Goal: Task Accomplishment & Management: Complete application form

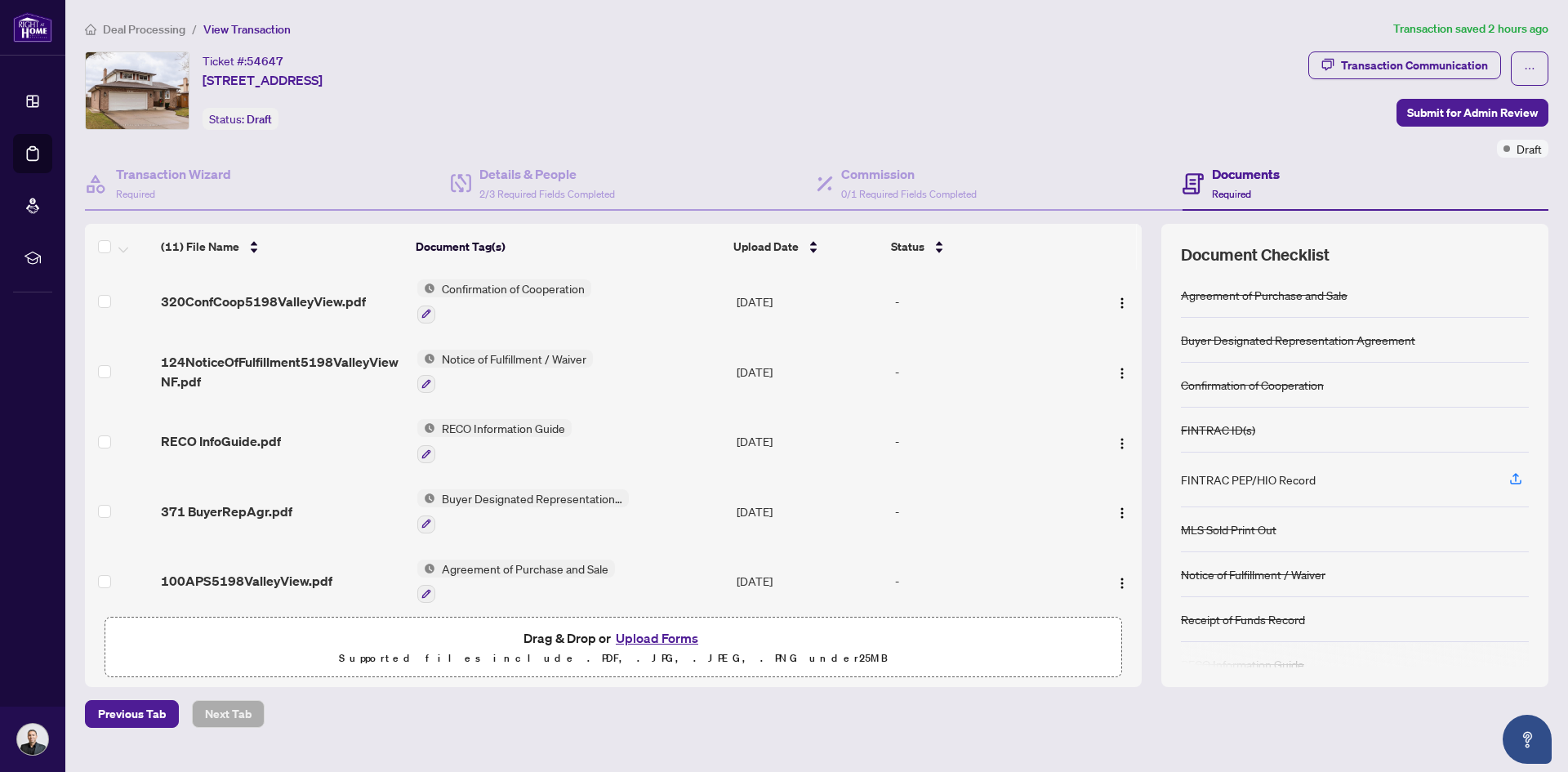
scroll to position [26, 0]
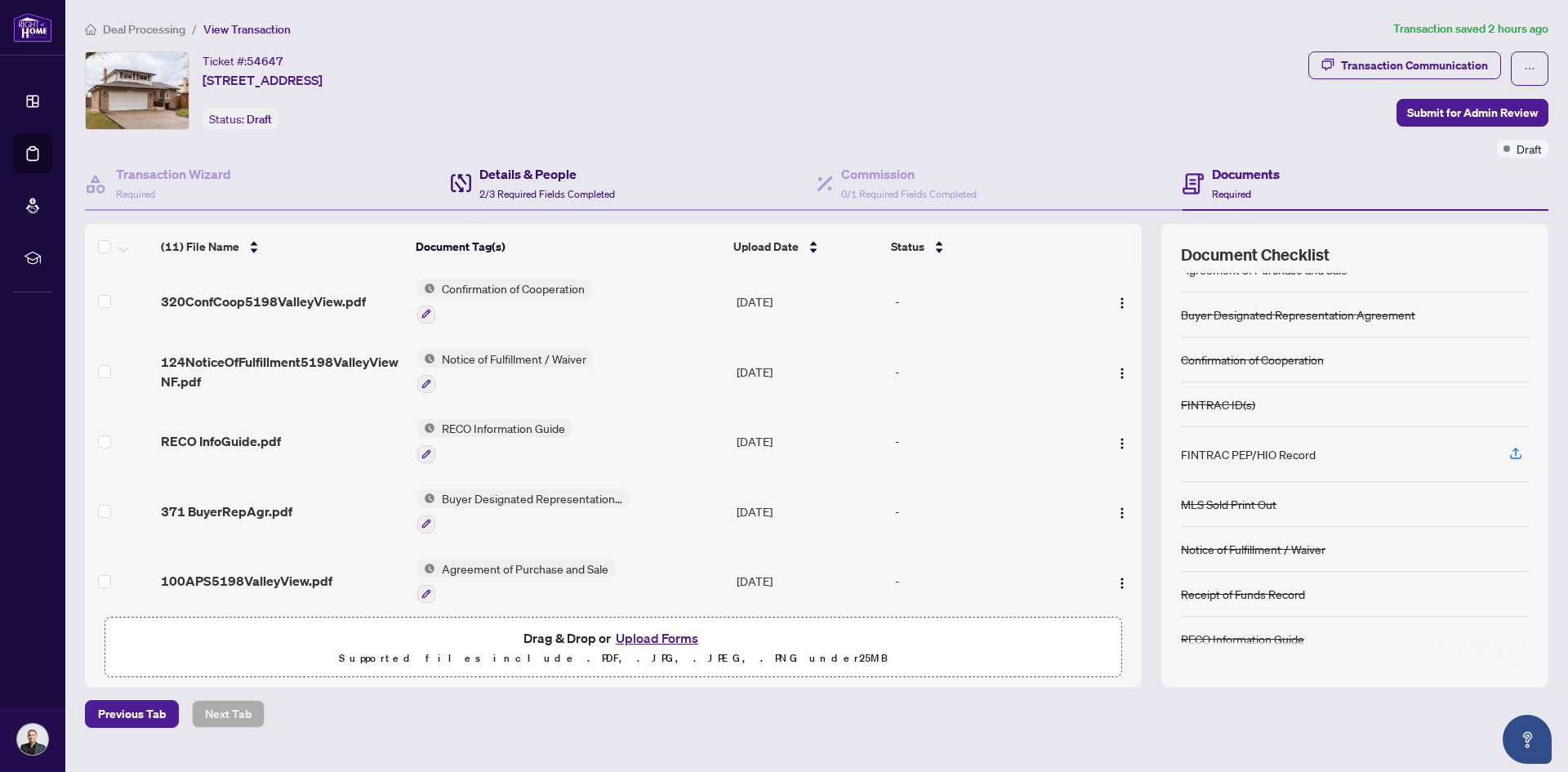
click at [552, 188] on span "2/3 Required Fields Completed" at bounding box center [547, 194] width 136 height 12
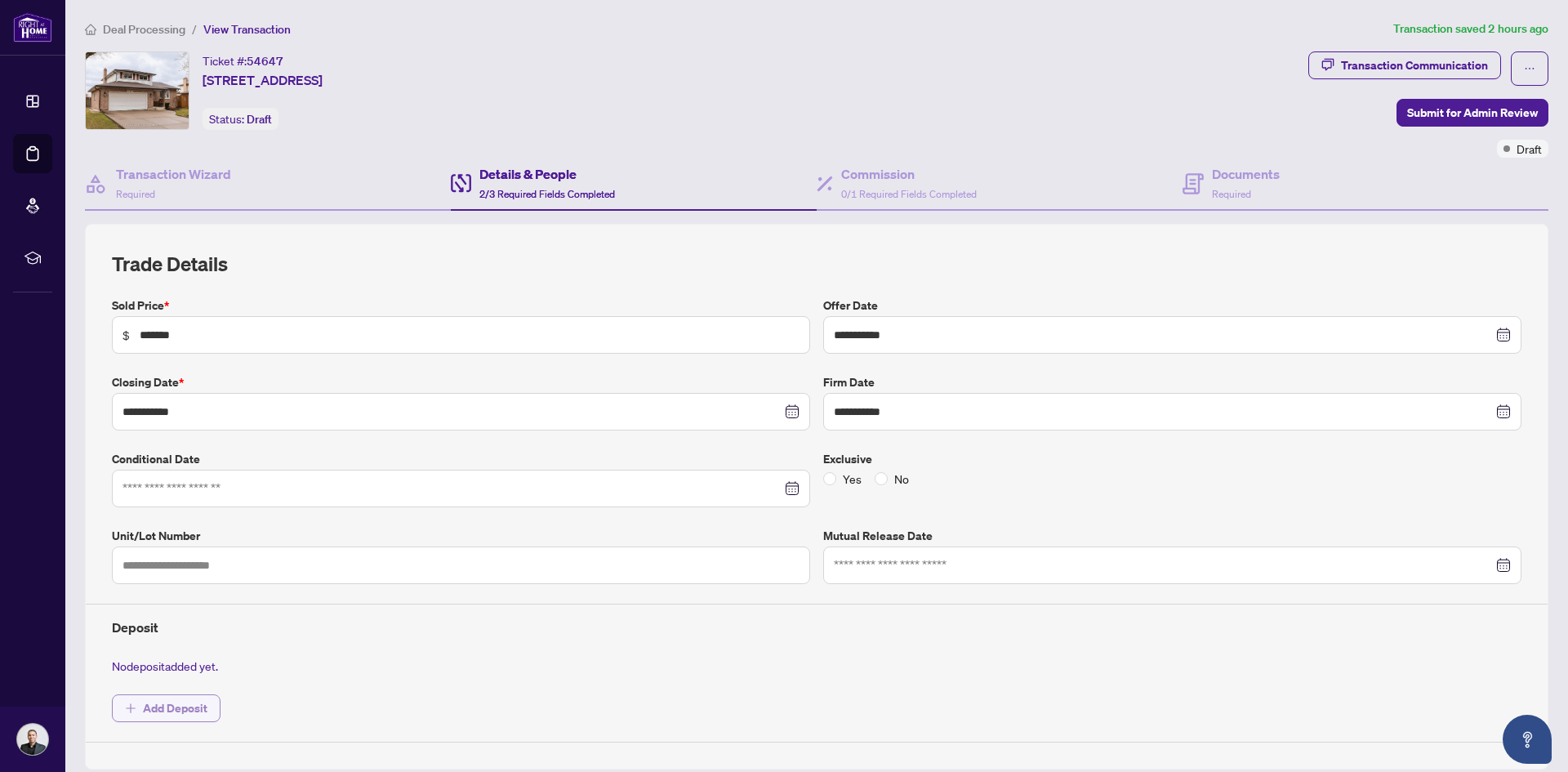
click at [184, 704] on span "Add Deposit" at bounding box center [175, 709] width 64 height 26
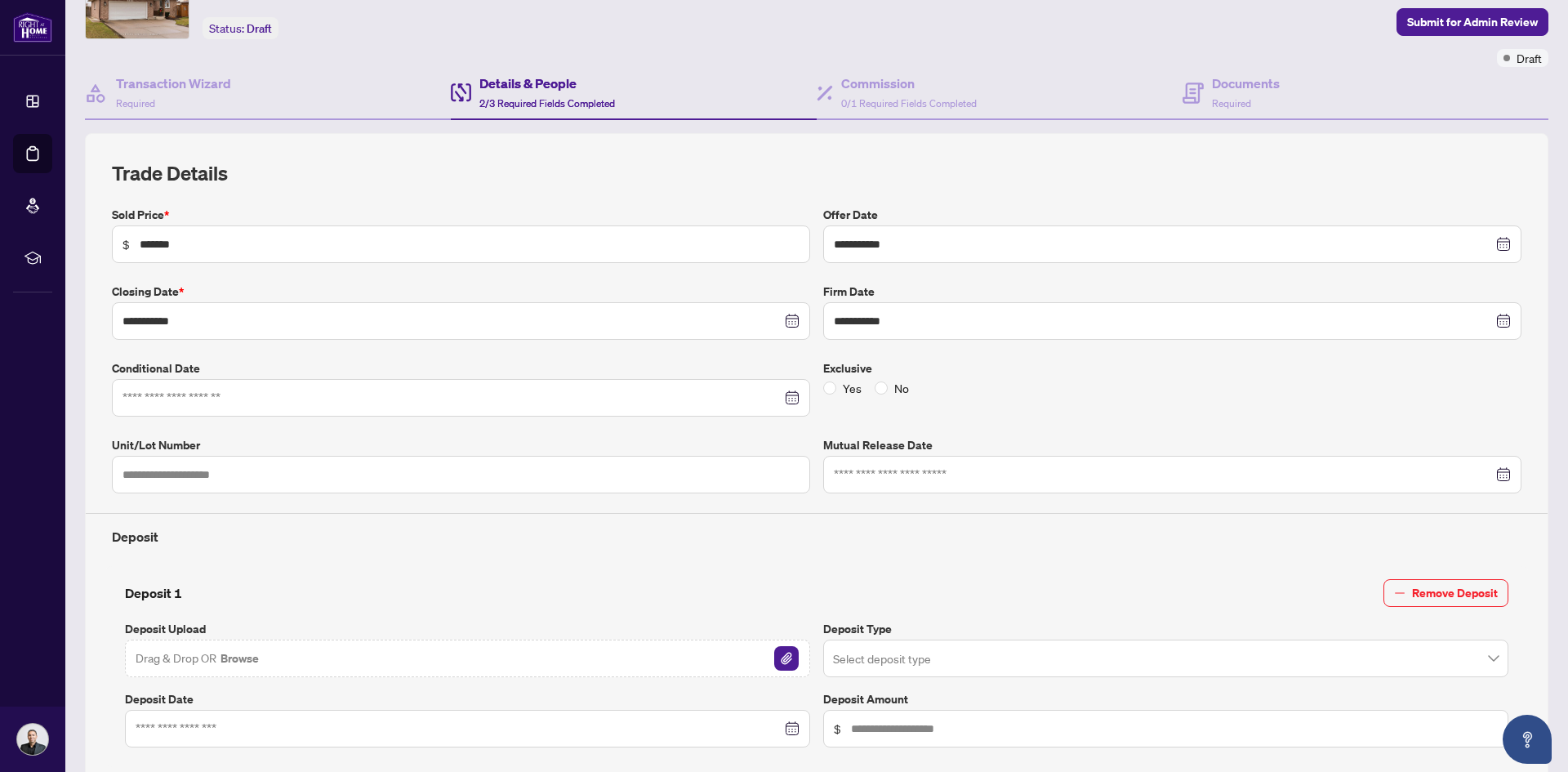
scroll to position [326, 0]
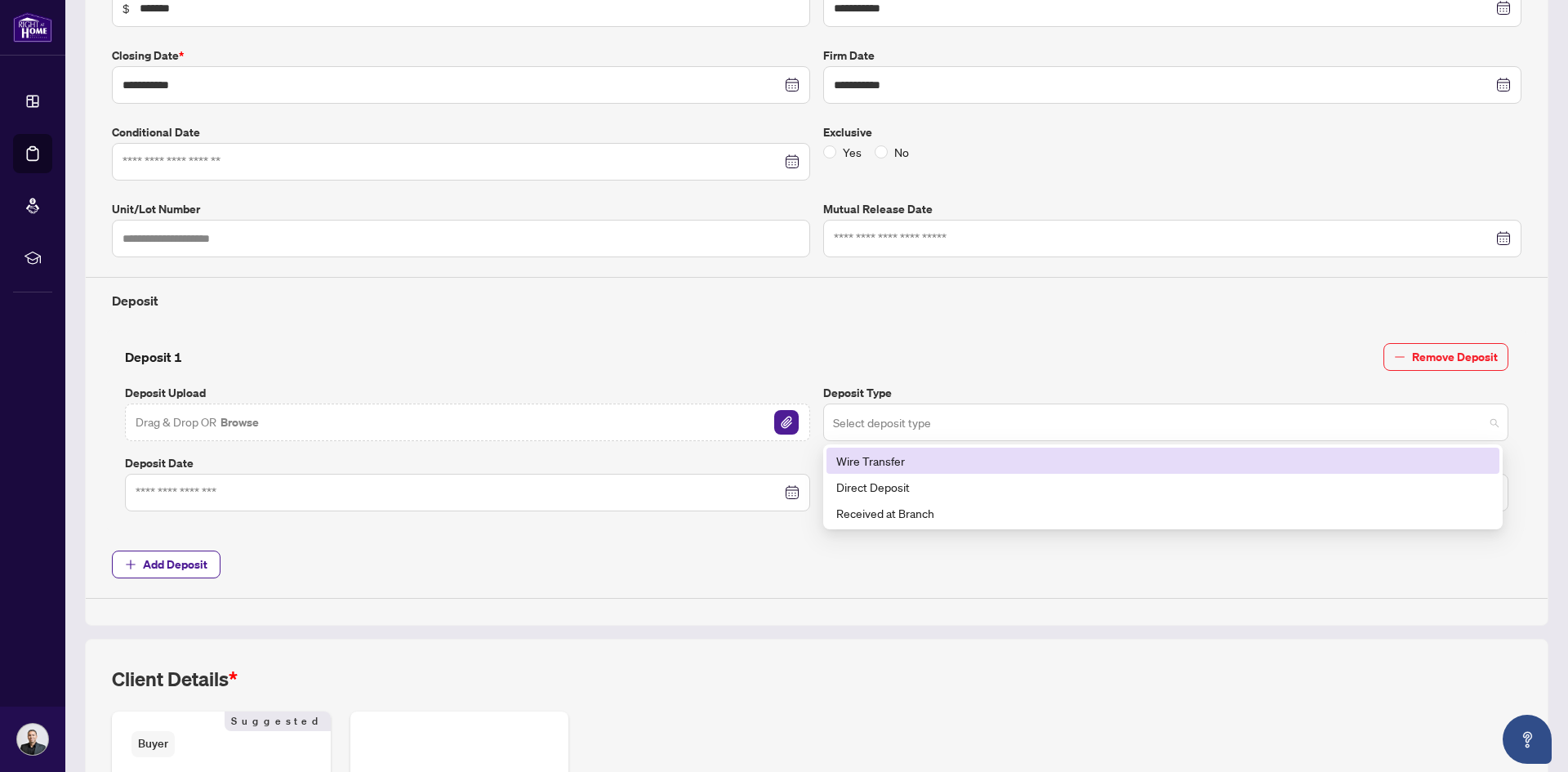
click at [1480, 424] on span at bounding box center [1166, 423] width 666 height 31
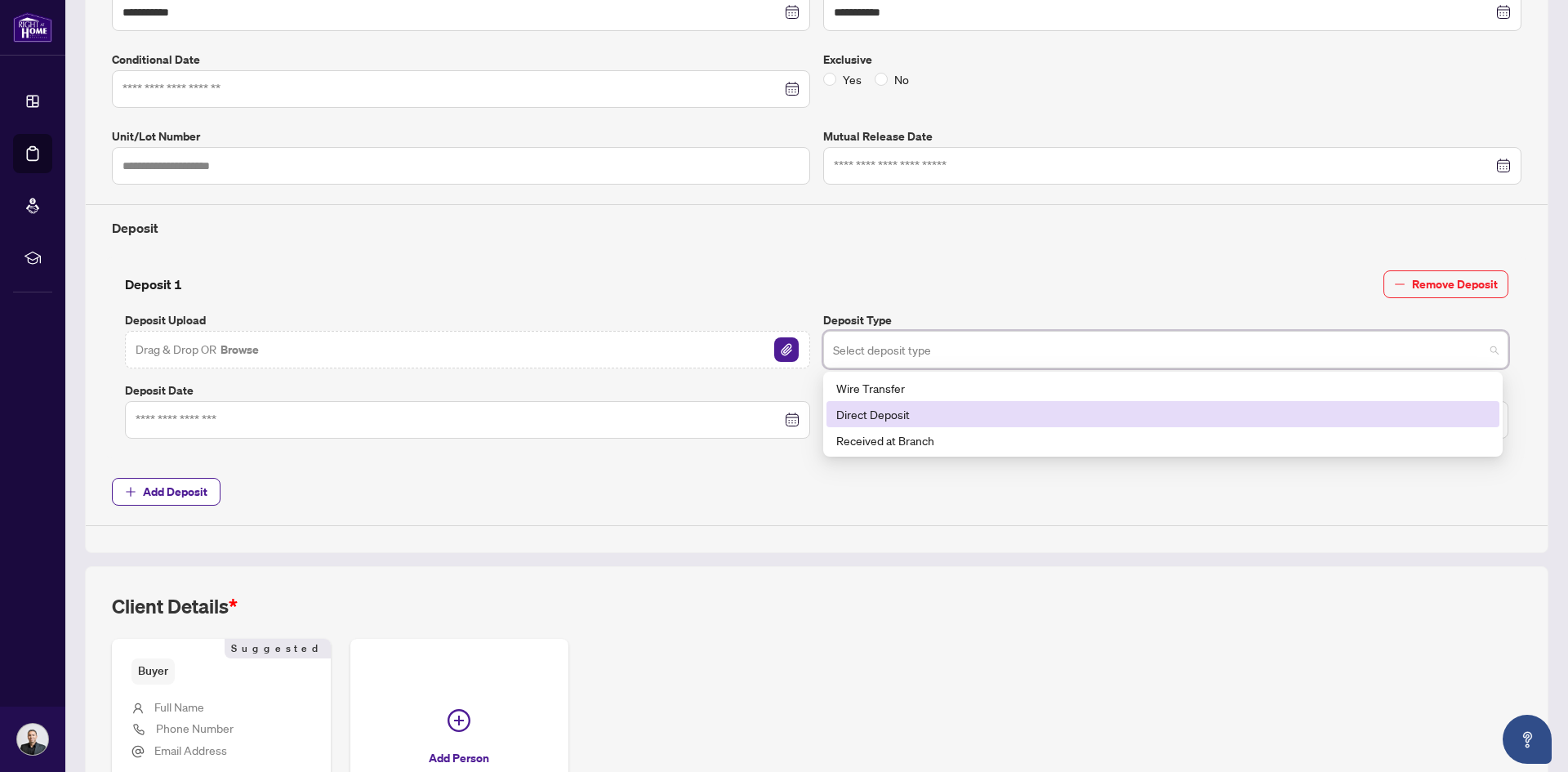
scroll to position [490, 0]
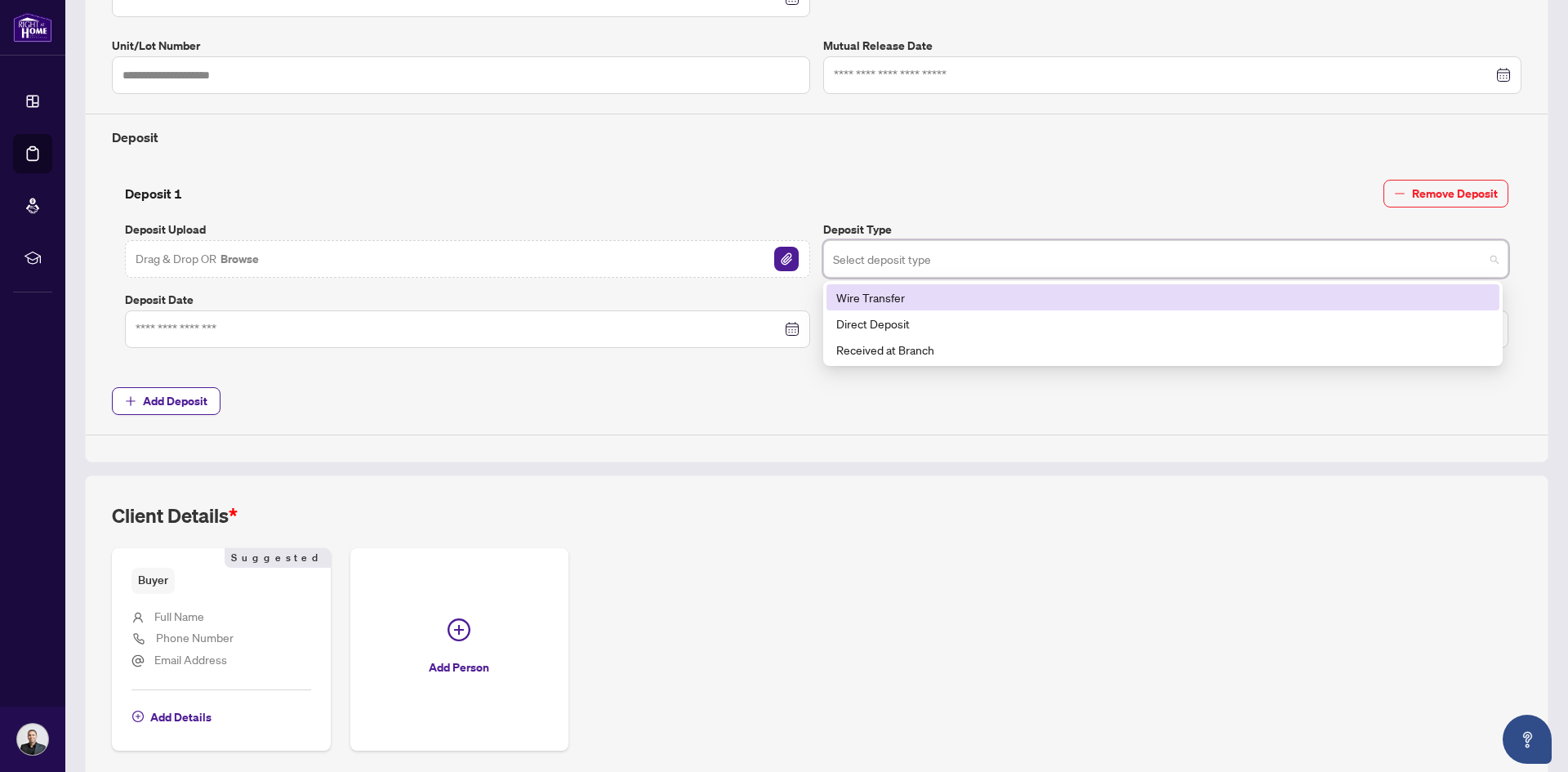
click at [924, 262] on input "search" at bounding box center [1158, 261] width 651 height 36
click at [924, 250] on input "search" at bounding box center [1158, 261] width 651 height 36
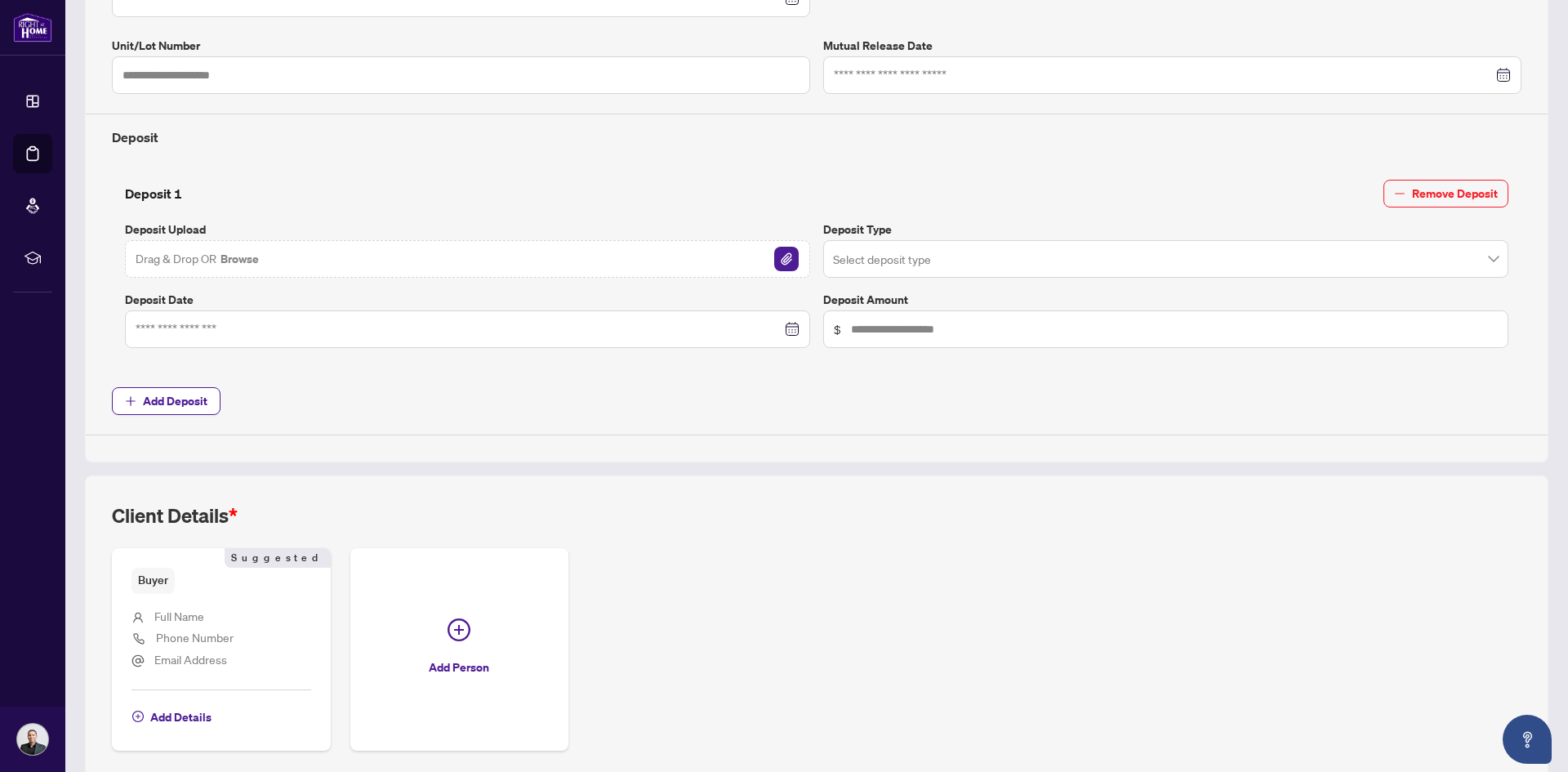
click at [876, 194] on div "Deposit 1 Remove Deposit" at bounding box center [817, 194] width 1383 height 28
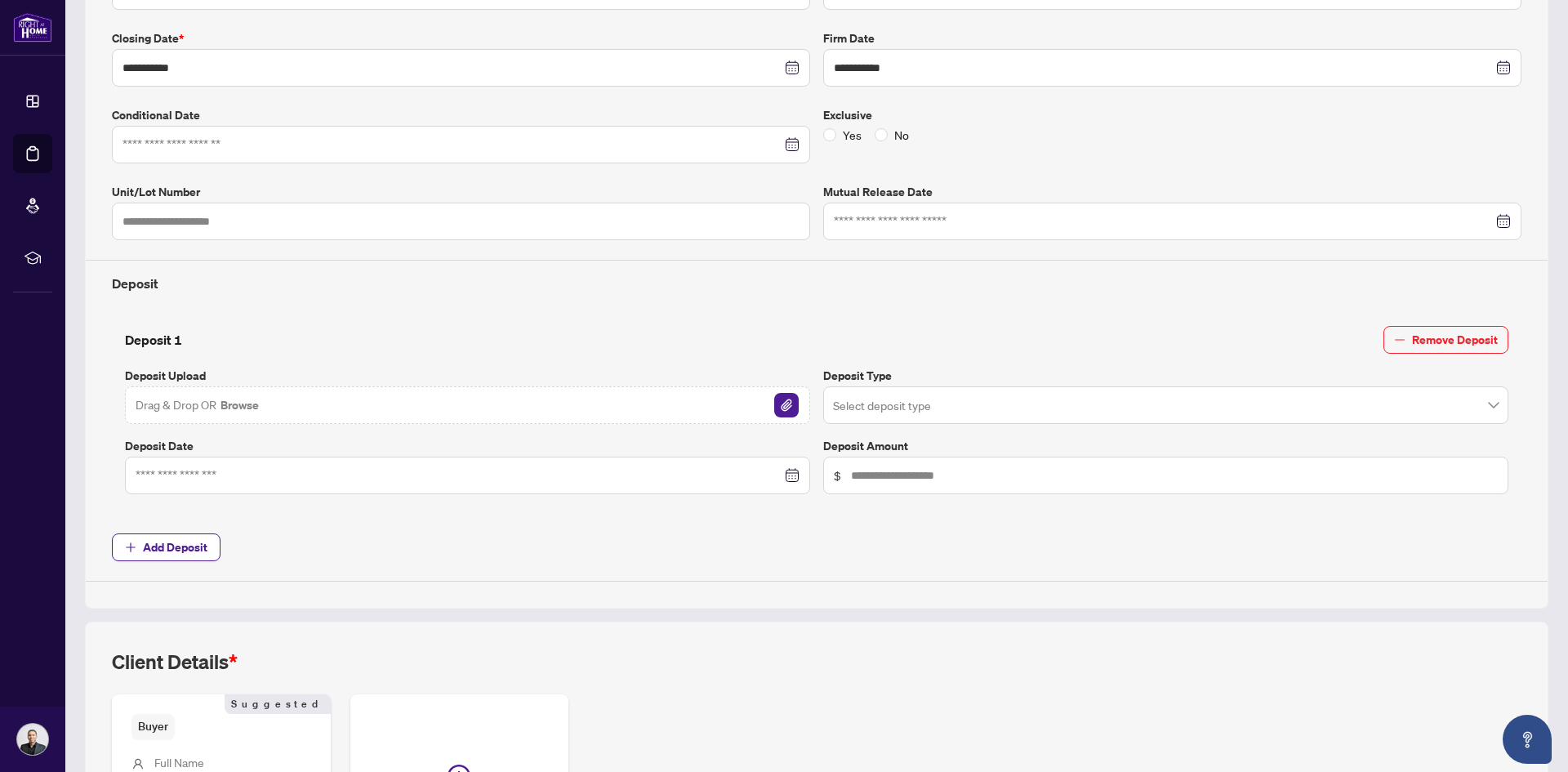
scroll to position [326, 0]
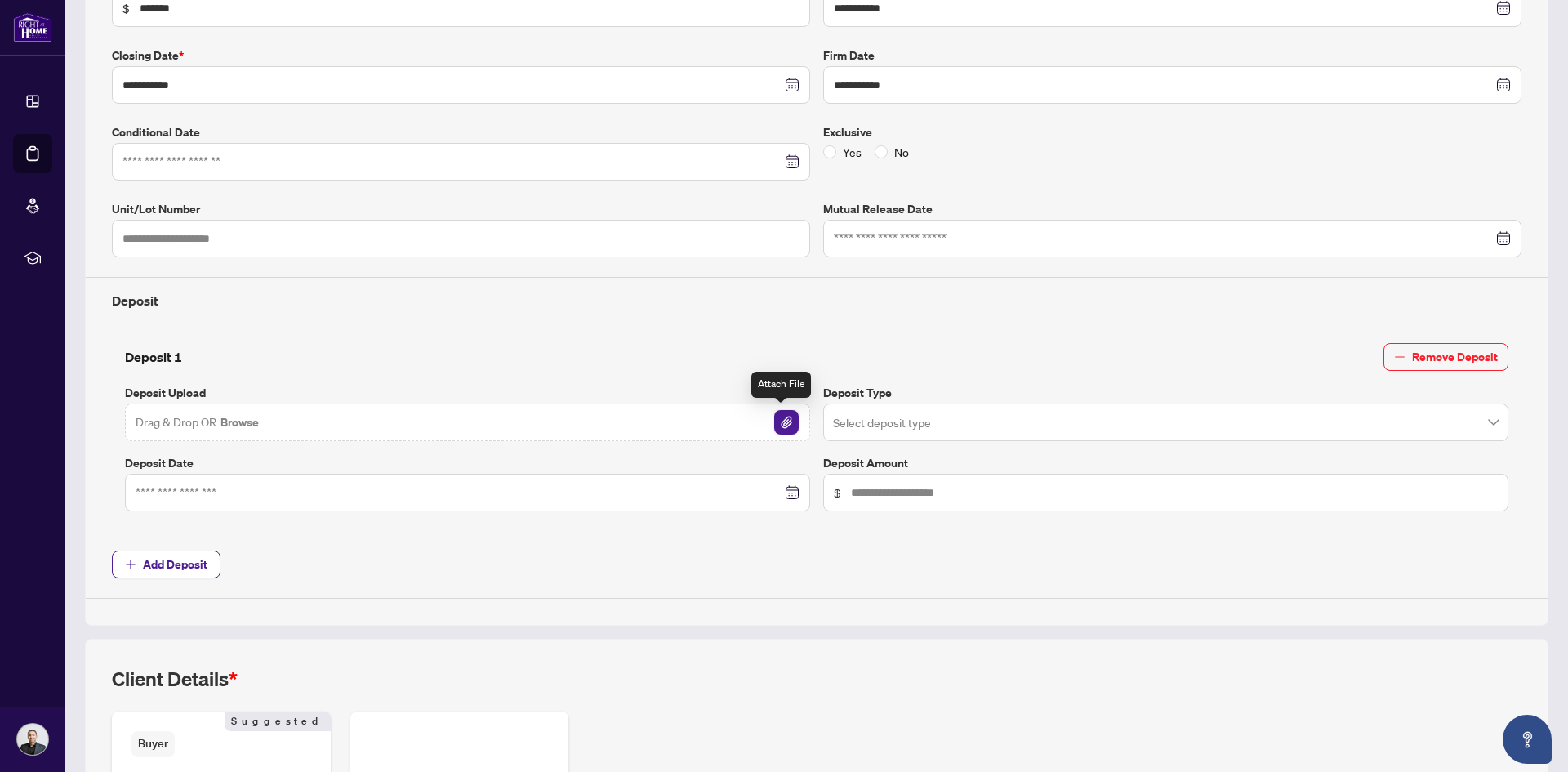
click at [783, 422] on img "button" at bounding box center [787, 423] width 25 height 25
click at [786, 497] on div at bounding box center [468, 493] width 664 height 18
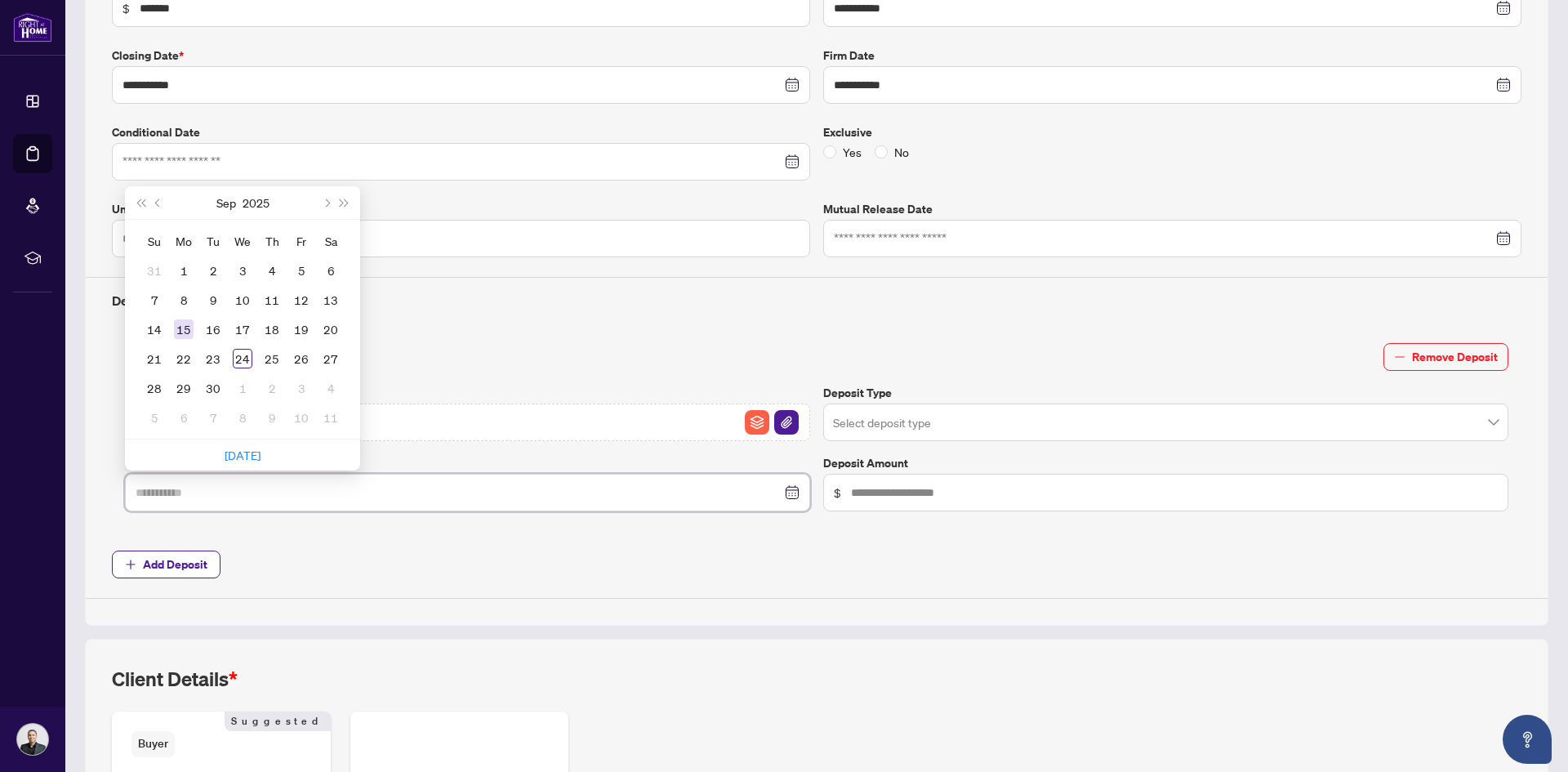
type input "**********"
click at [187, 326] on div "15" at bounding box center [184, 330] width 20 height 20
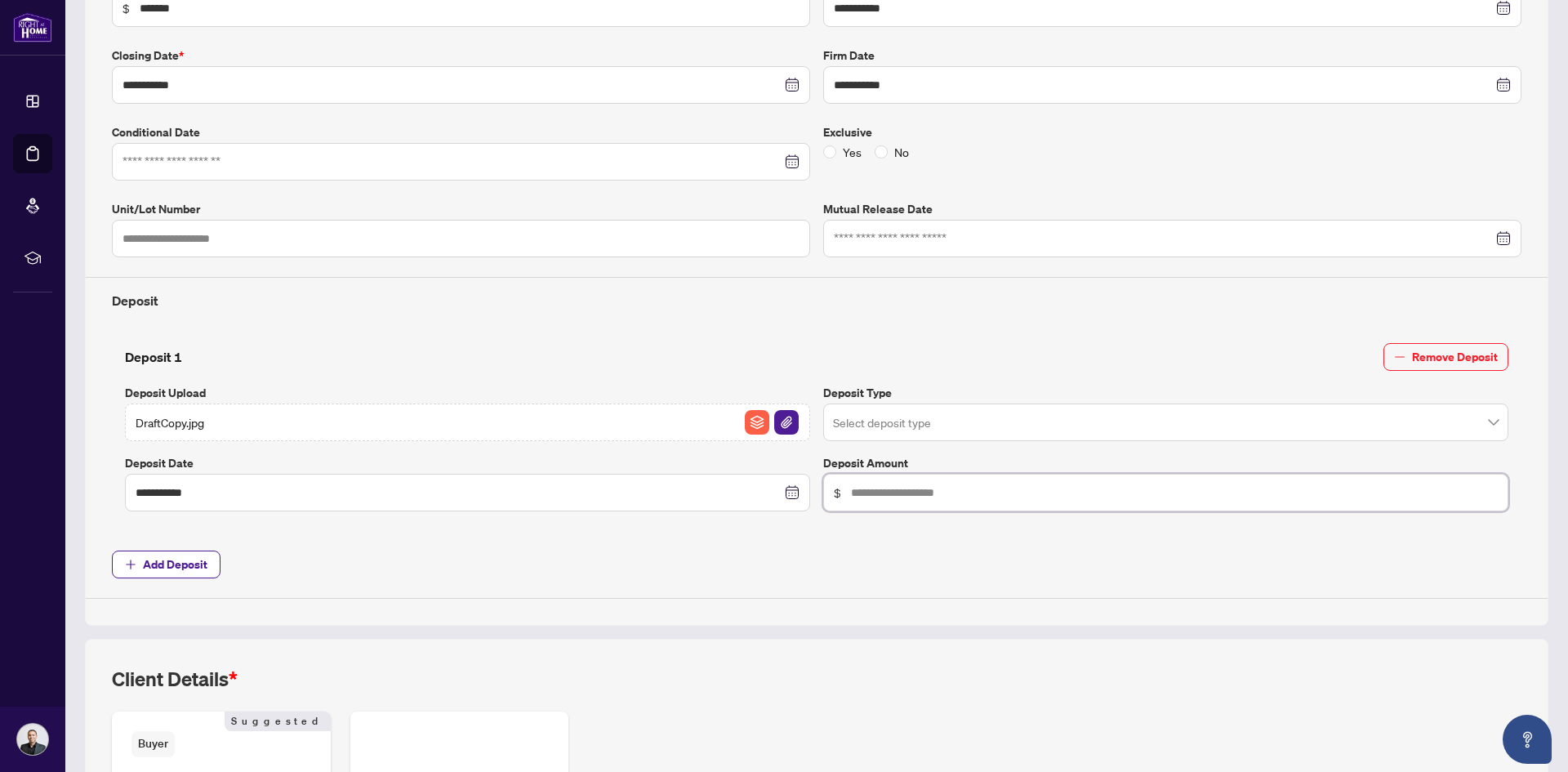
click at [902, 498] on input "text" at bounding box center [1174, 493] width 647 height 18
type input "******"
click at [843, 591] on div "**********" at bounding box center [817, 283] width 1423 height 629
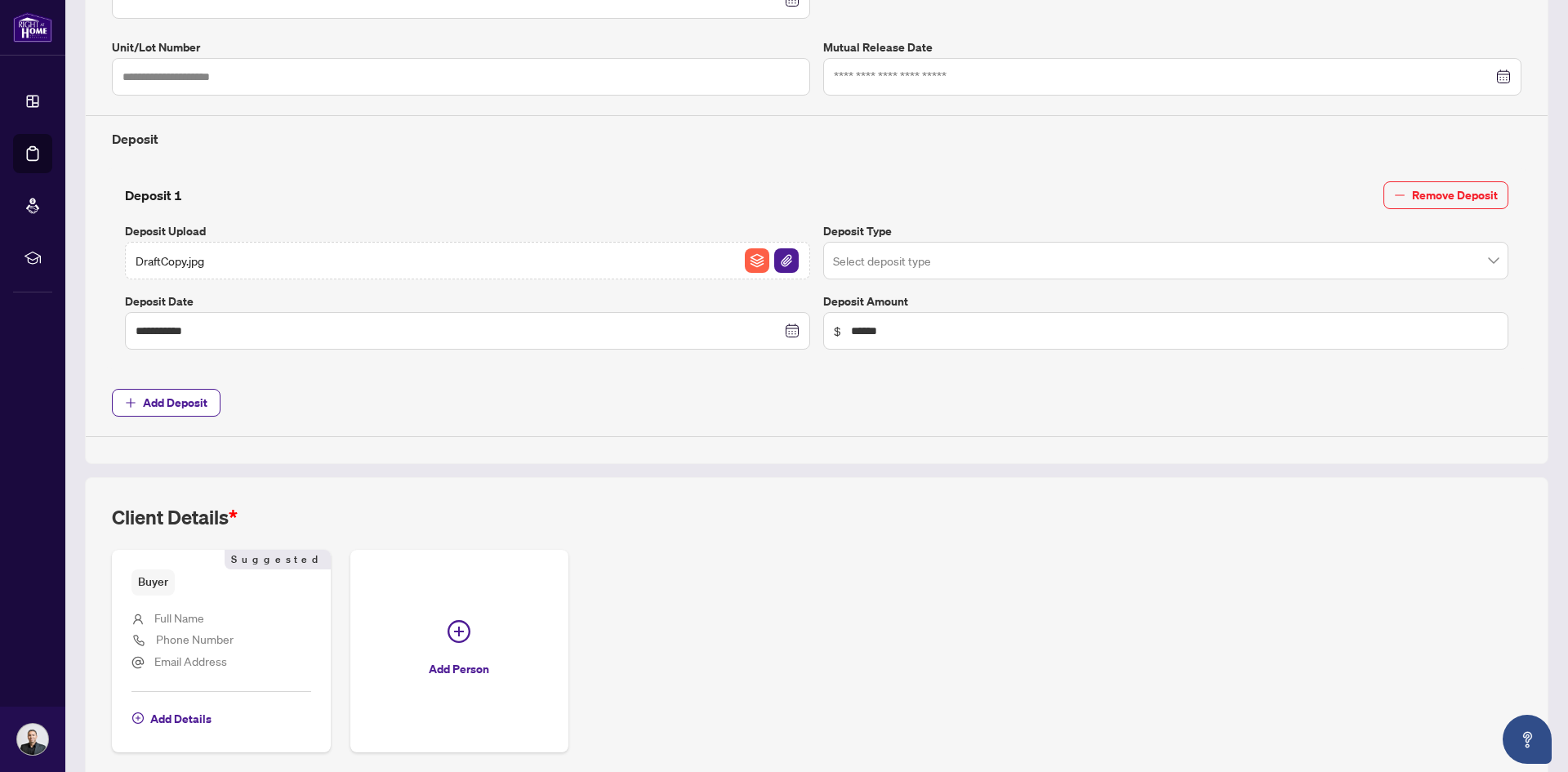
scroll to position [490, 0]
click at [190, 399] on span "Add Deposit" at bounding box center [175, 401] width 64 height 26
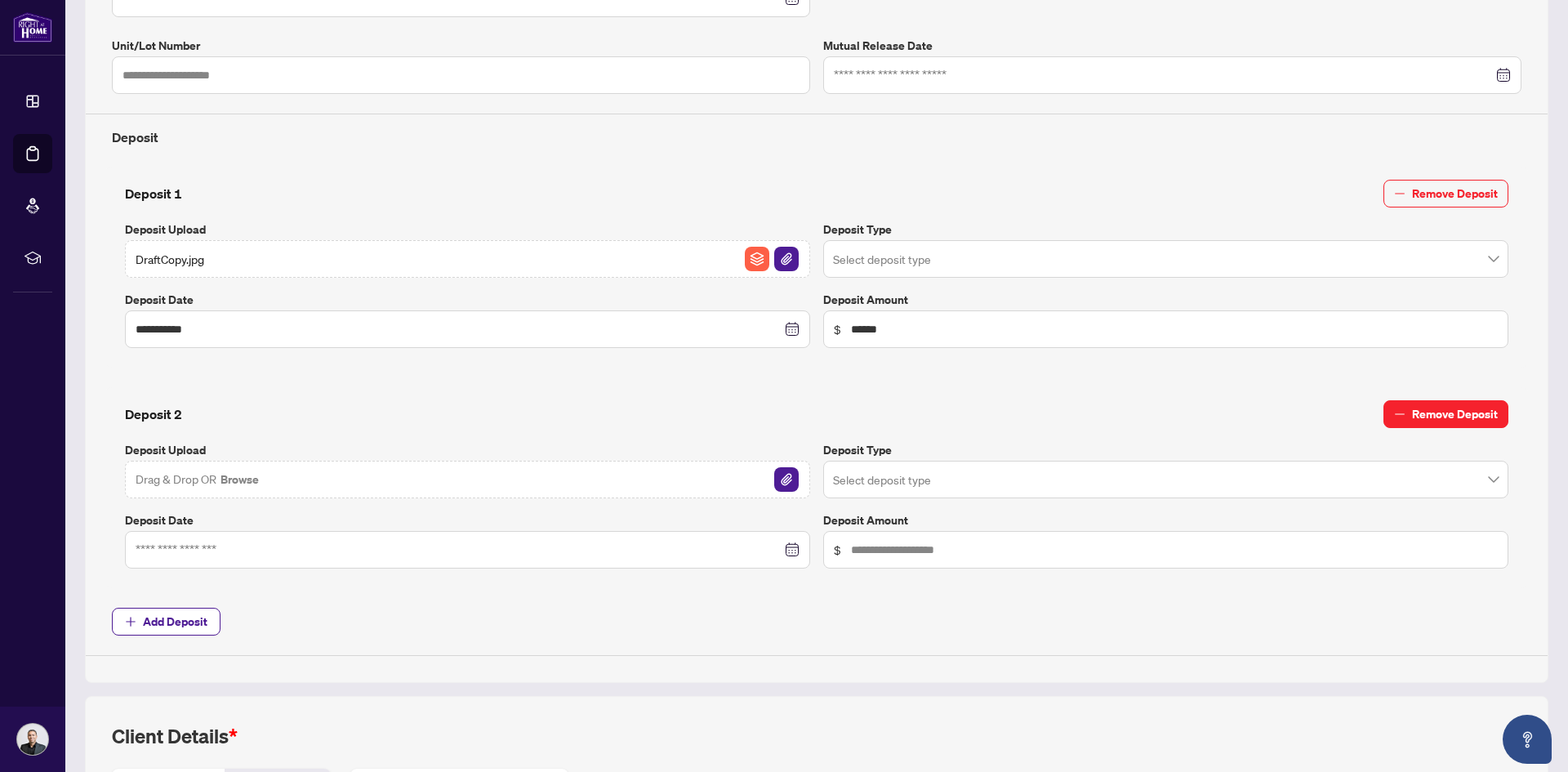
click at [1478, 407] on span "Remove Deposit" at bounding box center [1455, 414] width 86 height 26
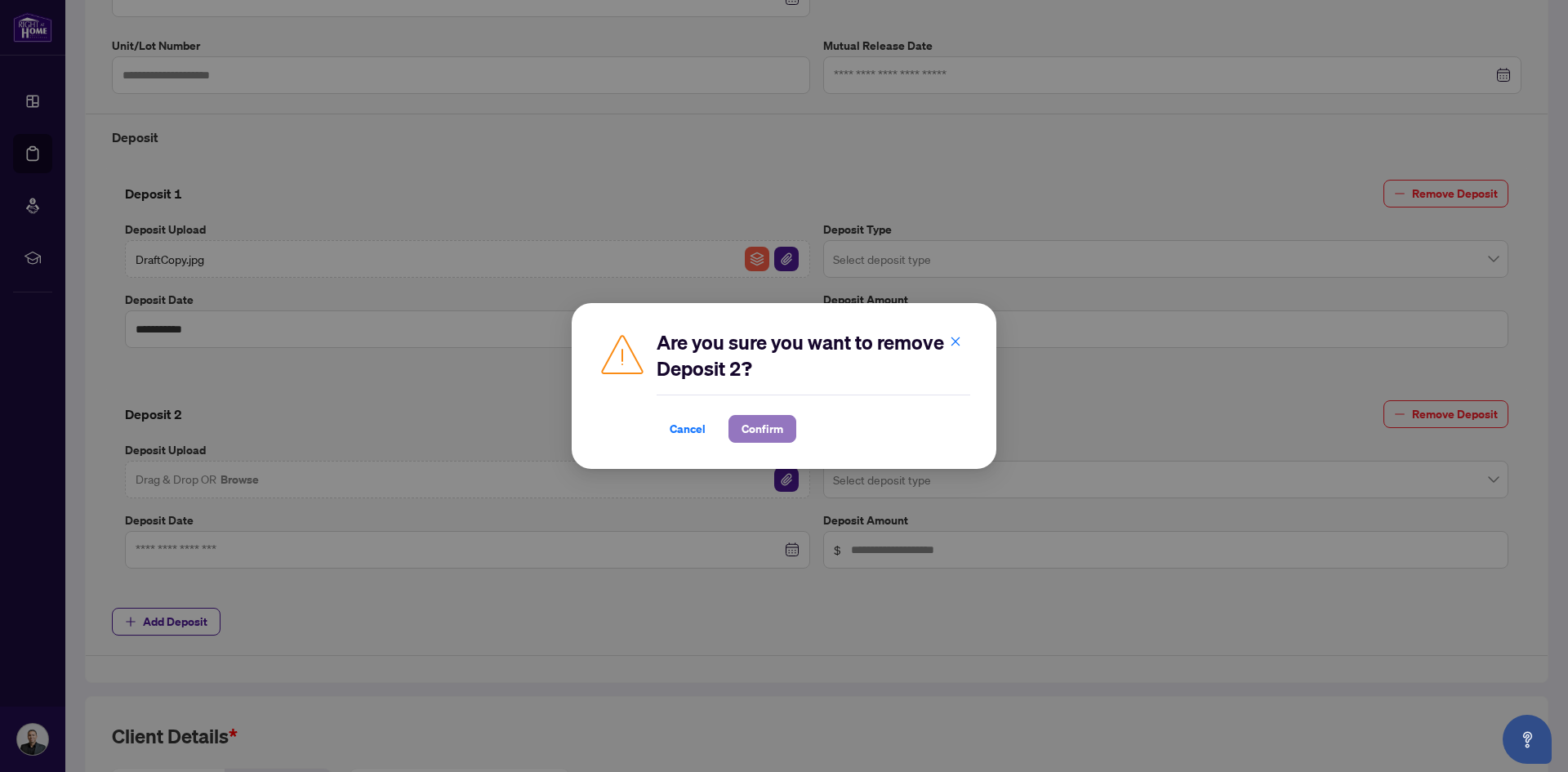
click at [765, 436] on span "Confirm" at bounding box center [762, 429] width 42 height 26
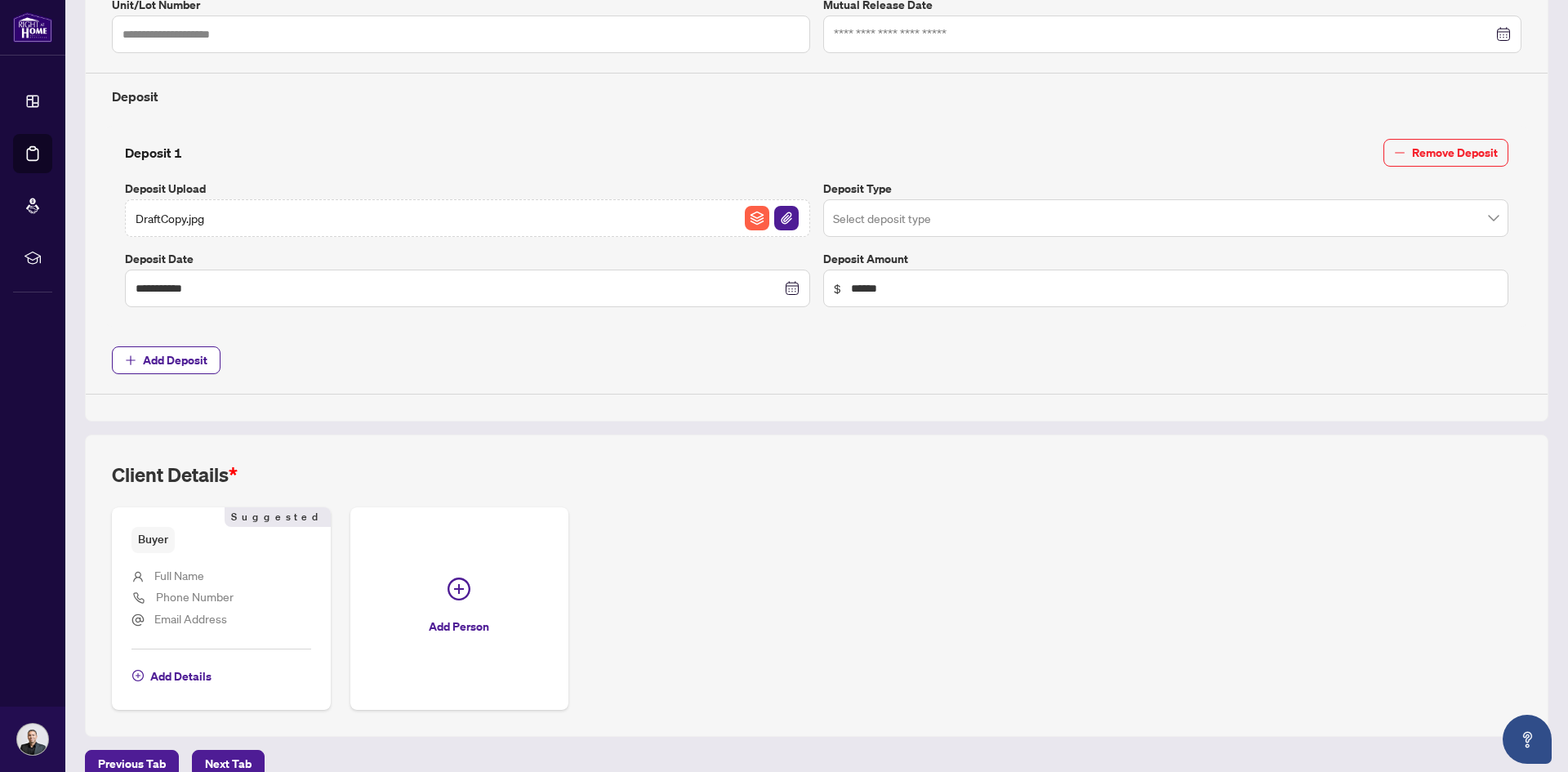
scroll to position [555, 0]
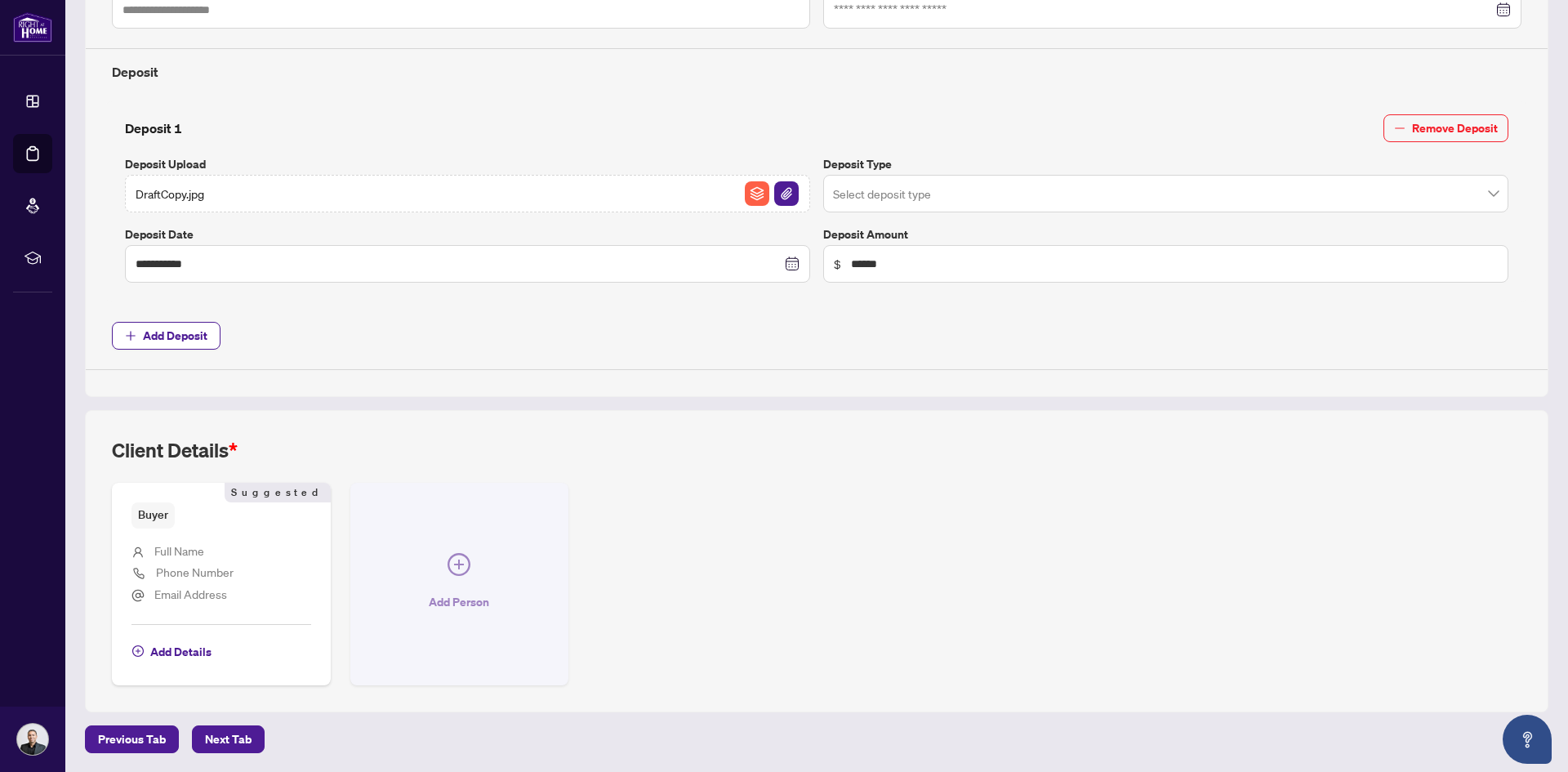
click at [451, 568] on icon "plus-circle" at bounding box center [459, 564] width 23 height 23
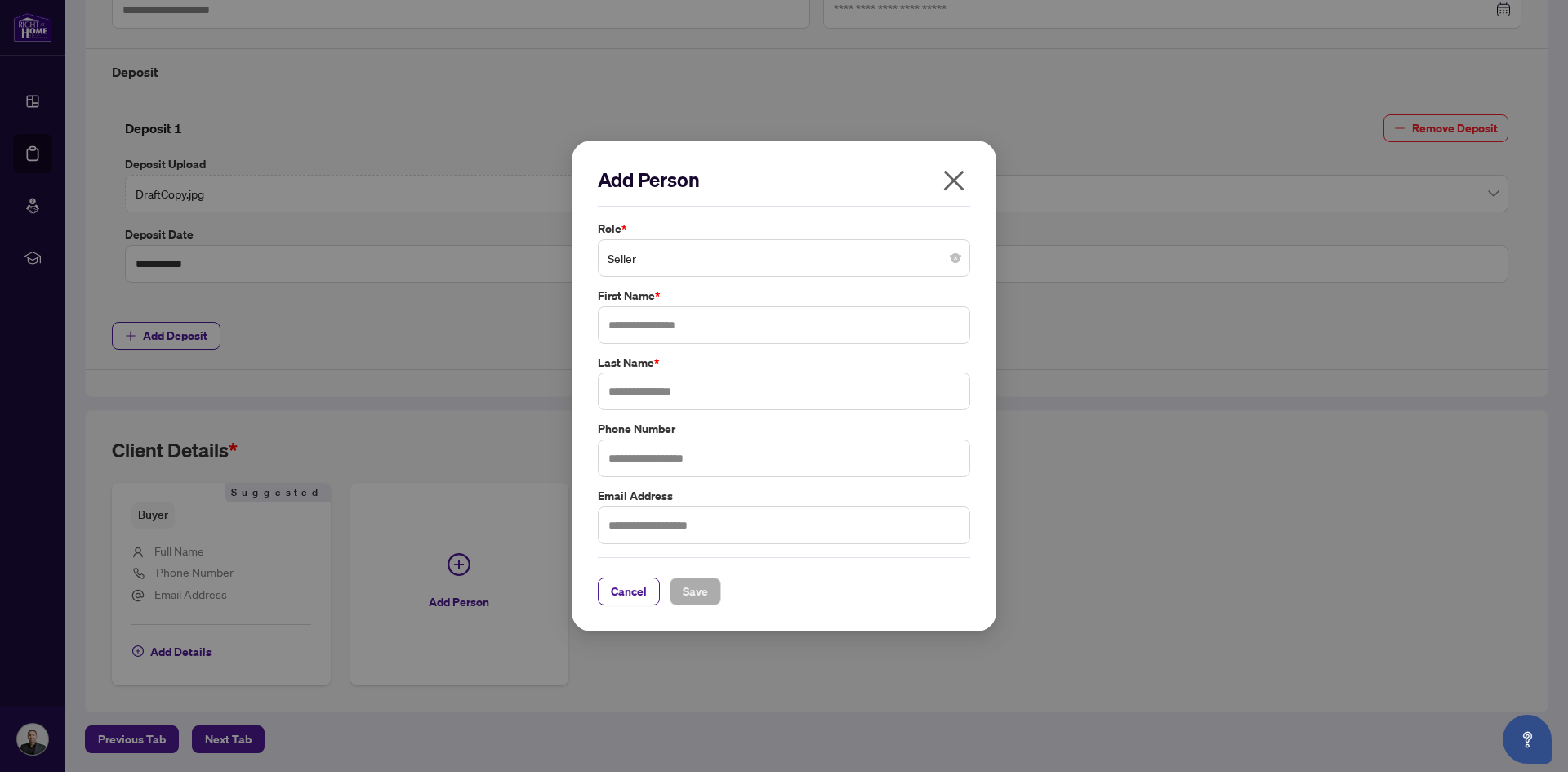
drag, startPoint x: 611, startPoint y: 592, endPoint x: 597, endPoint y: 597, distance: 14.9
click at [608, 594] on button "Cancel" at bounding box center [629, 592] width 62 height 28
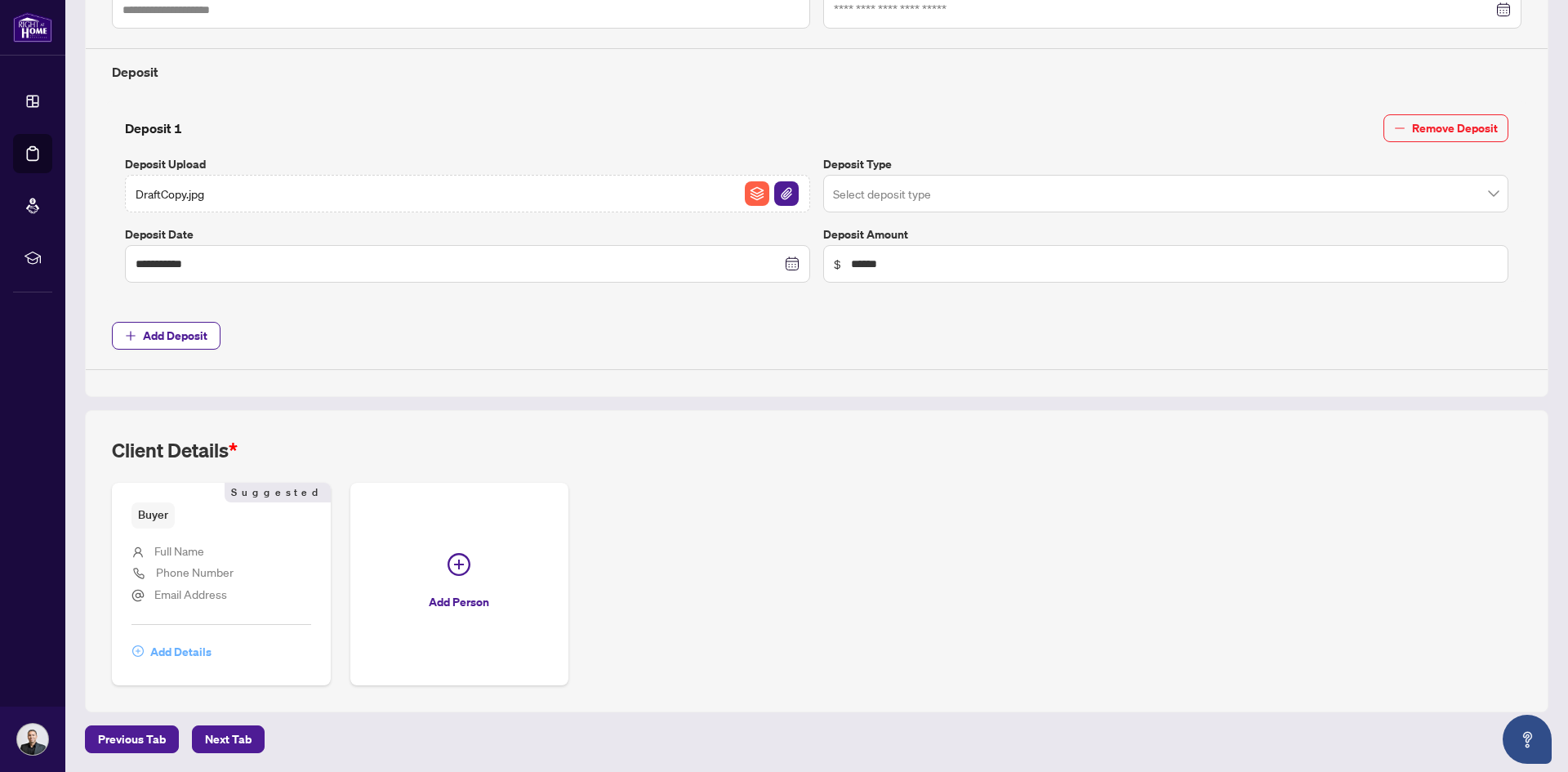
click at [178, 649] on span "Add Details" at bounding box center [180, 652] width 61 height 26
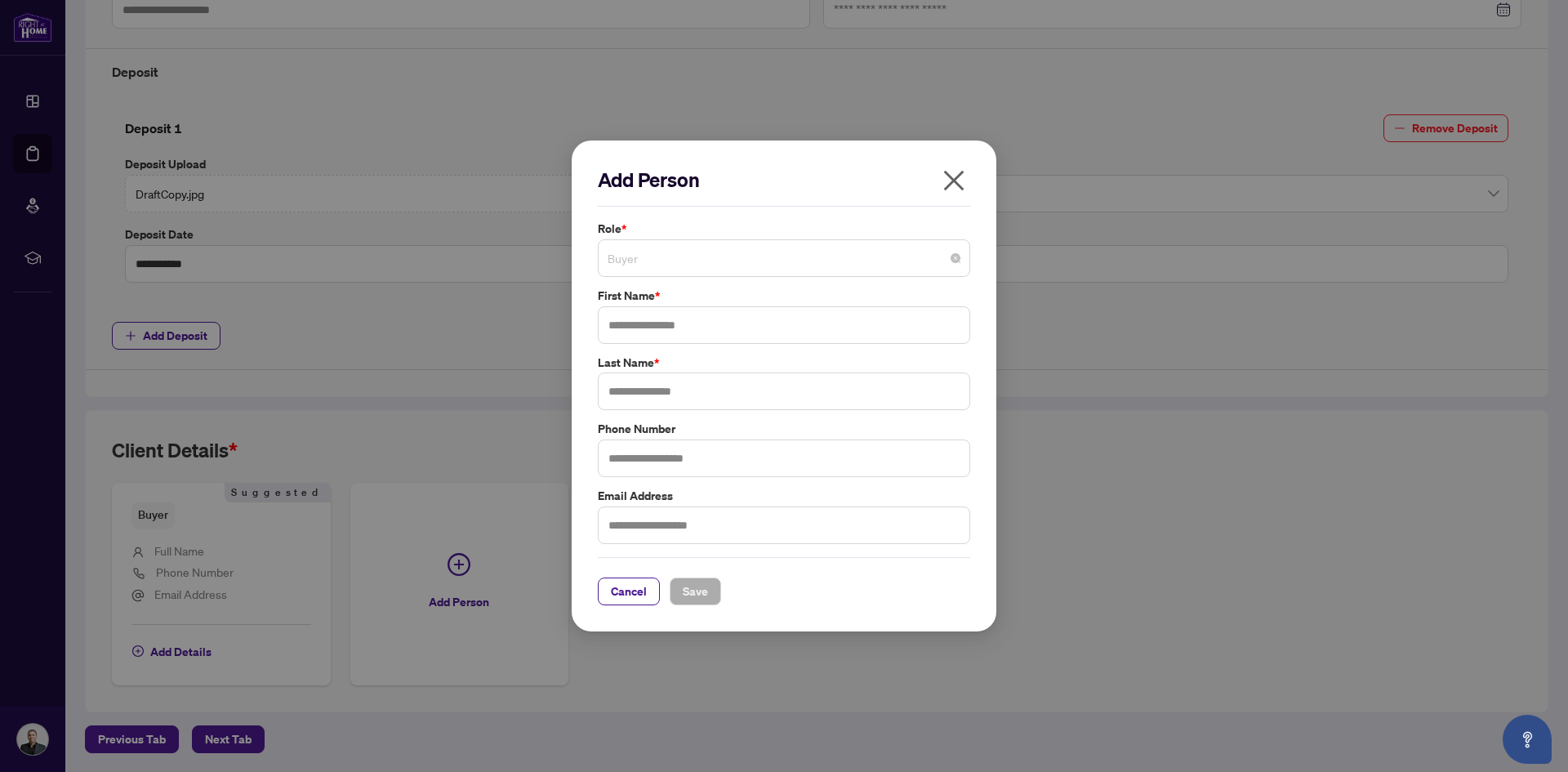
click at [708, 264] on span "Buyer" at bounding box center [784, 258] width 353 height 31
click at [626, 594] on span "Cancel" at bounding box center [629, 592] width 36 height 26
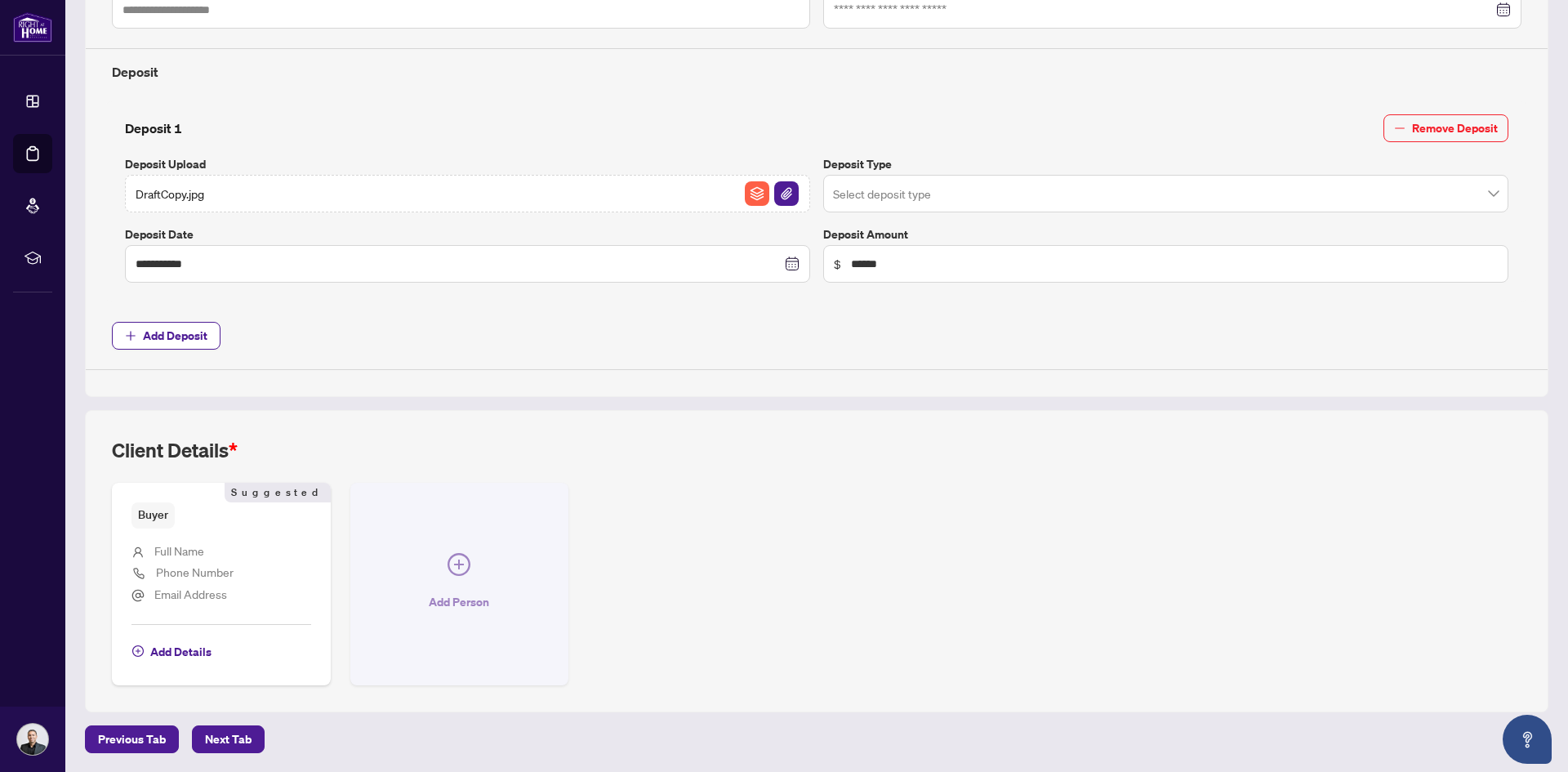
click at [451, 573] on icon "plus-circle" at bounding box center [459, 564] width 23 height 23
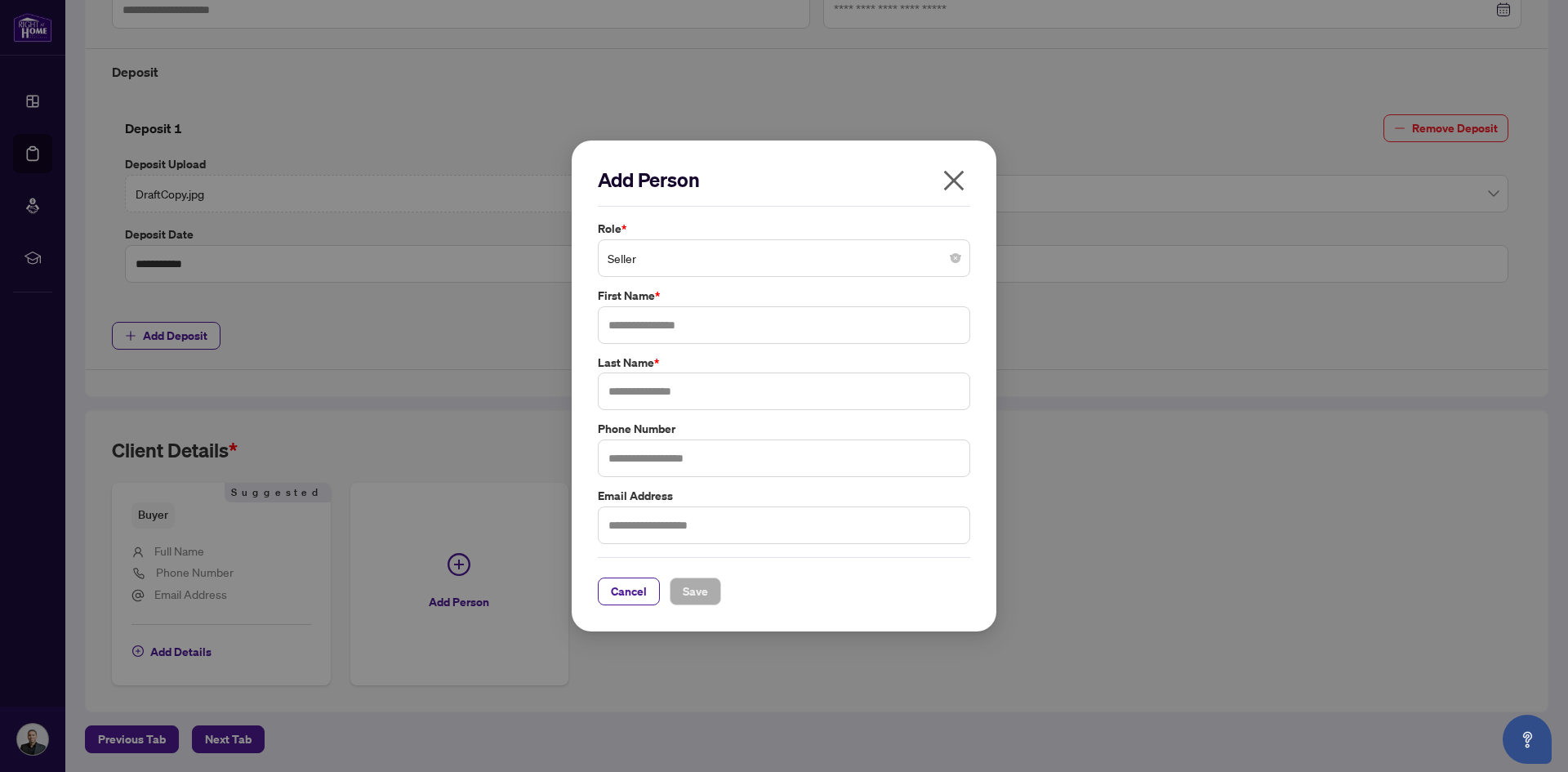
click at [706, 261] on span "Seller" at bounding box center [784, 258] width 353 height 31
click at [689, 278] on div "Role * Seller 1 2 Seller Buyer Seller Lawyer Buyer Lawyer Corporation Buyer Cor…" at bounding box center [784, 382] width 382 height 325
click at [953, 179] on icon "close" at bounding box center [954, 180] width 21 height 21
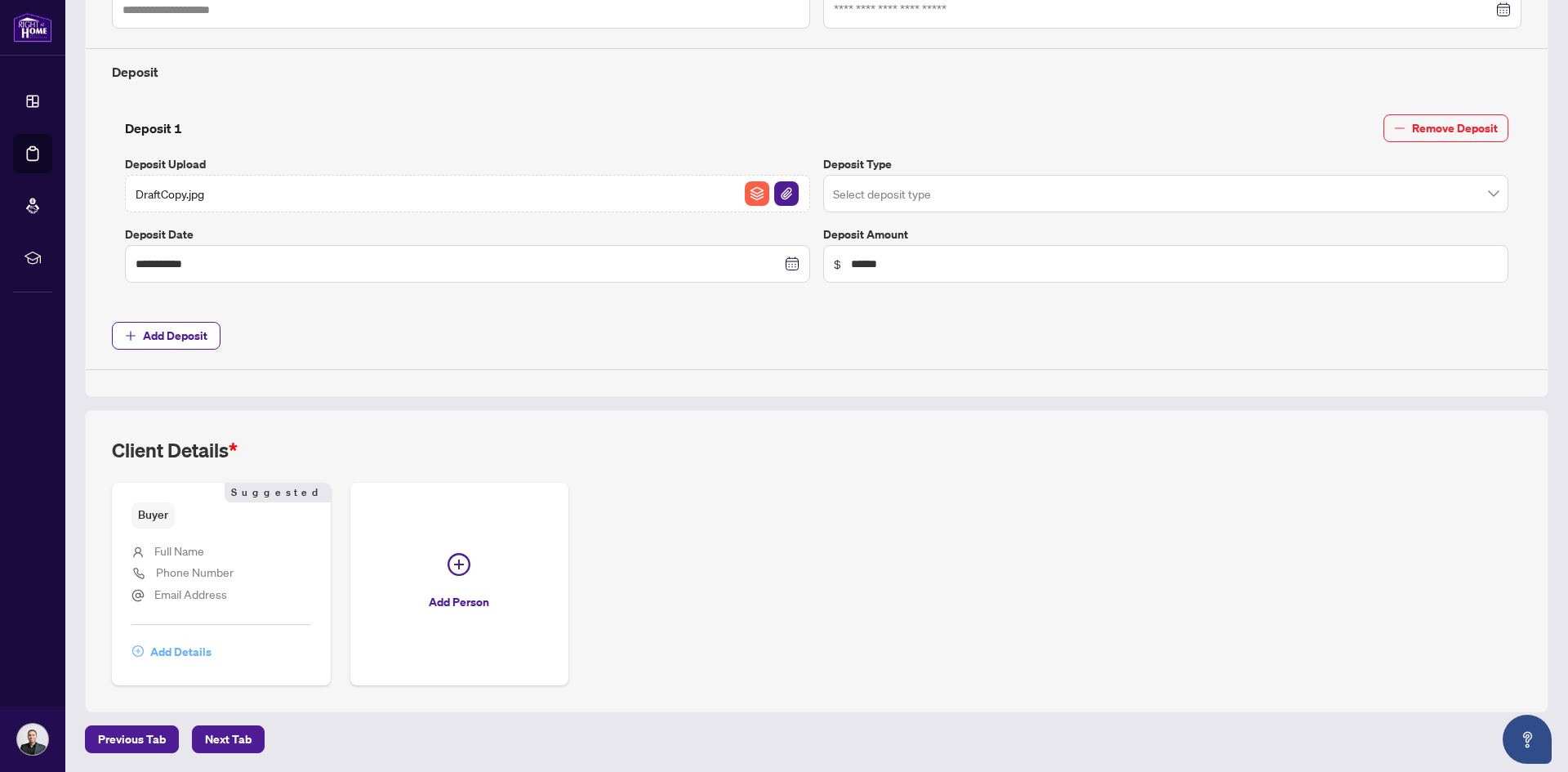
click at [163, 653] on span "Add Details" at bounding box center [180, 652] width 61 height 26
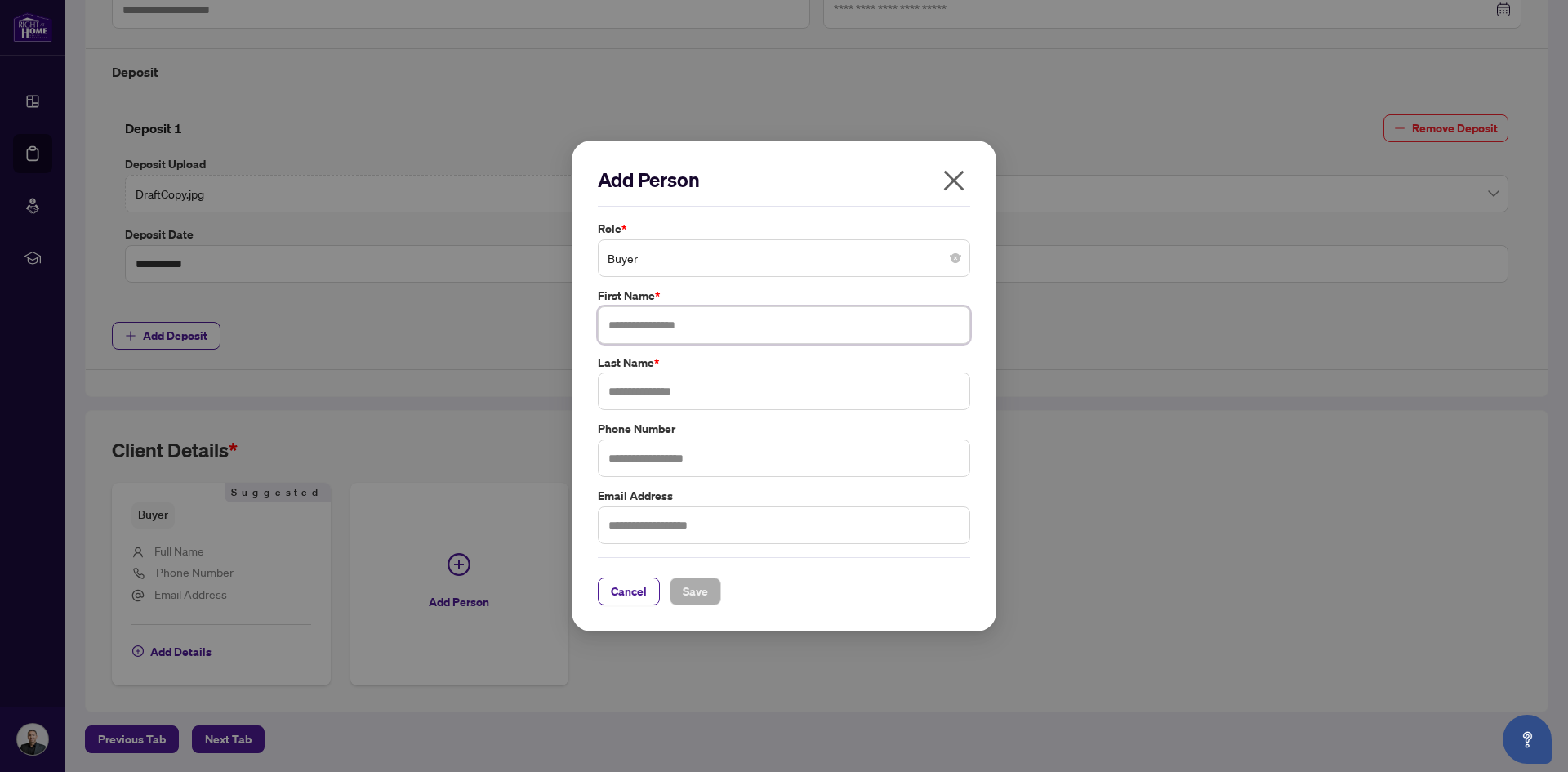
click at [672, 325] on input "text" at bounding box center [784, 325] width 372 height 38
type input "*****"
click at [684, 381] on input "text" at bounding box center [784, 391] width 372 height 38
type input "*******"
click at [691, 589] on span "Save" at bounding box center [695, 592] width 26 height 26
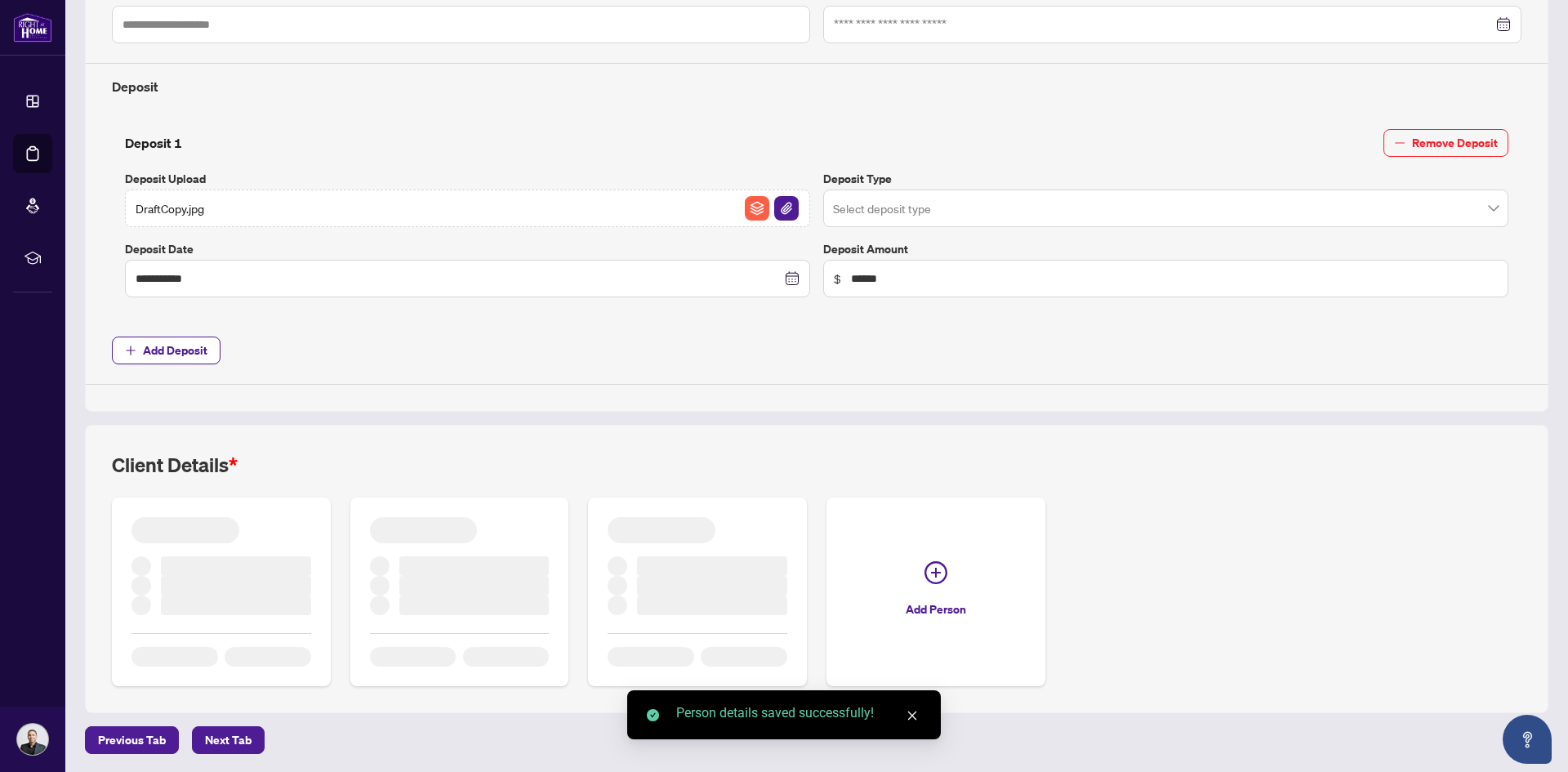
scroll to position [532, 0]
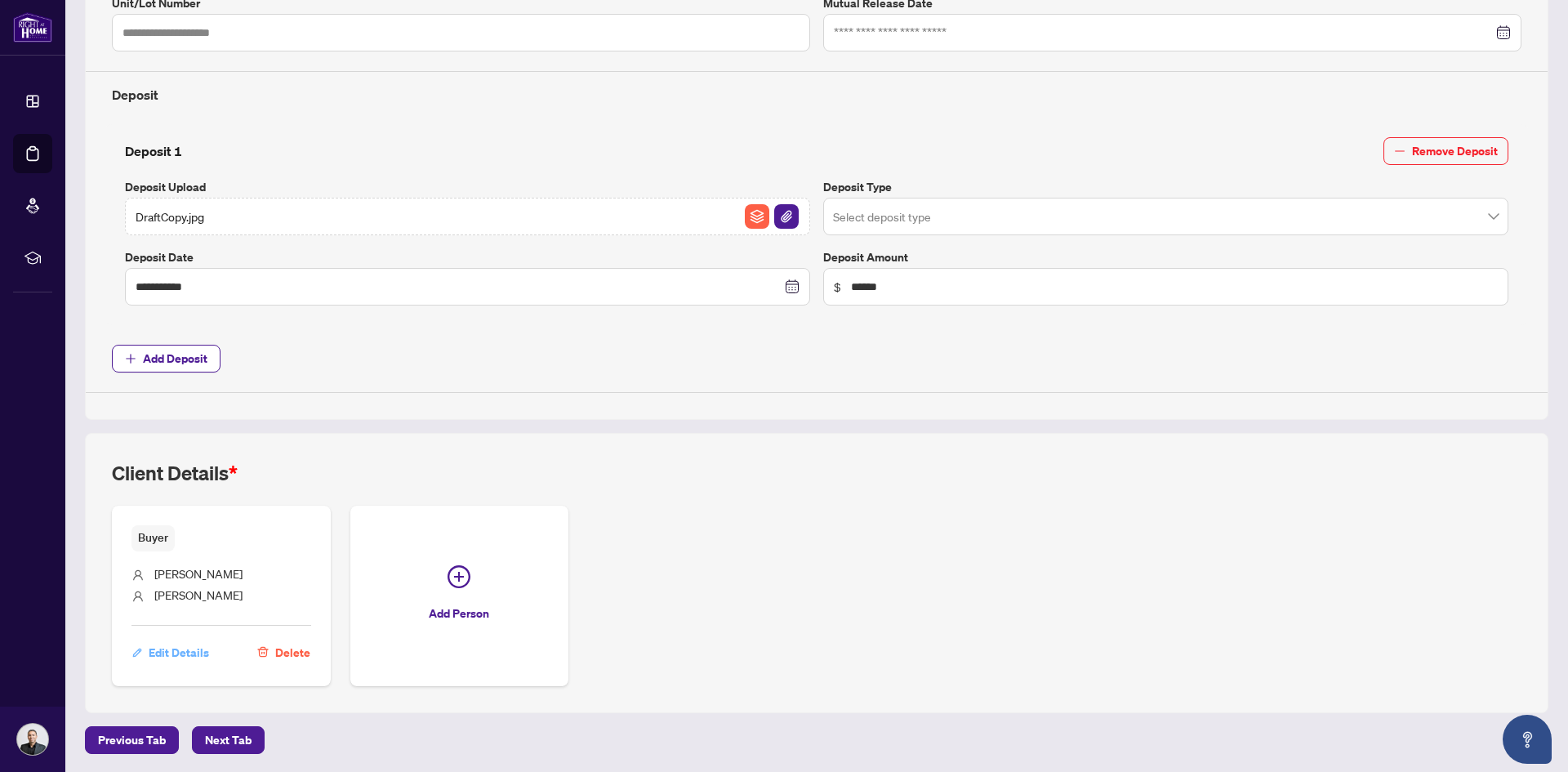
click at [175, 649] on span "Edit Details" at bounding box center [178, 653] width 60 height 26
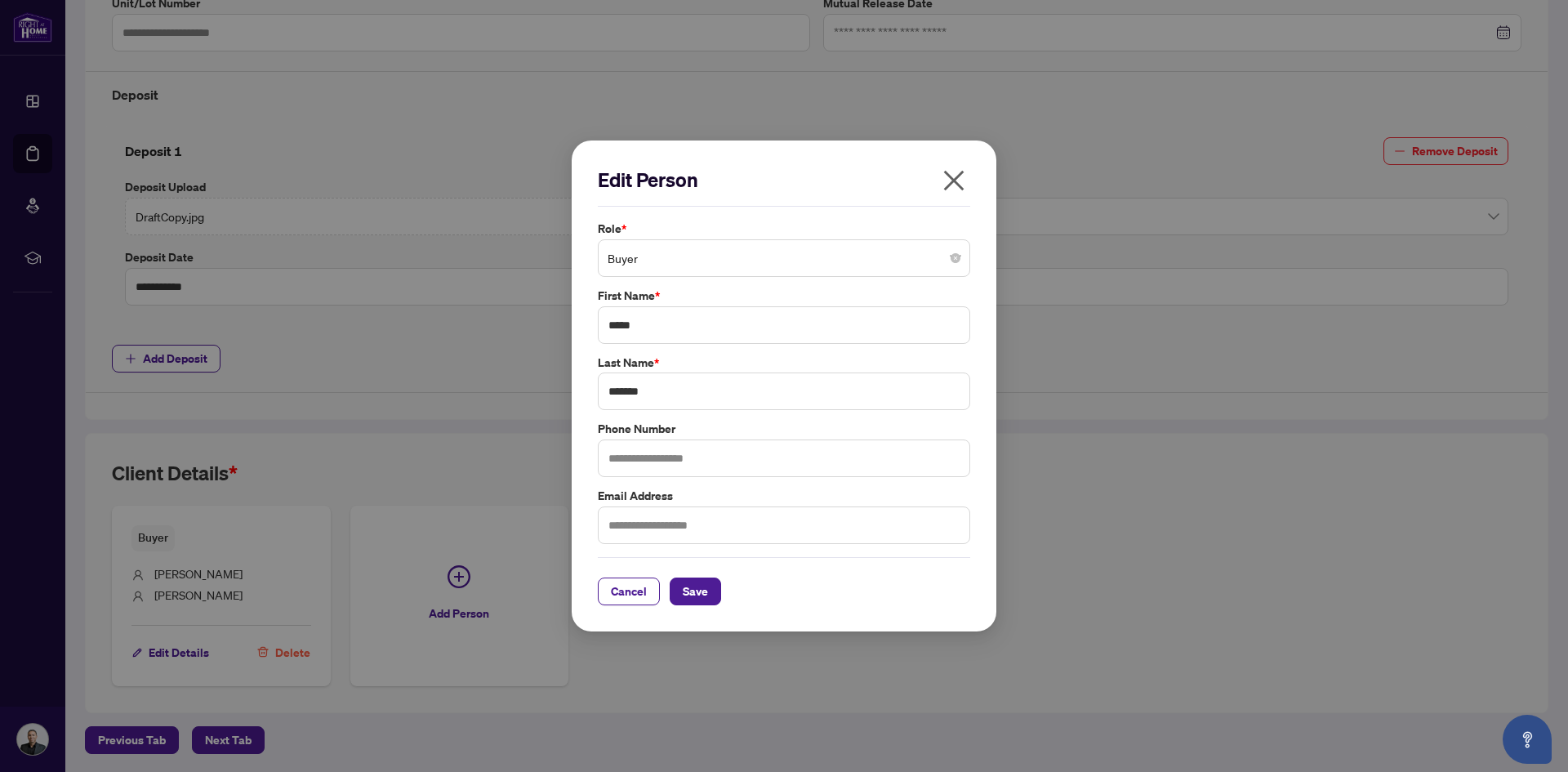
click at [955, 175] on icon "close" at bounding box center [954, 180] width 26 height 26
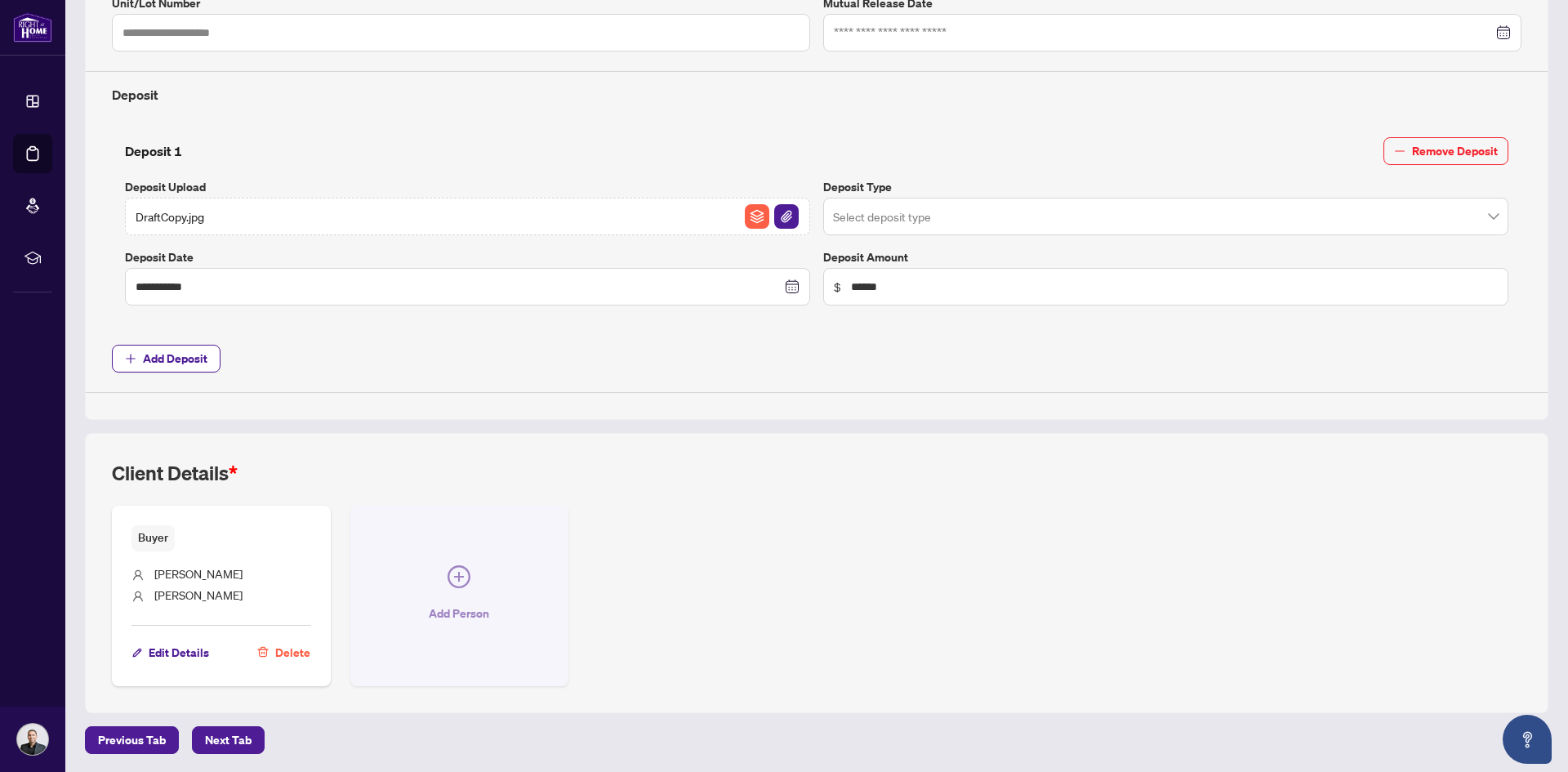
click at [455, 586] on icon "plus-circle" at bounding box center [459, 577] width 23 height 23
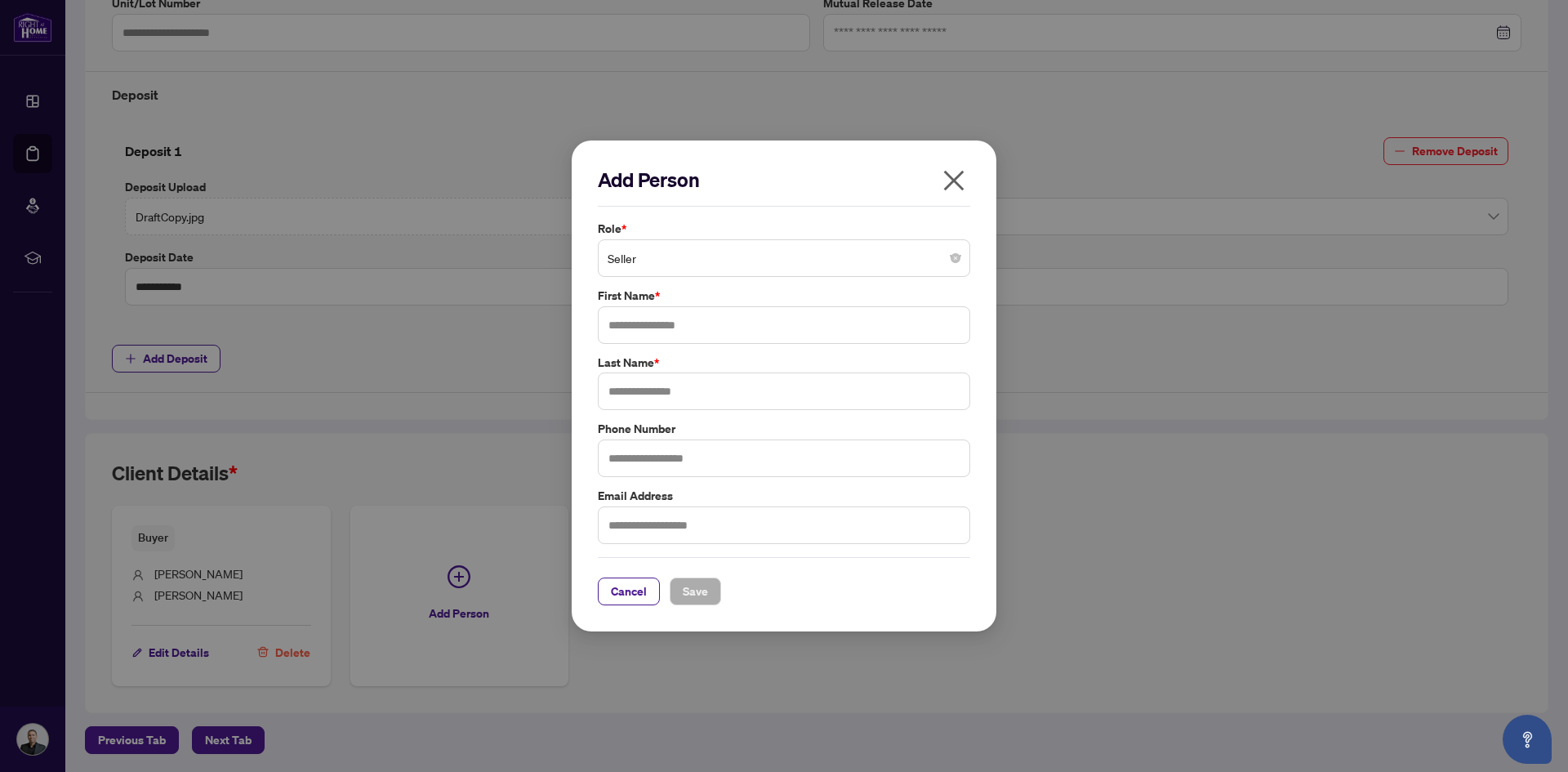
click at [693, 260] on span "Seller" at bounding box center [784, 258] width 353 height 31
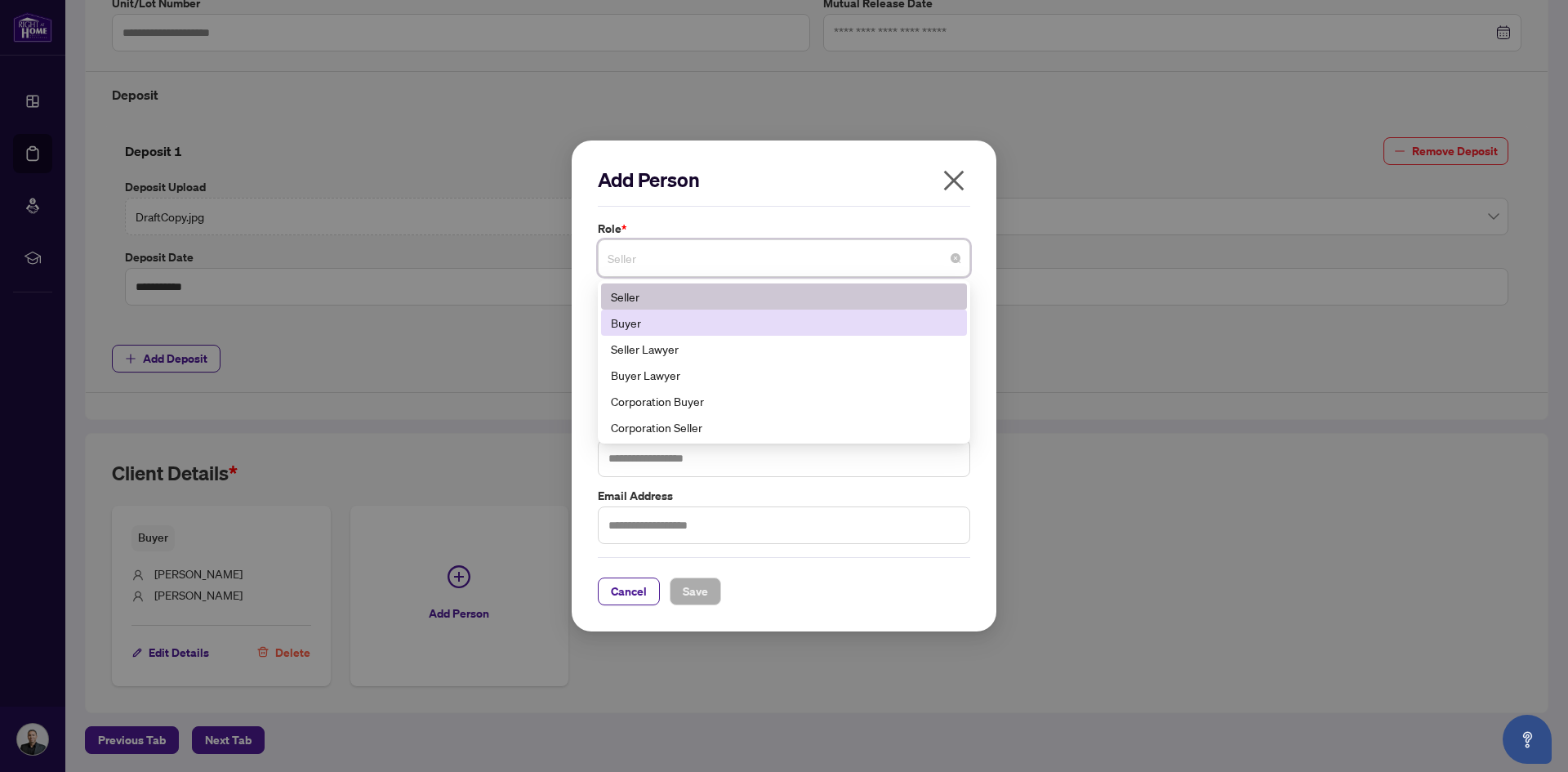
click at [690, 327] on div "Buyer" at bounding box center [784, 323] width 346 height 18
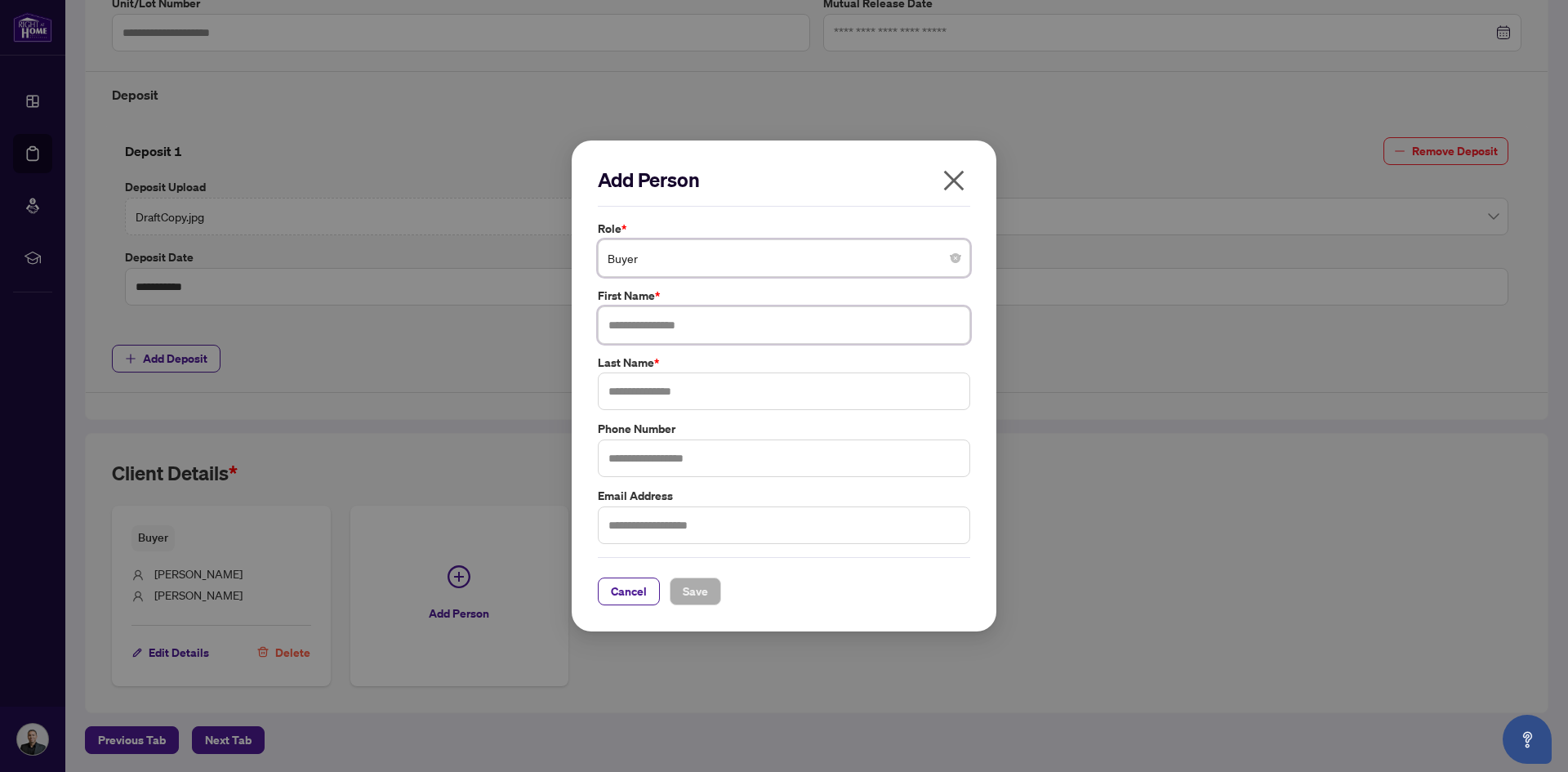
click at [684, 326] on input "text" at bounding box center [784, 325] width 372 height 38
type input "*"
type input "*******"
click at [713, 389] on input "text" at bounding box center [784, 391] width 372 height 38
type input "********"
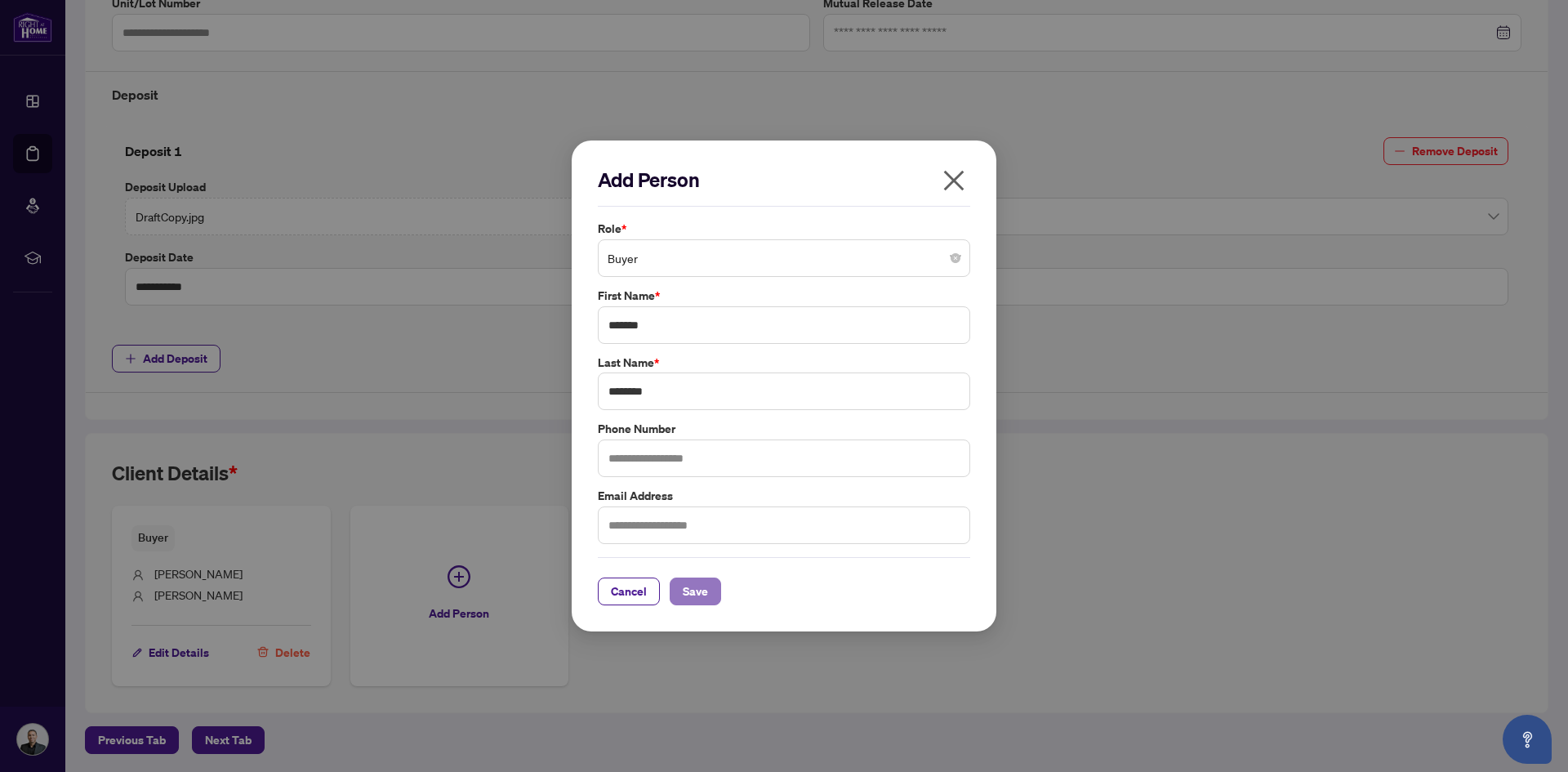
click at [695, 593] on span "Save" at bounding box center [695, 592] width 26 height 26
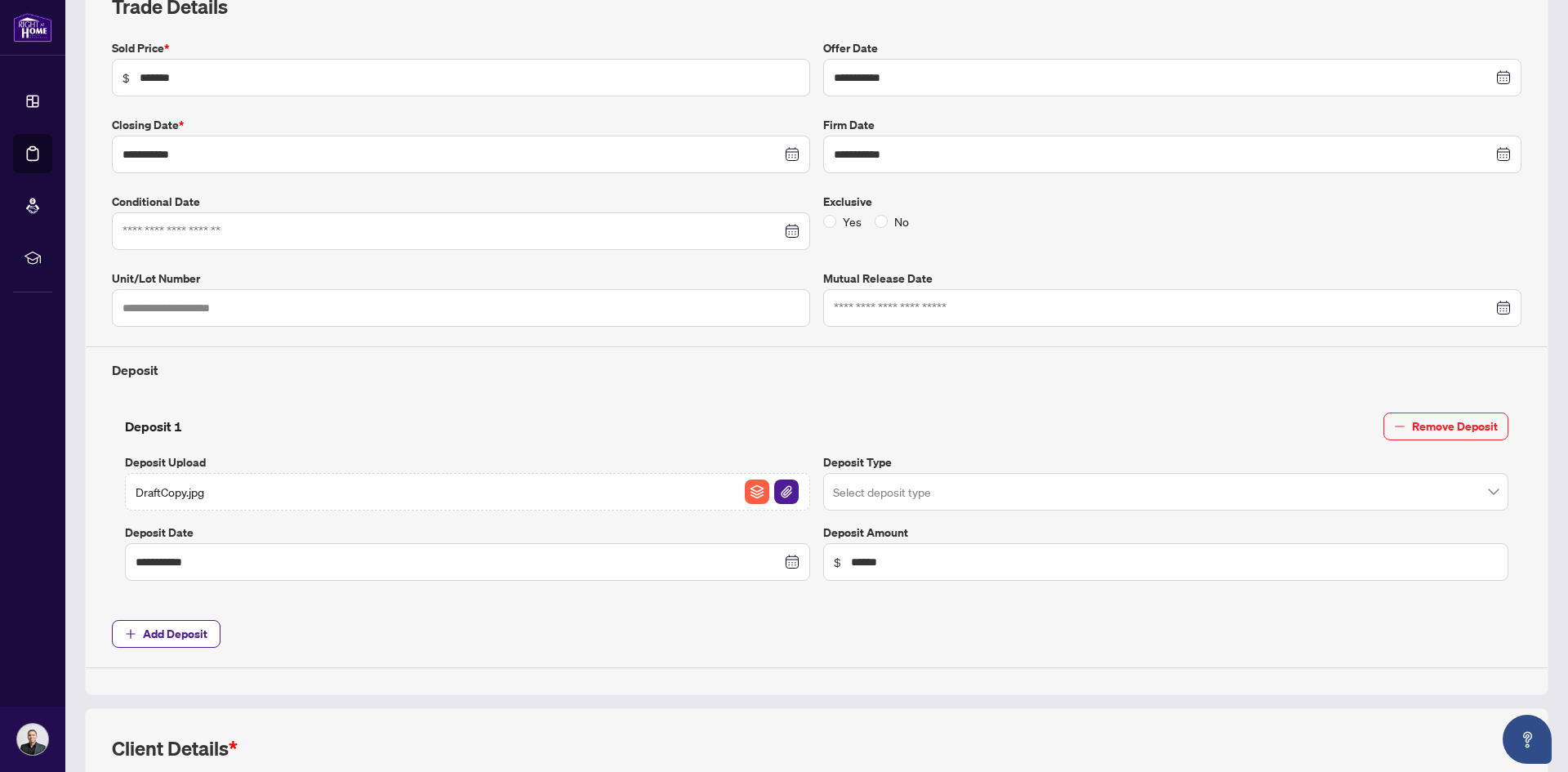
scroll to position [0, 0]
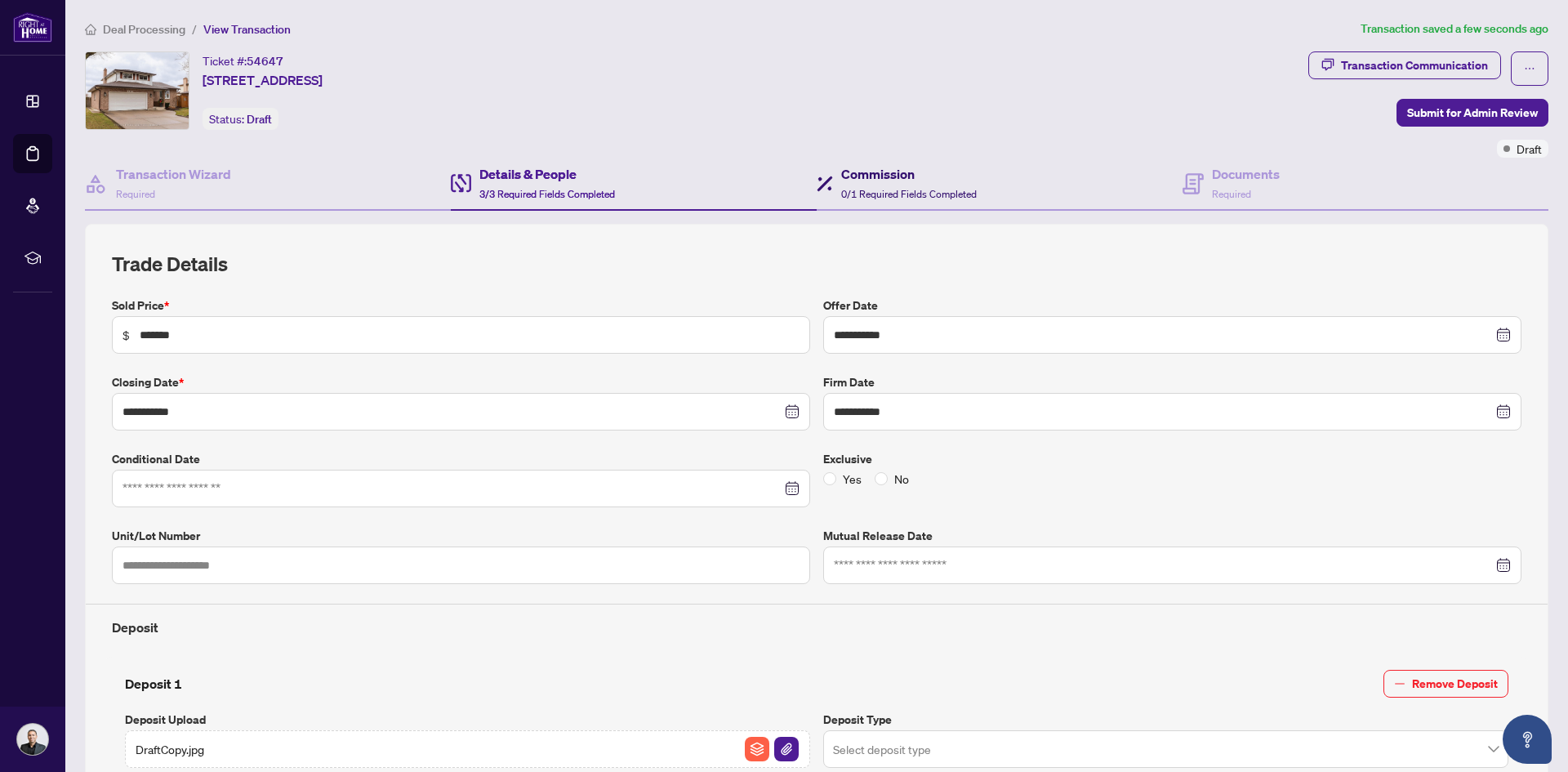
click at [900, 188] on span "0/1 Required Fields Completed" at bounding box center [909, 194] width 136 height 12
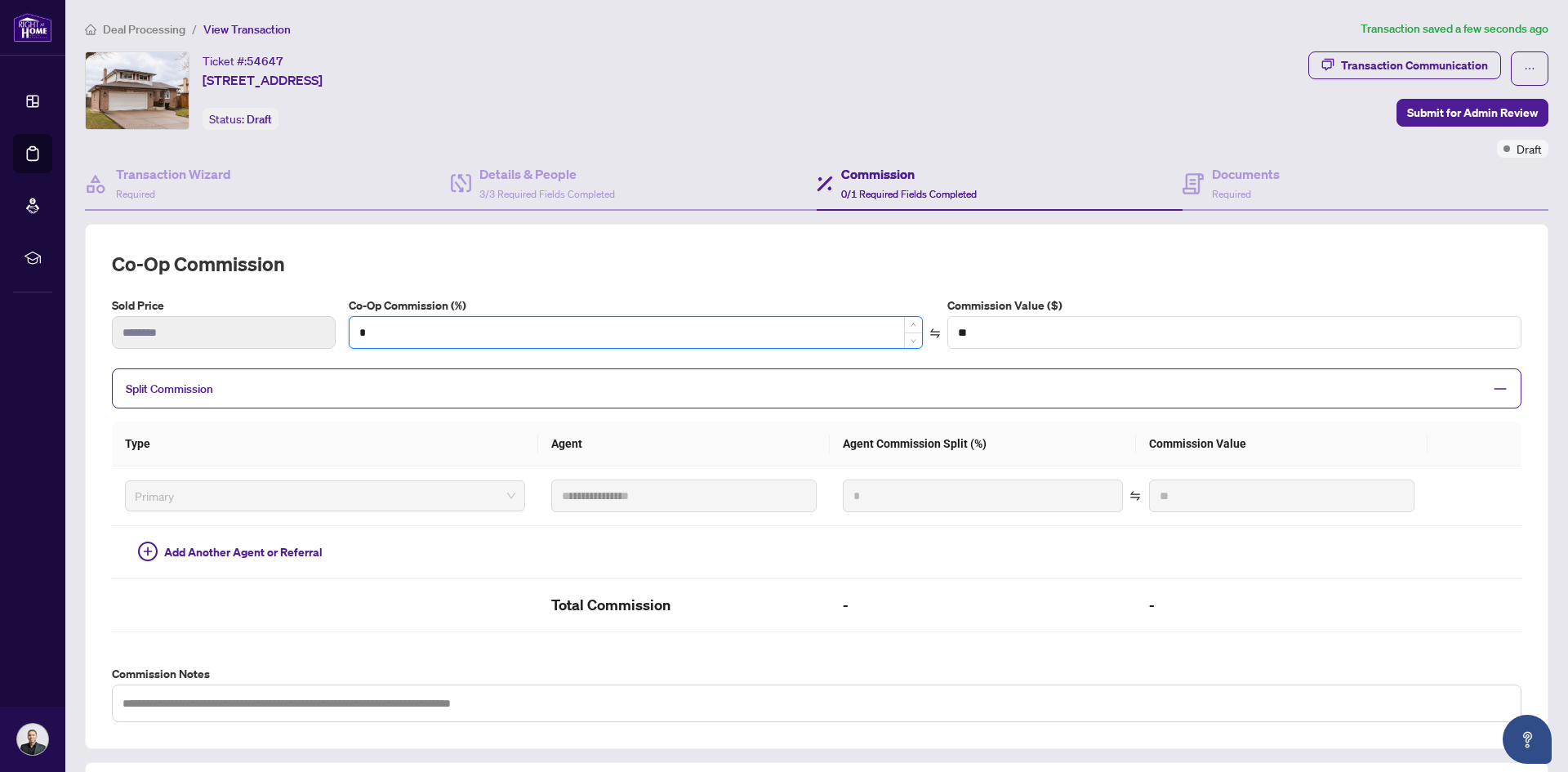
click at [419, 330] on input "*" at bounding box center [635, 333] width 573 height 31
type input "*"
type input "*******"
type input "***"
type input "*******"
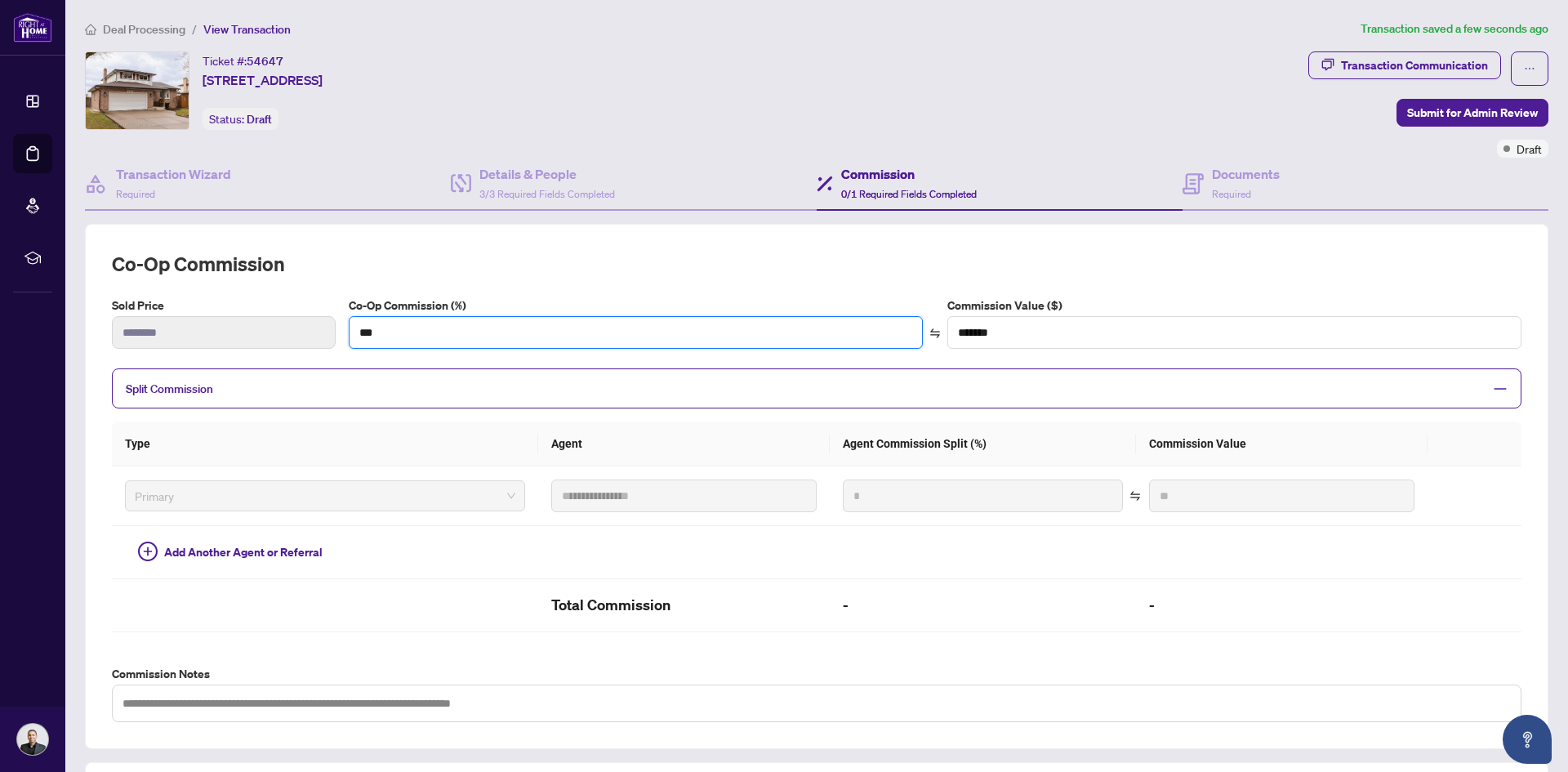
type input "***"
click at [760, 254] on h2 "Co-op Commission" at bounding box center [817, 264] width 1410 height 26
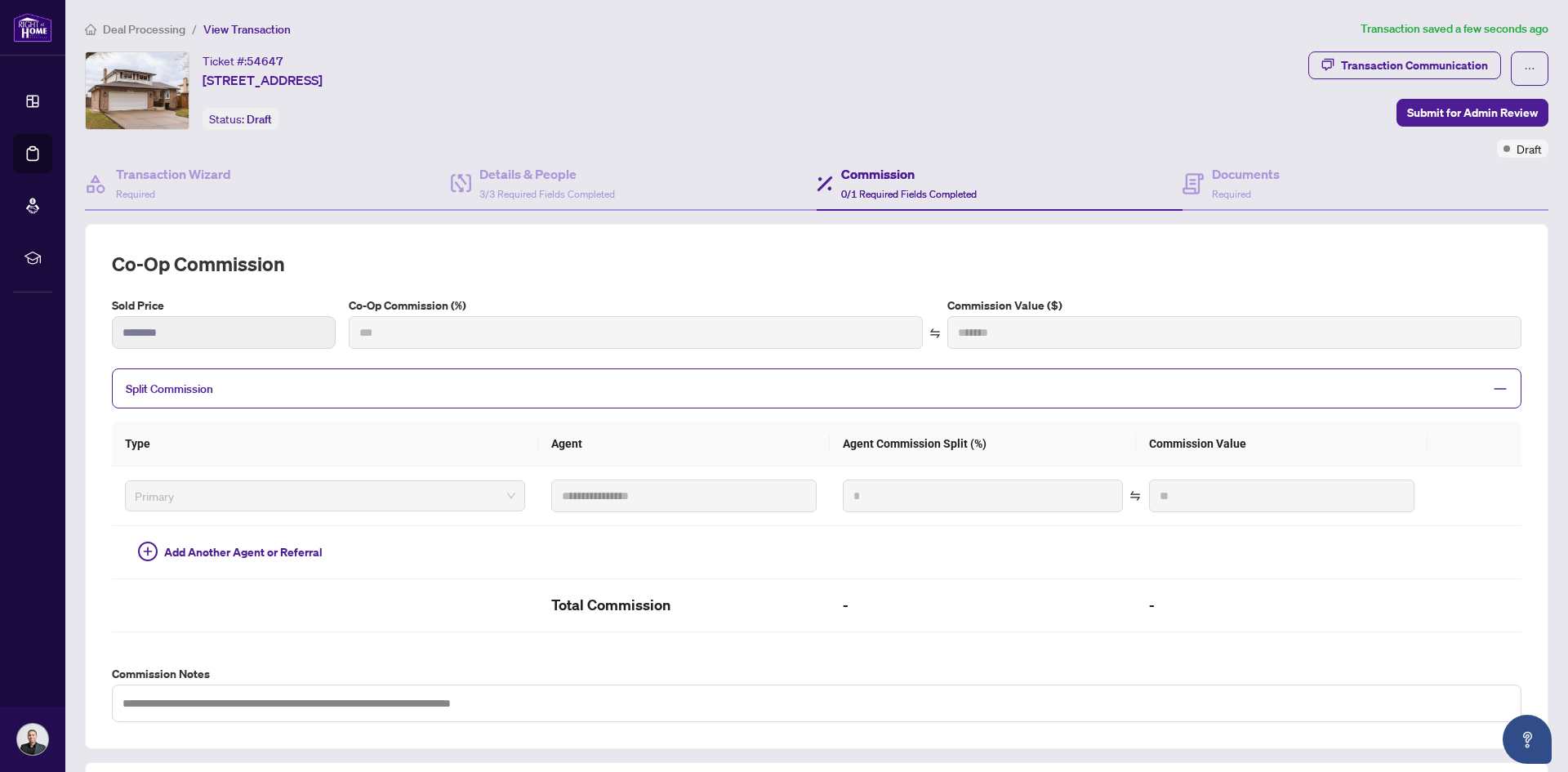
type input "***"
type input "*******"
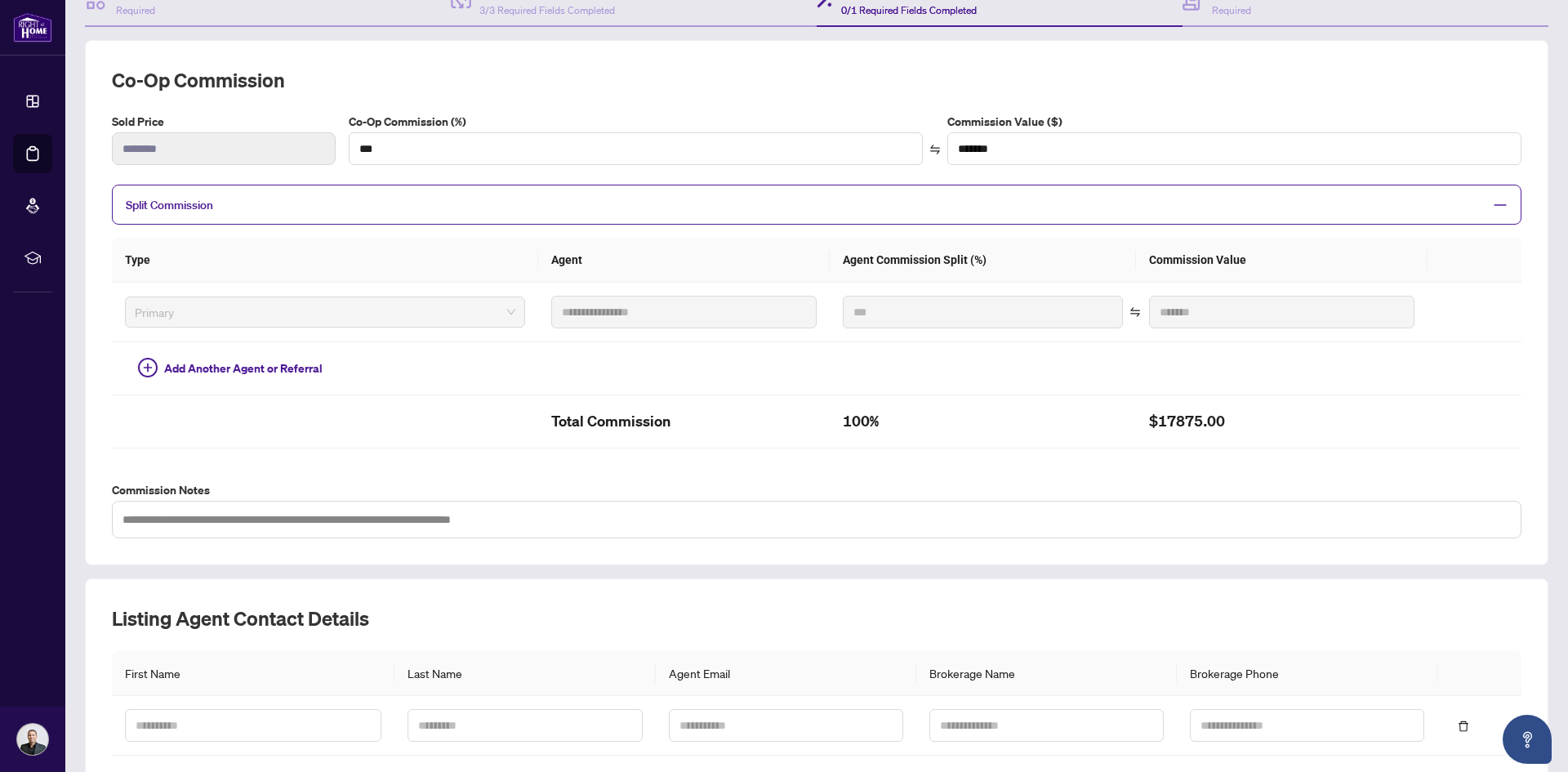
scroll to position [143, 0]
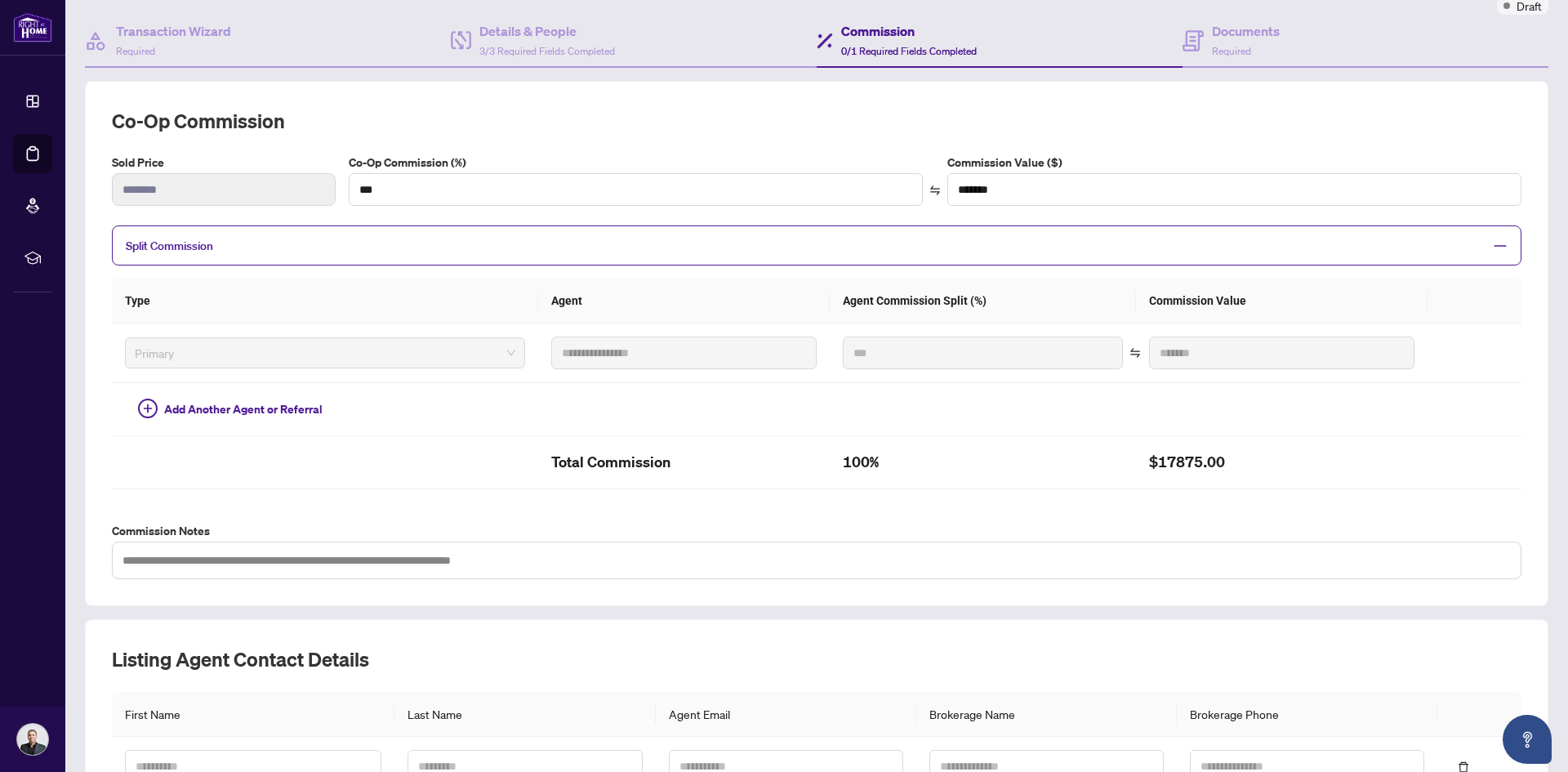
click at [315, 306] on th "Type" at bounding box center [325, 301] width 426 height 45
click at [306, 359] on span "Primary" at bounding box center [325, 353] width 381 height 25
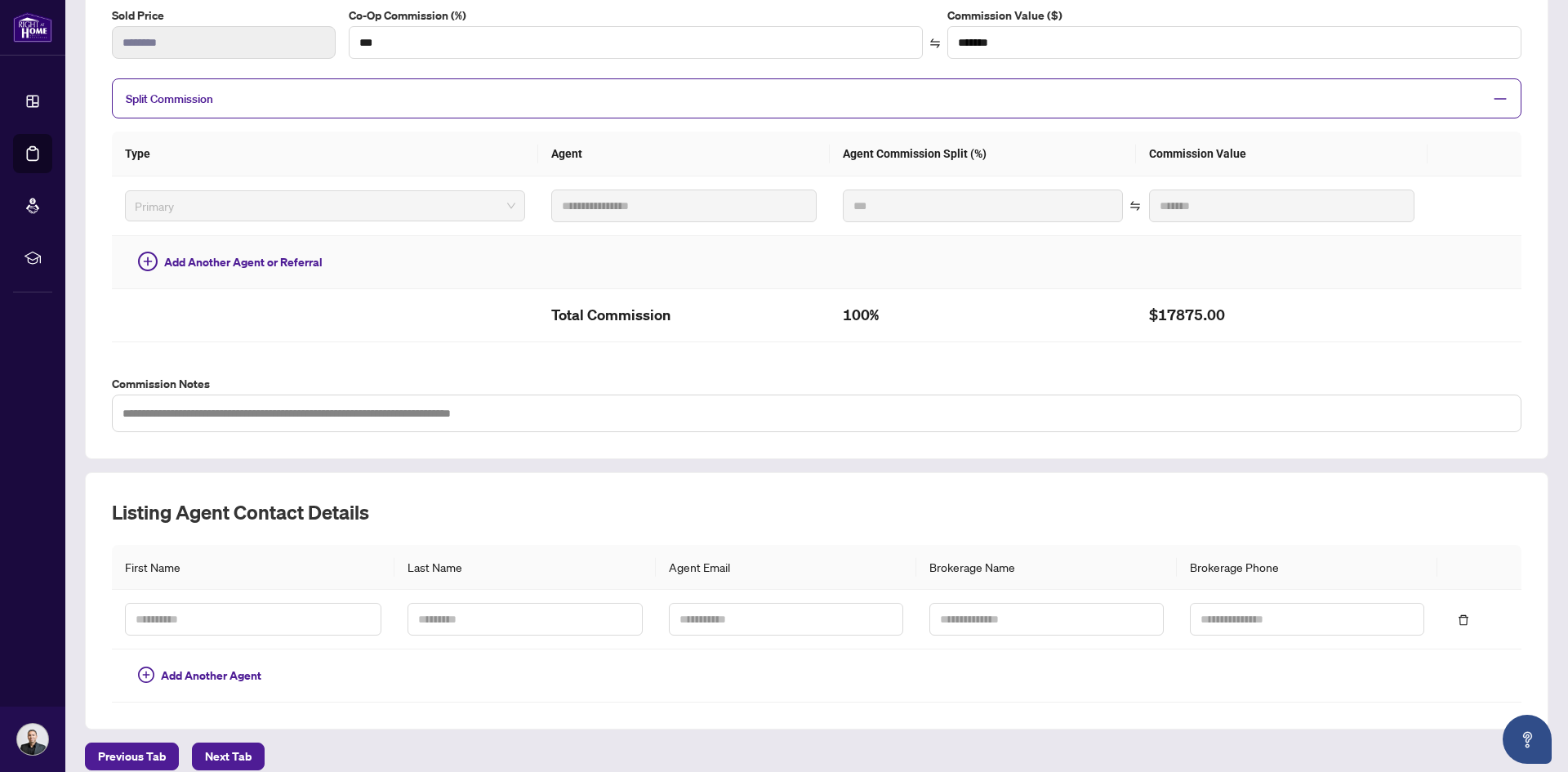
scroll to position [306, 0]
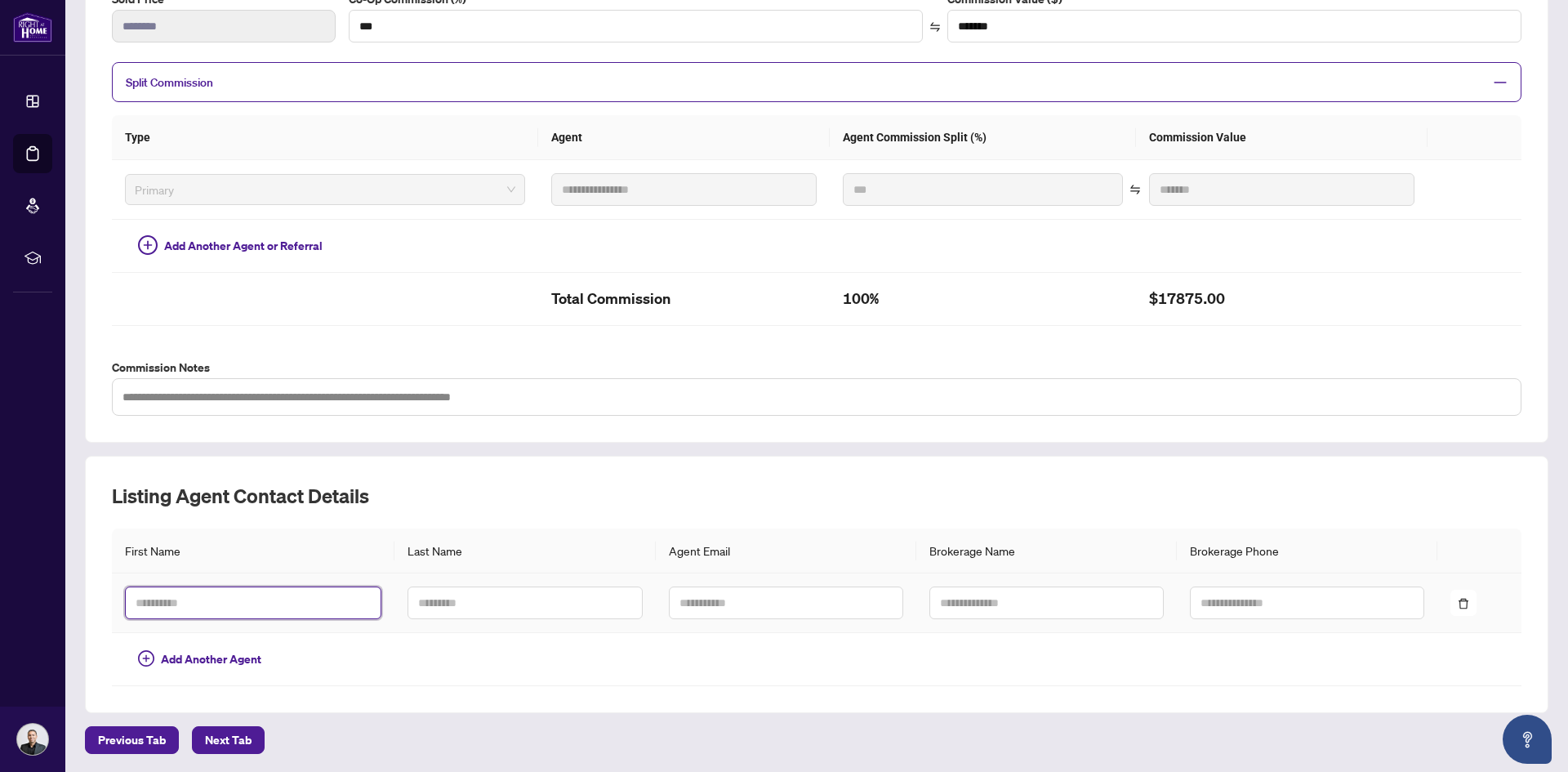
click at [293, 609] on input "text" at bounding box center [253, 603] width 256 height 33
type input "********"
click at [482, 601] on input "text" at bounding box center [525, 603] width 234 height 33
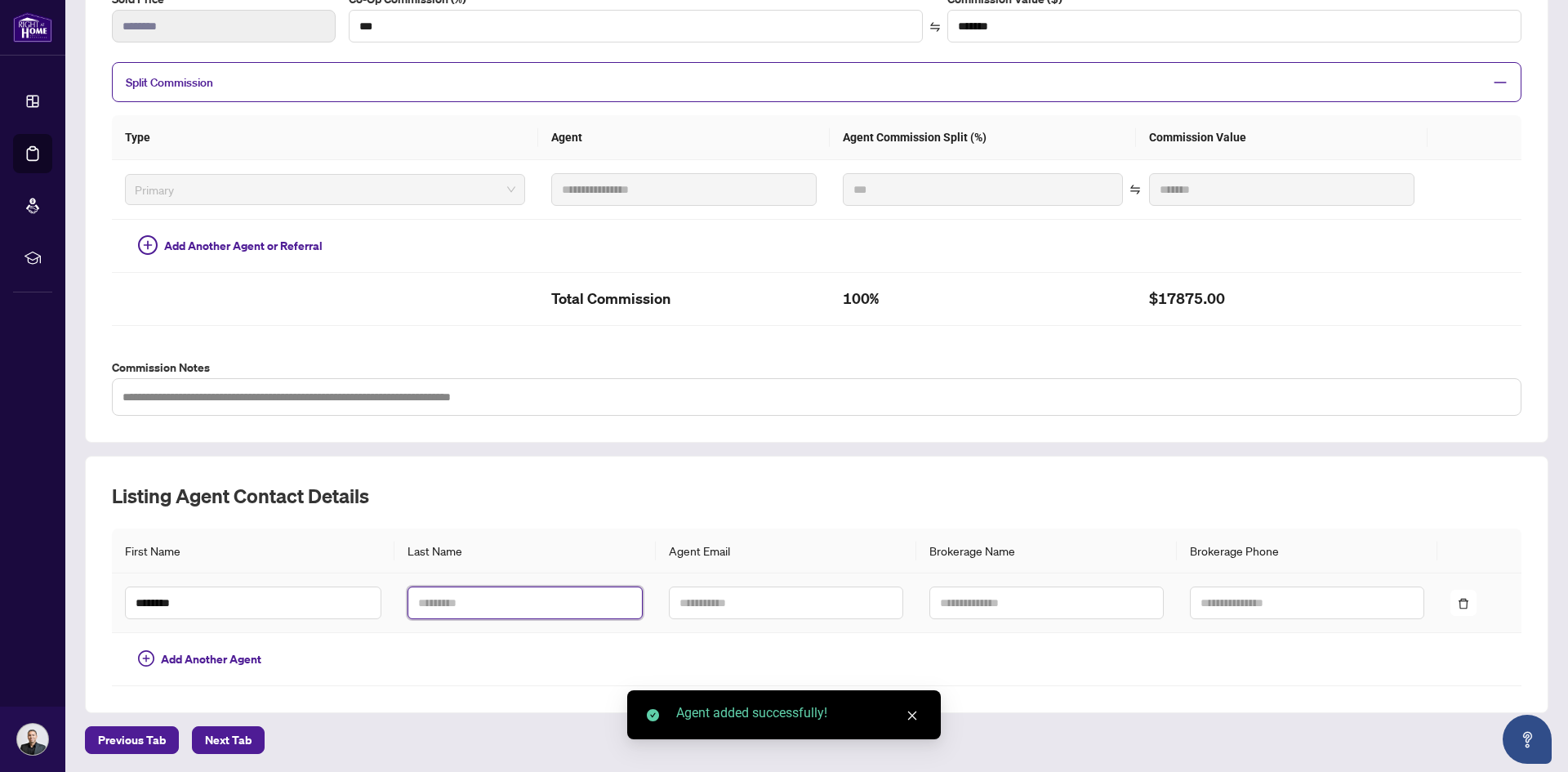
click at [502, 606] on input "text" at bounding box center [525, 603] width 234 height 33
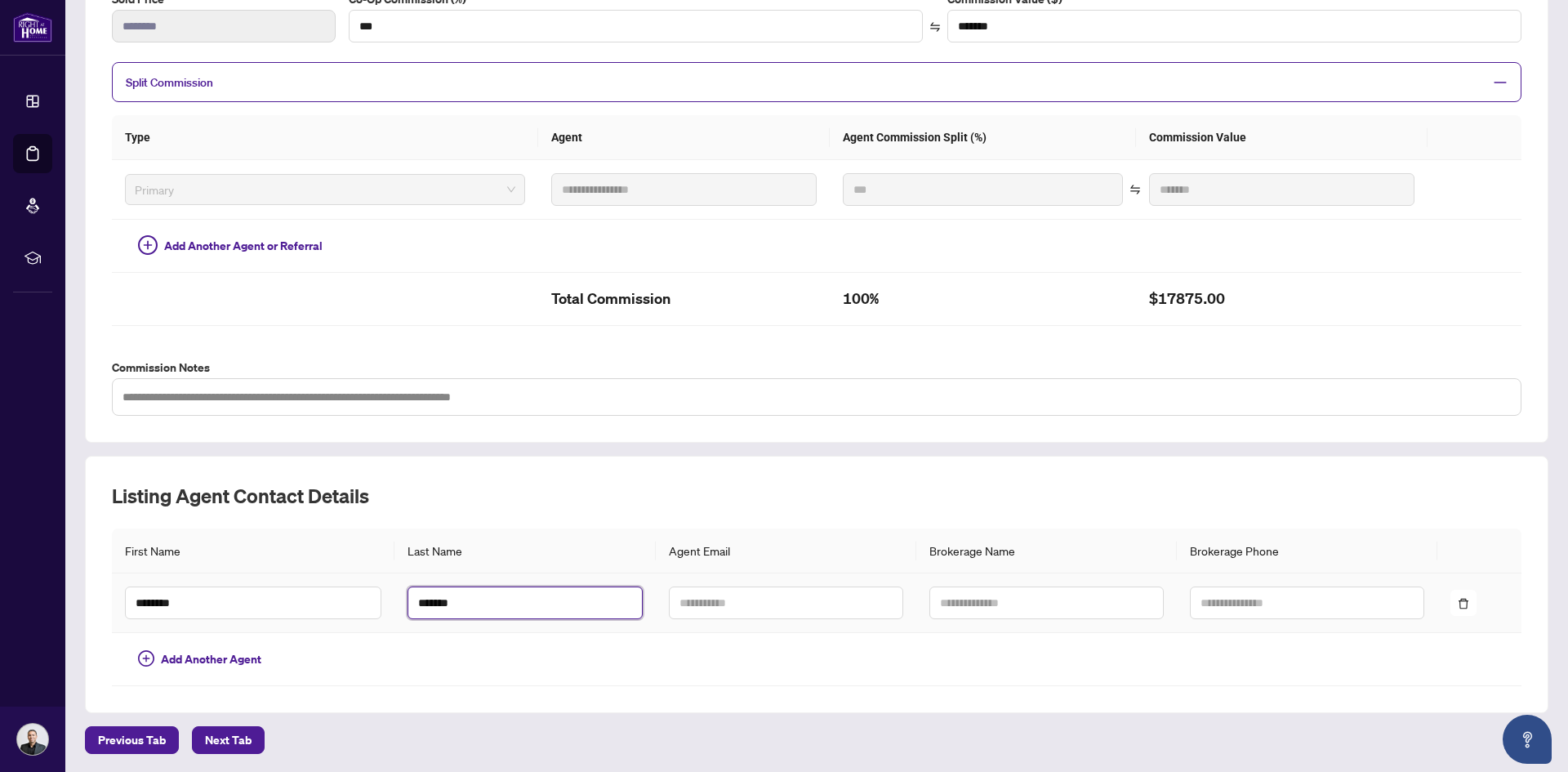
click at [456, 601] on input "*******" at bounding box center [525, 603] width 234 height 33
type input "**********"
click at [787, 679] on td at bounding box center [786, 659] width 260 height 53
click at [986, 606] on input "text" at bounding box center [1046, 603] width 234 height 33
click at [956, 606] on input "text" at bounding box center [1046, 603] width 234 height 33
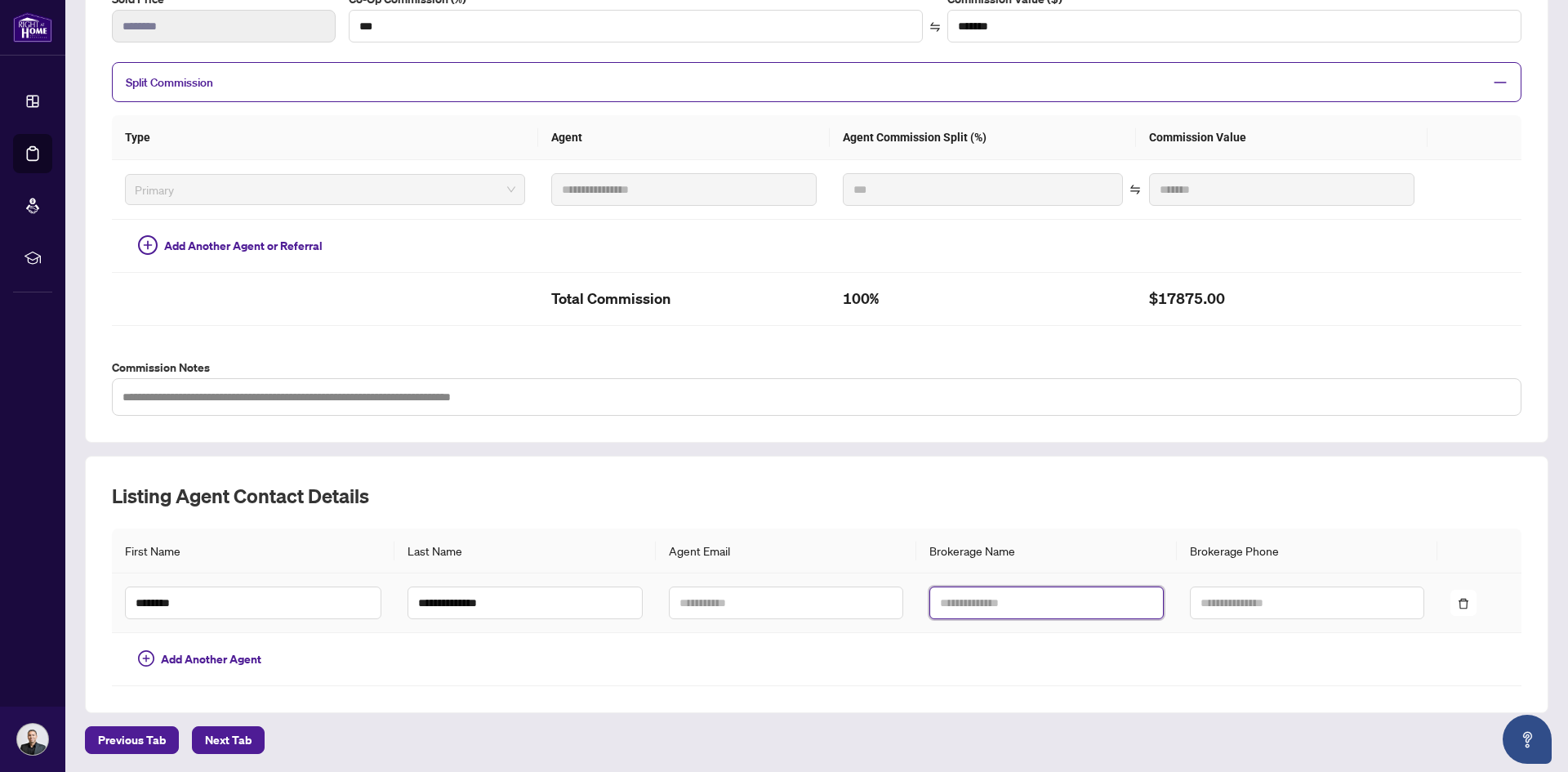
paste input "**********"
click at [953, 606] on input "**********" at bounding box center [1046, 603] width 234 height 33
click at [1087, 595] on input "**********" at bounding box center [1046, 603] width 234 height 33
type input "**********"
click at [1067, 501] on h2 "Listing Agent Contact Details" at bounding box center [817, 496] width 1410 height 26
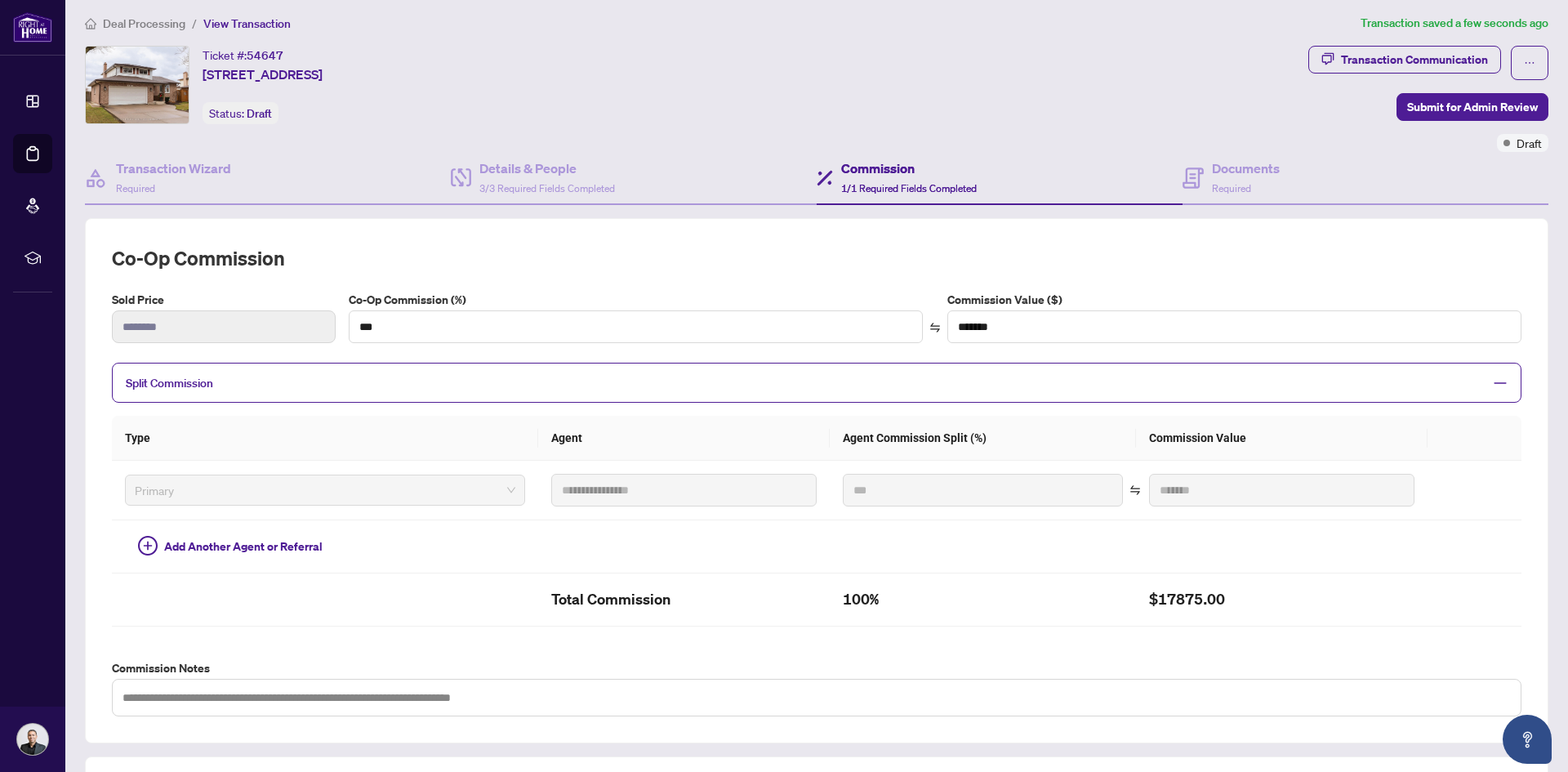
scroll to position [0, 0]
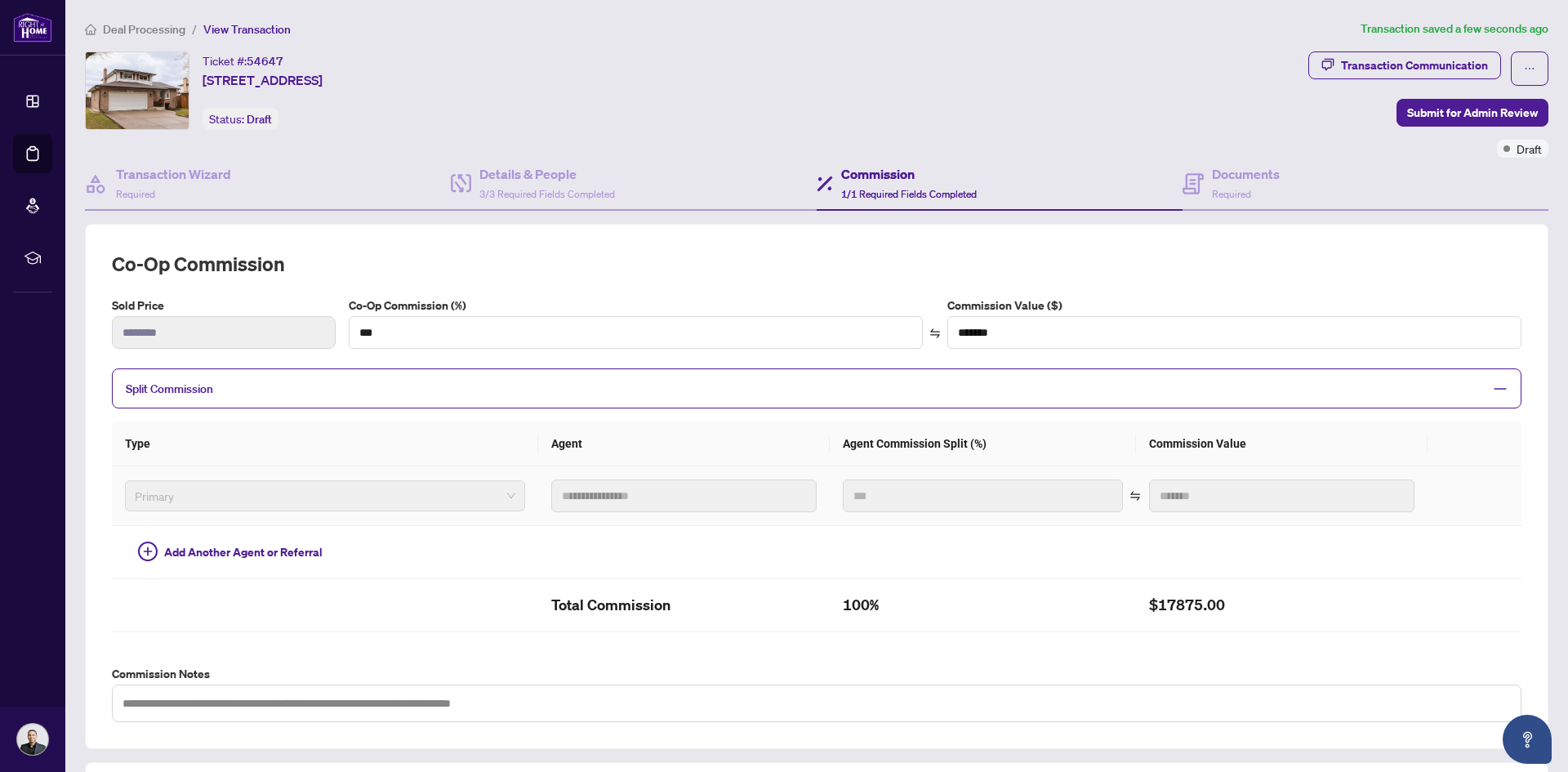
click at [482, 498] on span "Primary" at bounding box center [325, 496] width 381 height 25
click at [1256, 187] on div "Documents Required" at bounding box center [1246, 183] width 68 height 39
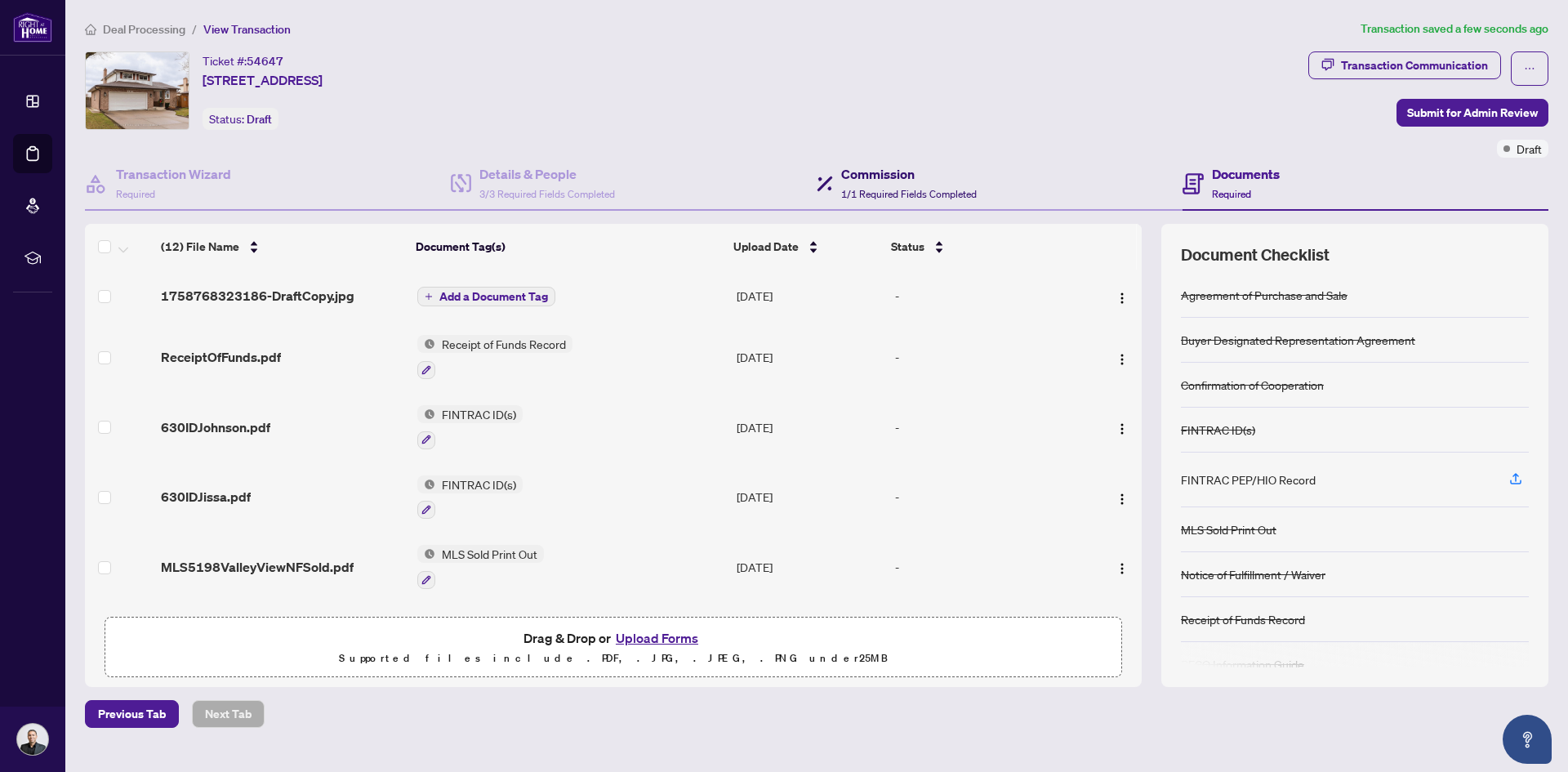
click at [887, 190] on span "1/1 Required Fields Completed" at bounding box center [909, 194] width 136 height 12
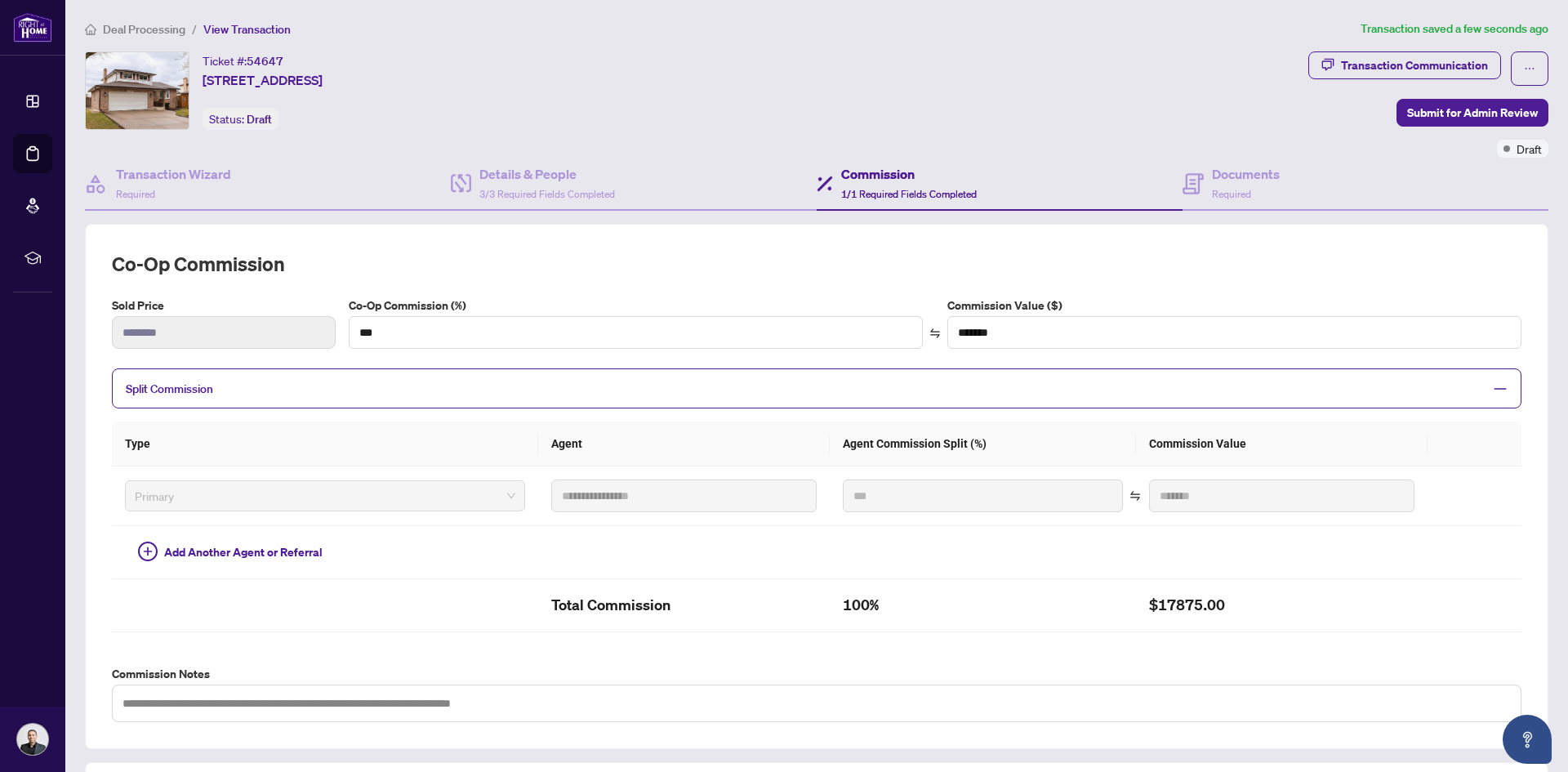
click at [1444, 395] on span "Split Commission" at bounding box center [804, 388] width 1357 height 19
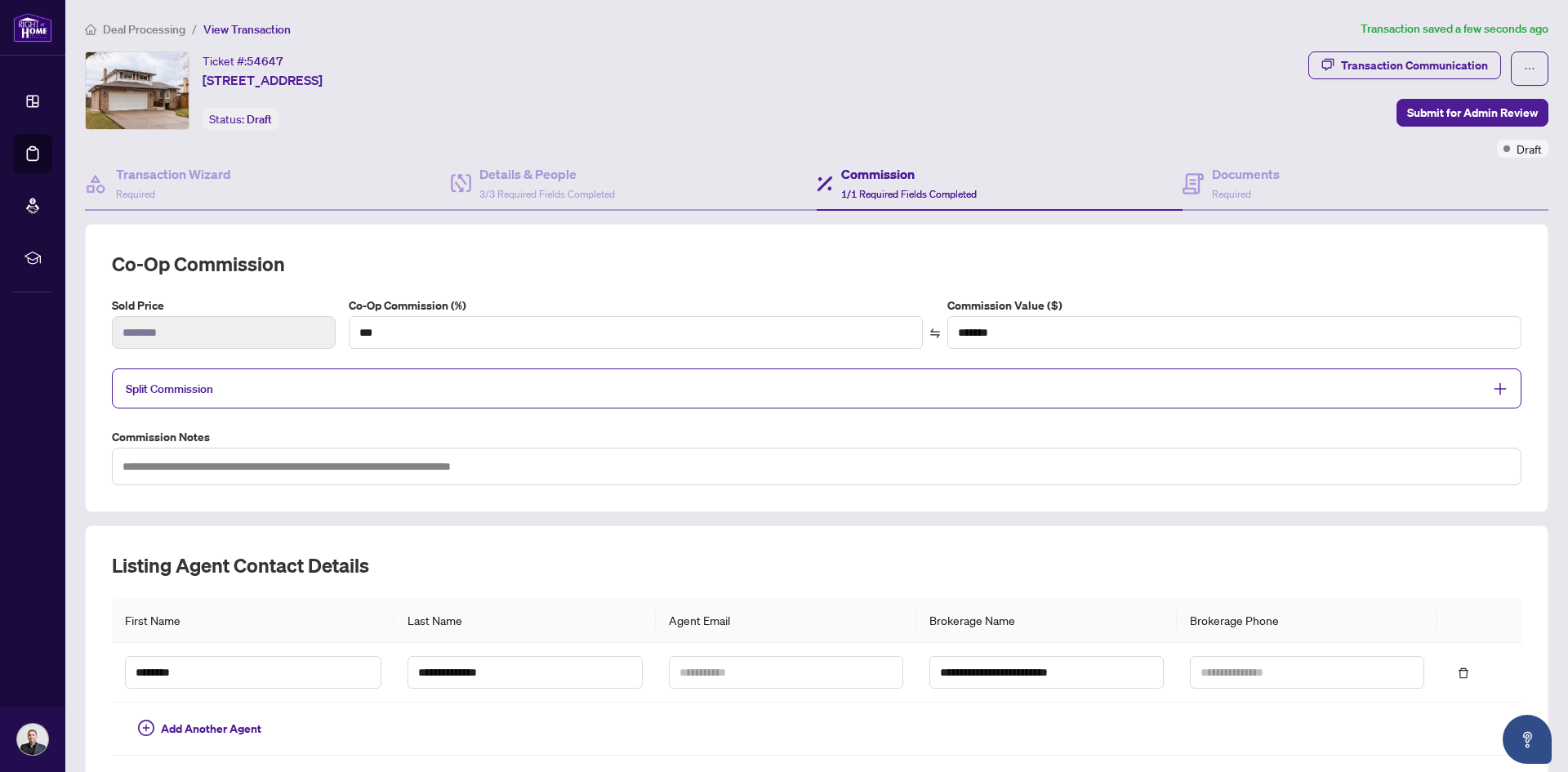
click at [1444, 392] on span "Split Commission" at bounding box center [804, 388] width 1357 height 19
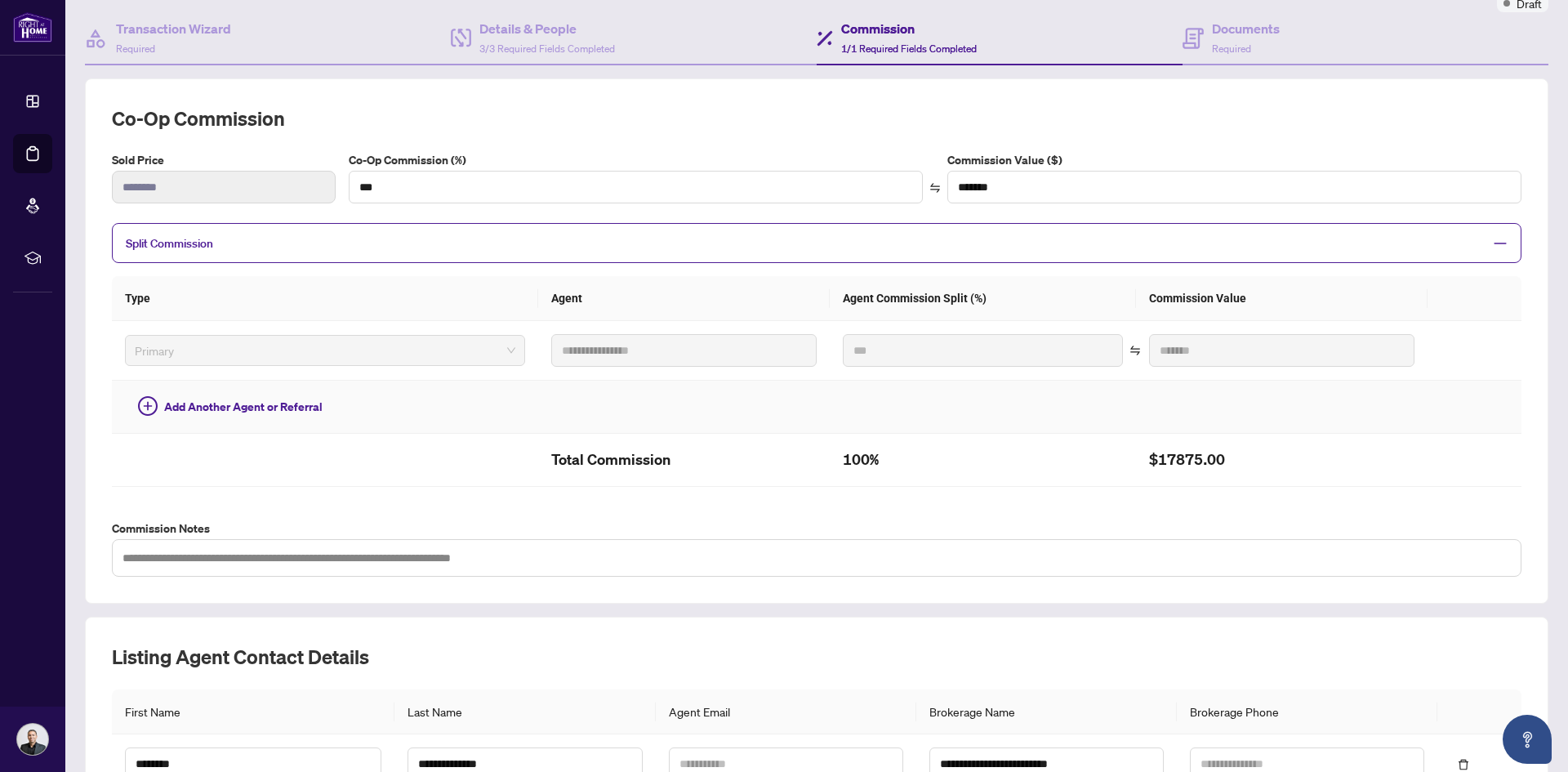
scroll to position [163, 0]
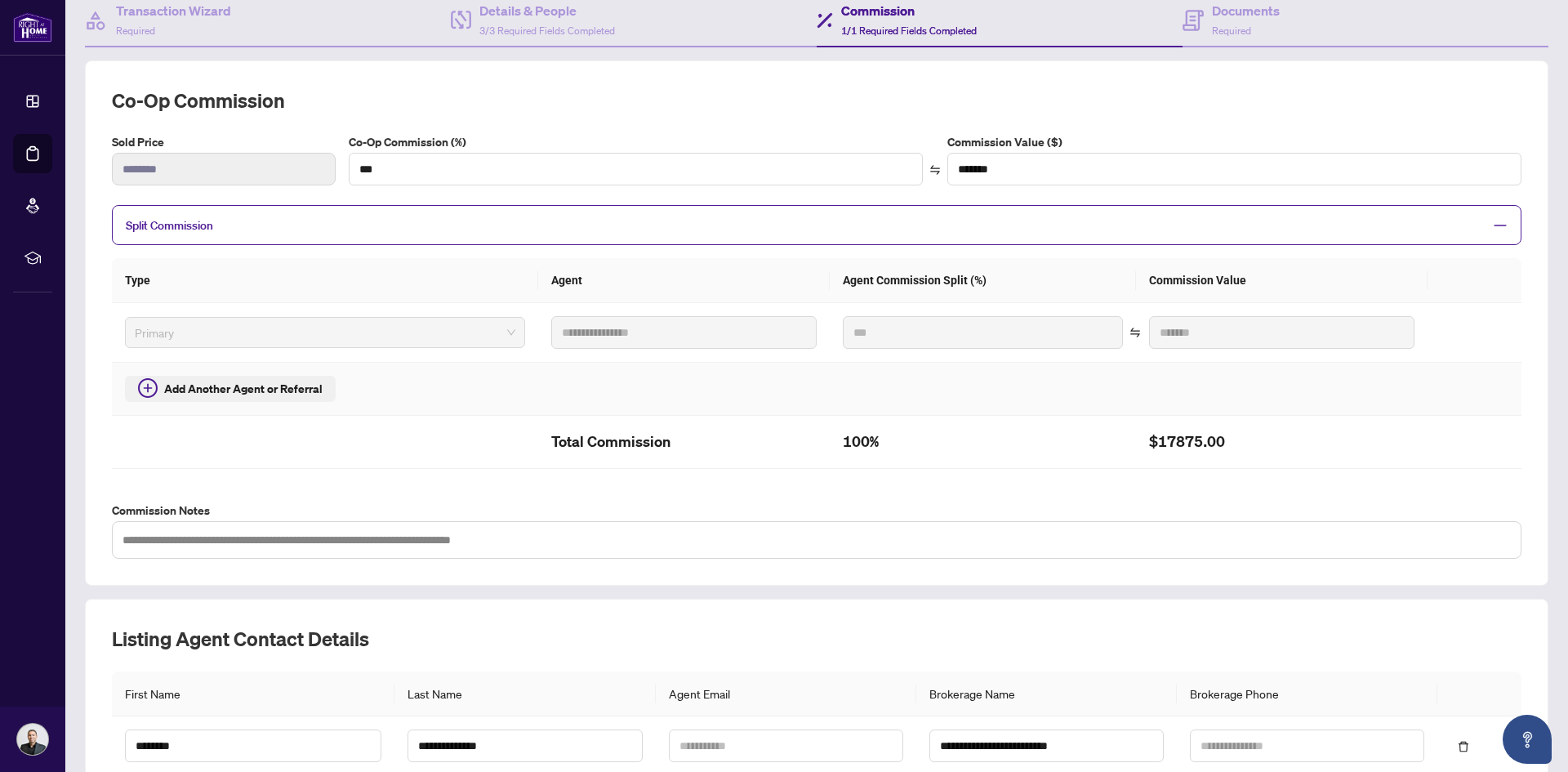
click at [214, 388] on span "Add Another Agent or Referral" at bounding box center [243, 389] width 158 height 18
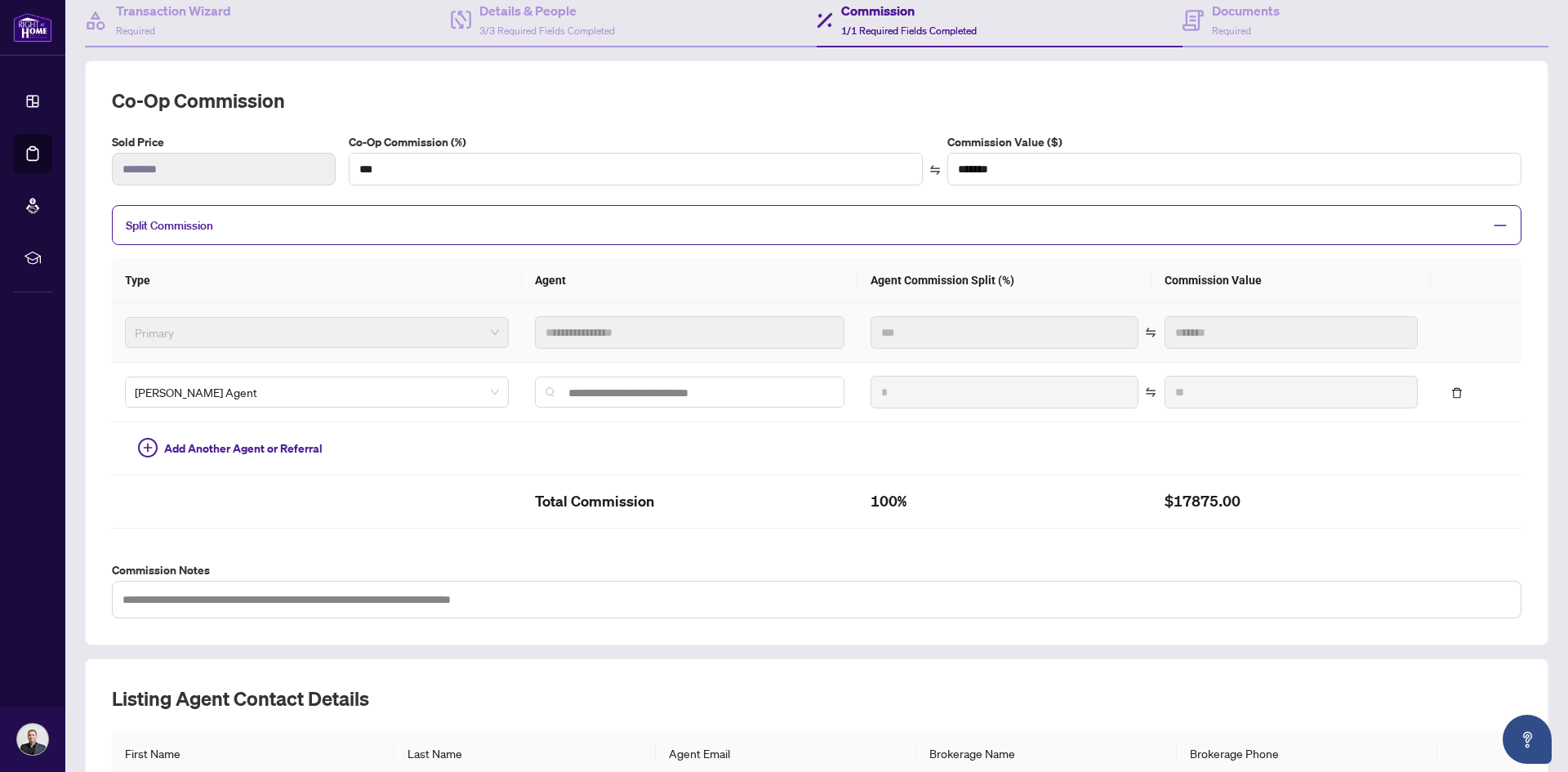
click at [220, 335] on span "Primary" at bounding box center [317, 333] width 364 height 25
click at [687, 295] on th "Agent" at bounding box center [690, 280] width 336 height 45
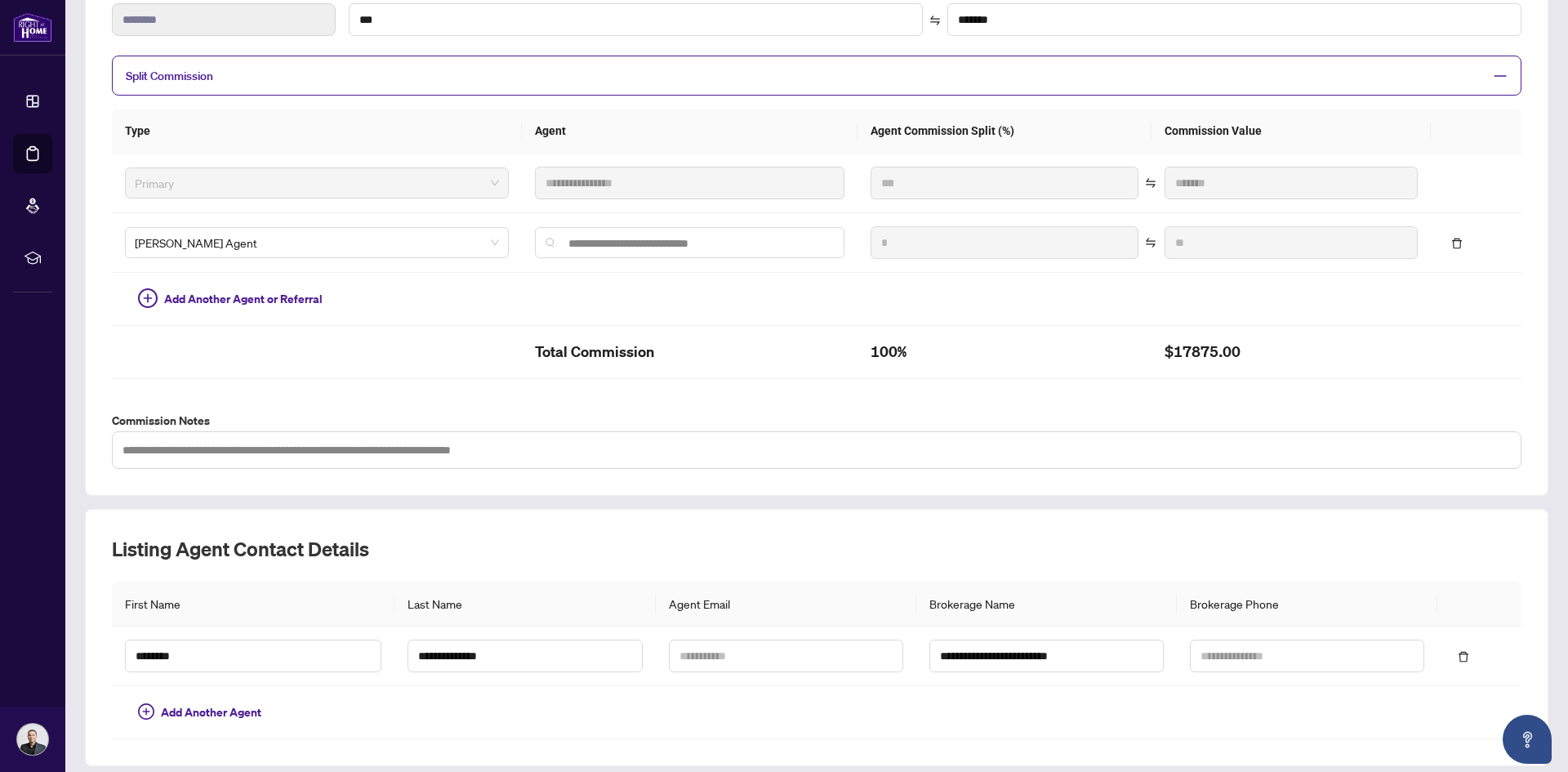
scroll to position [366, 0]
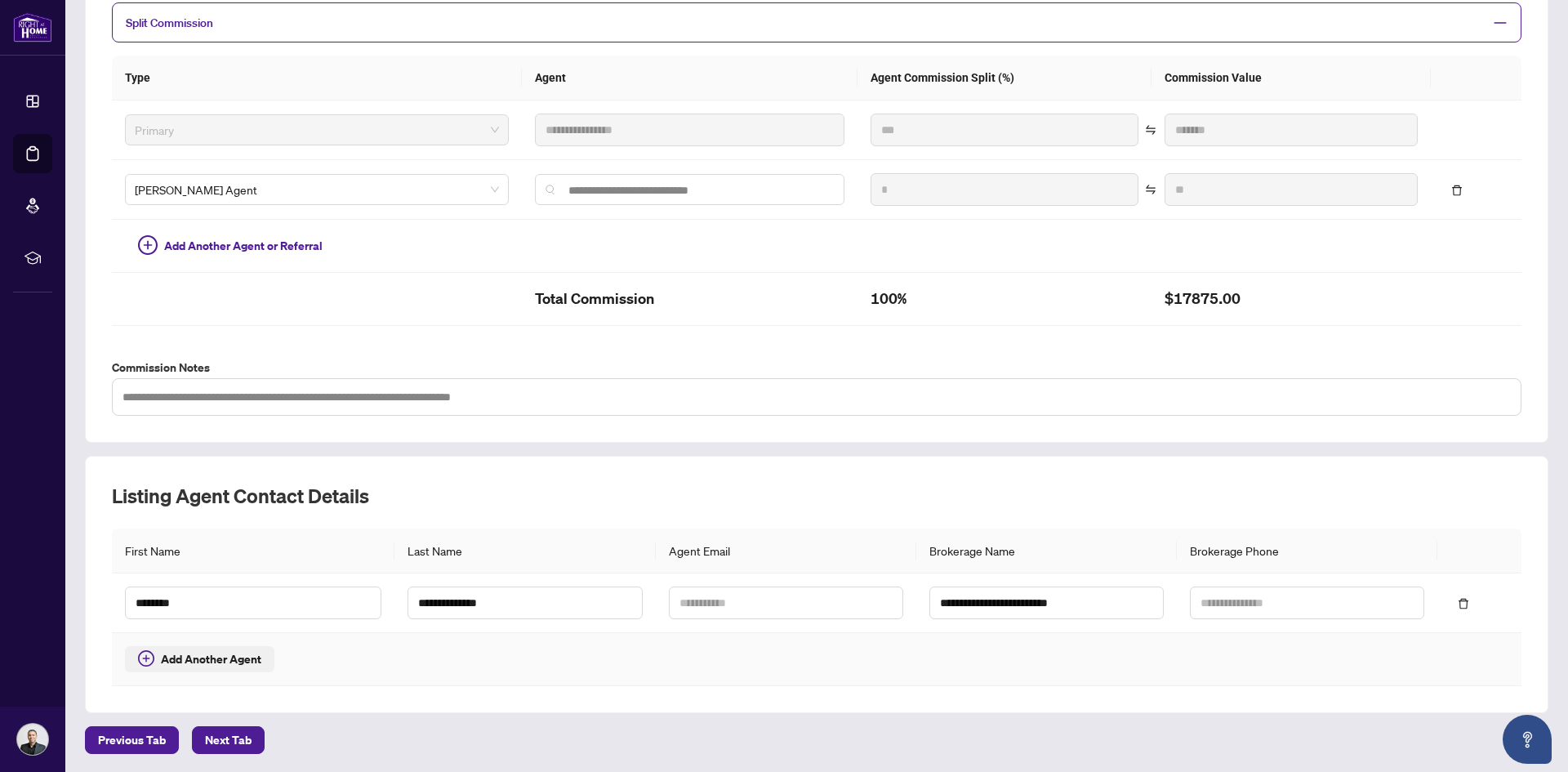
click at [180, 663] on span "Add Another Agent" at bounding box center [211, 659] width 101 height 18
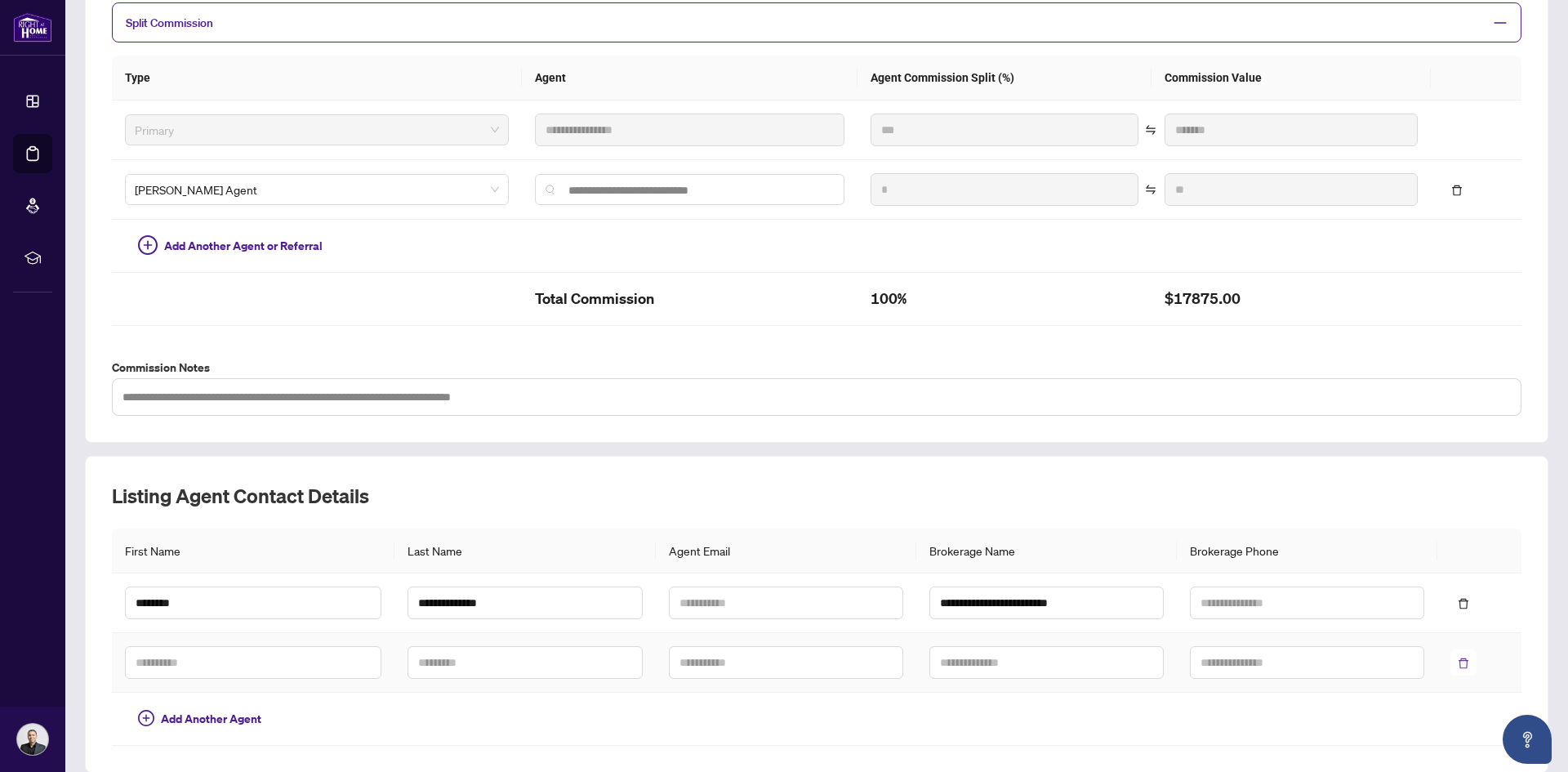
click at [1458, 662] on icon "delete" at bounding box center [1463, 663] width 10 height 11
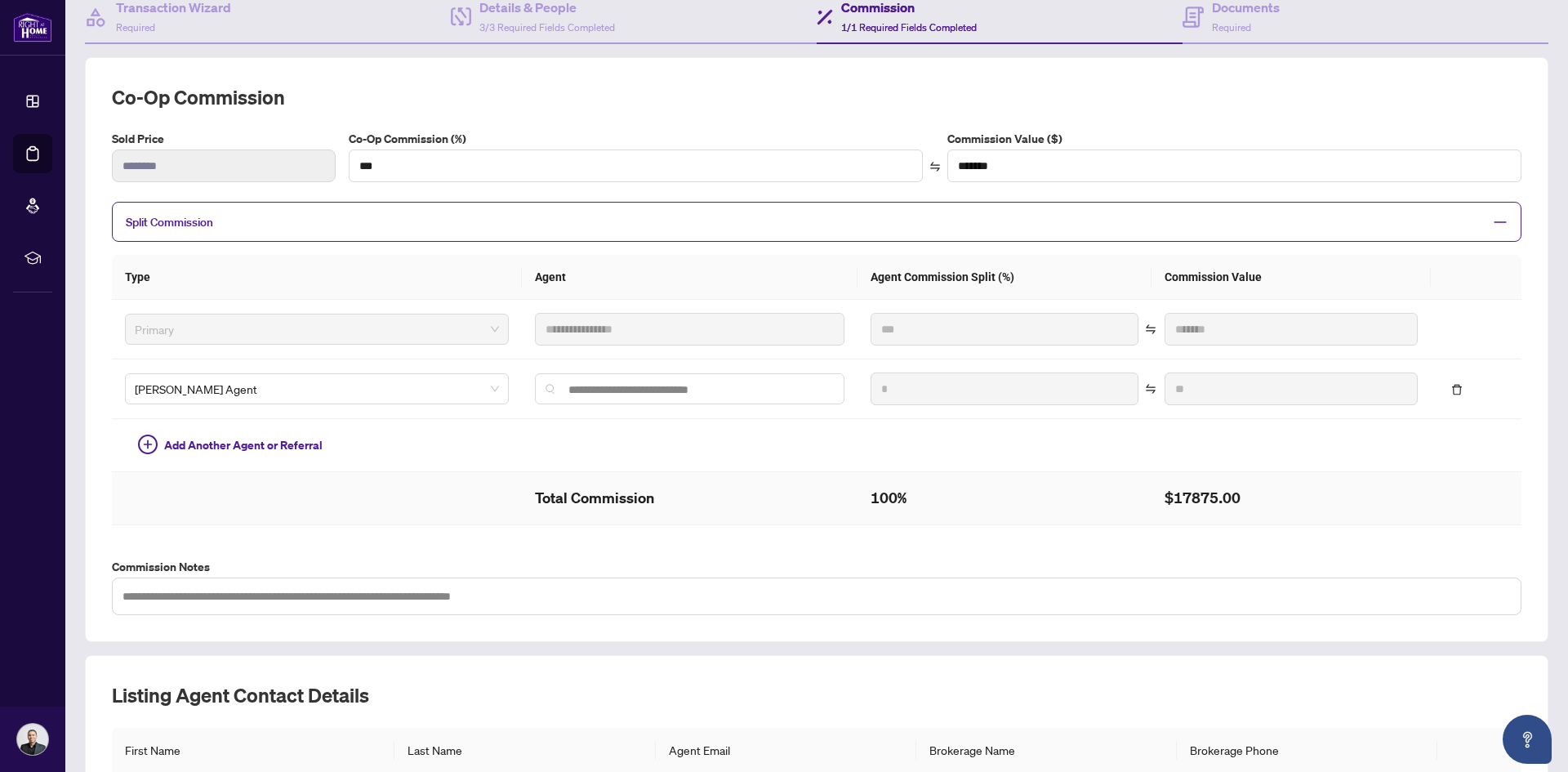
scroll to position [121, 0]
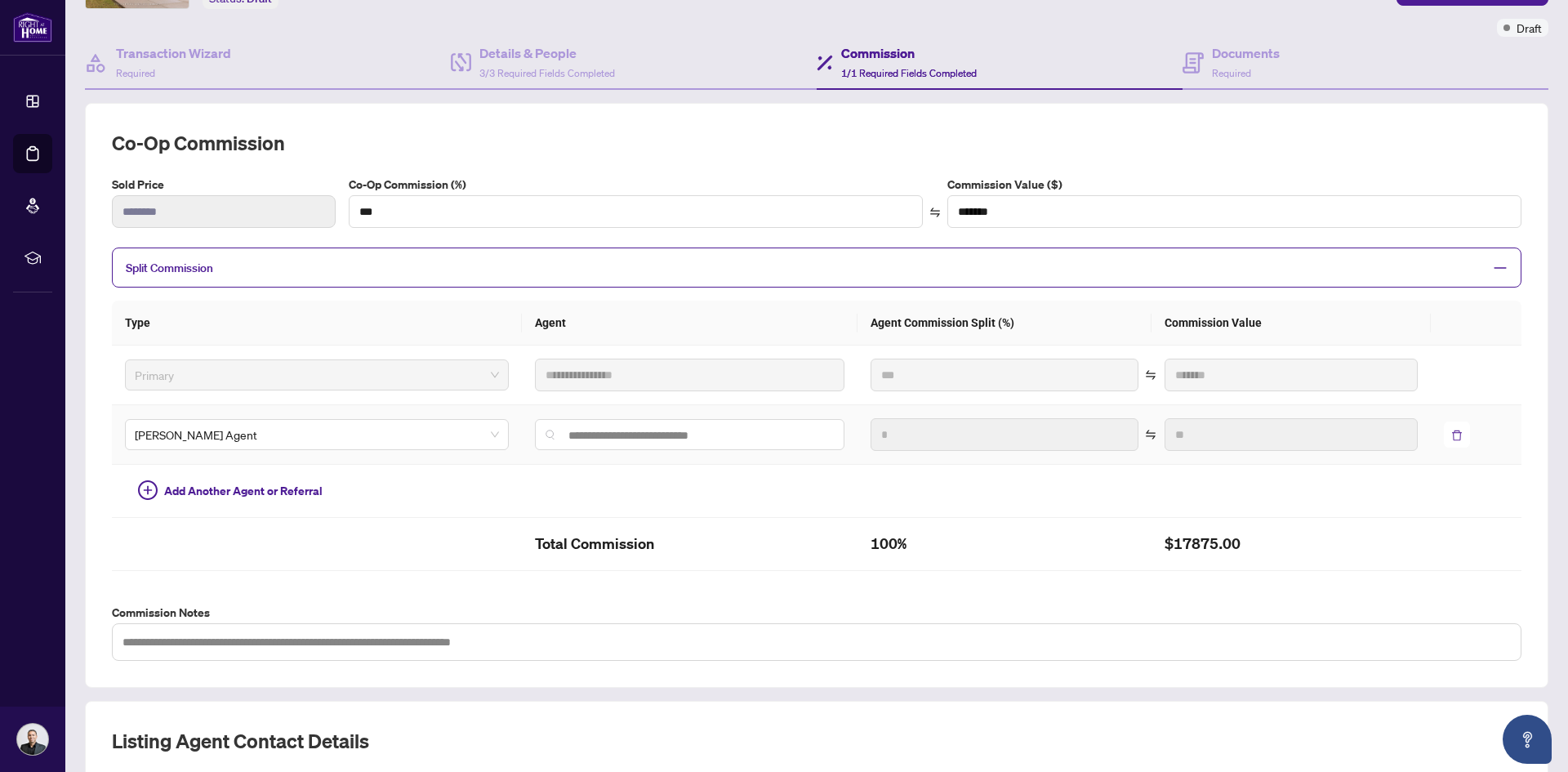
click at [1451, 436] on icon "delete" at bounding box center [1457, 435] width 12 height 12
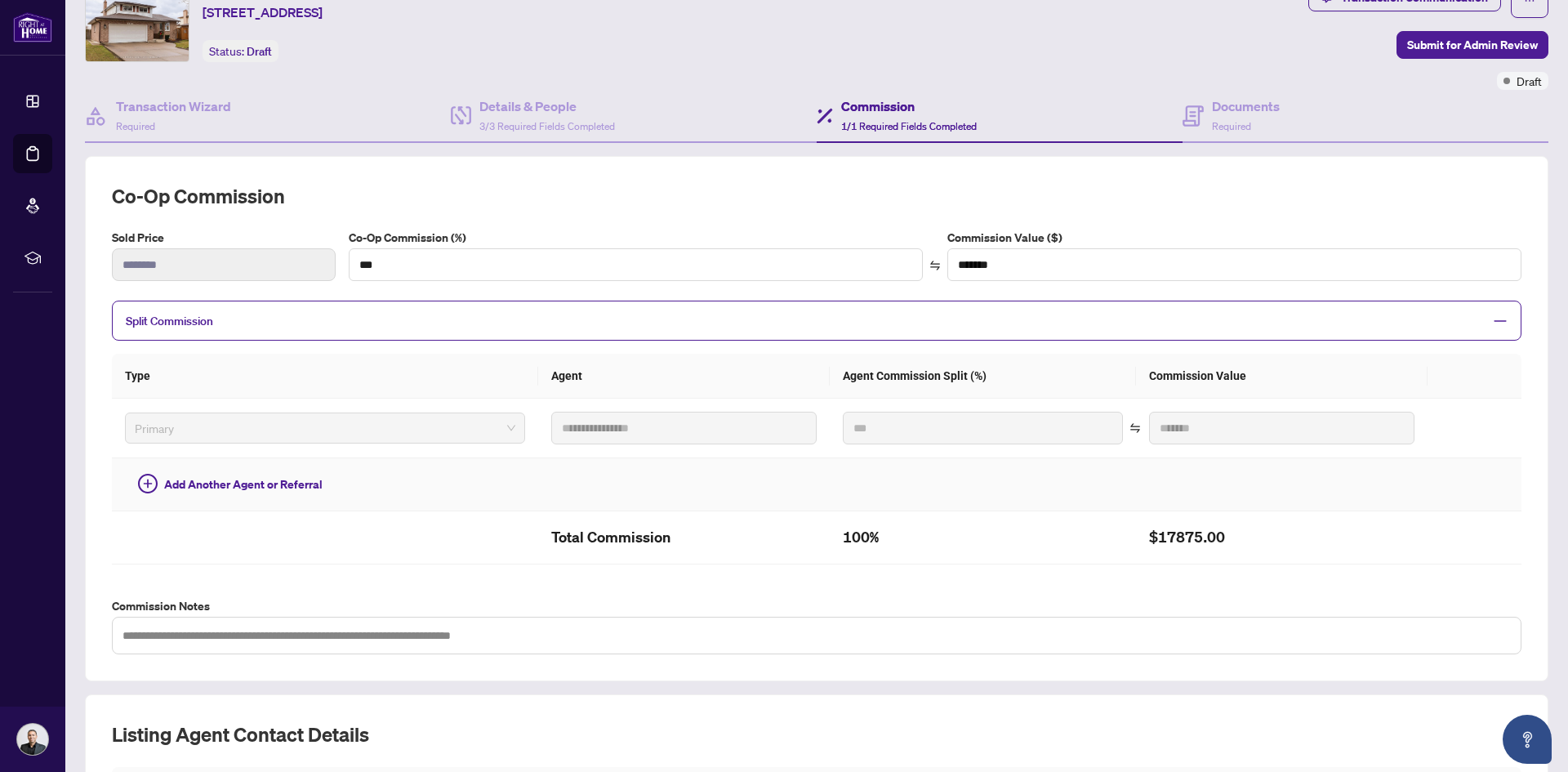
scroll to position [40, 0]
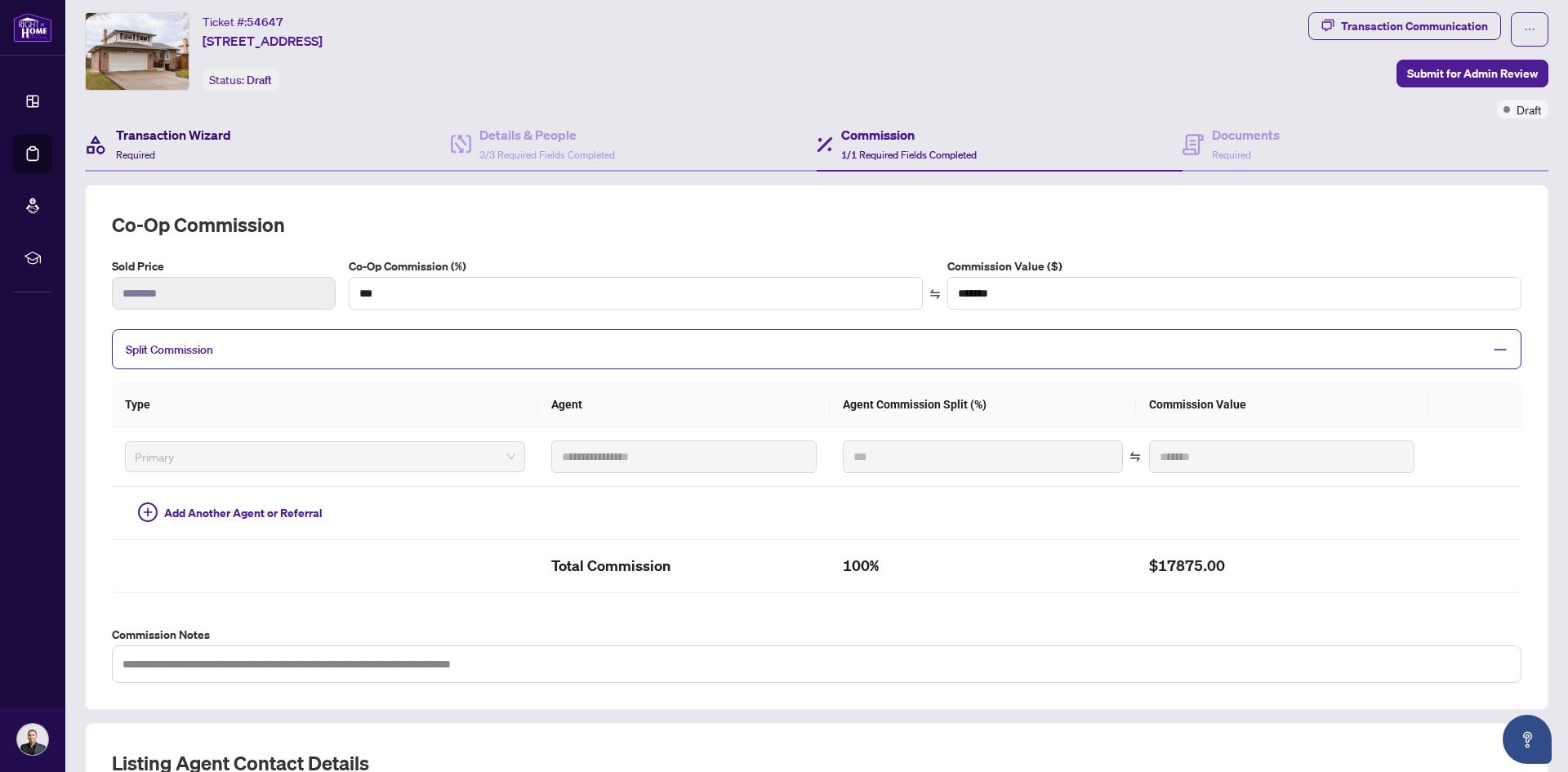
click at [194, 143] on h4 "Transaction Wizard" at bounding box center [174, 135] width 115 height 20
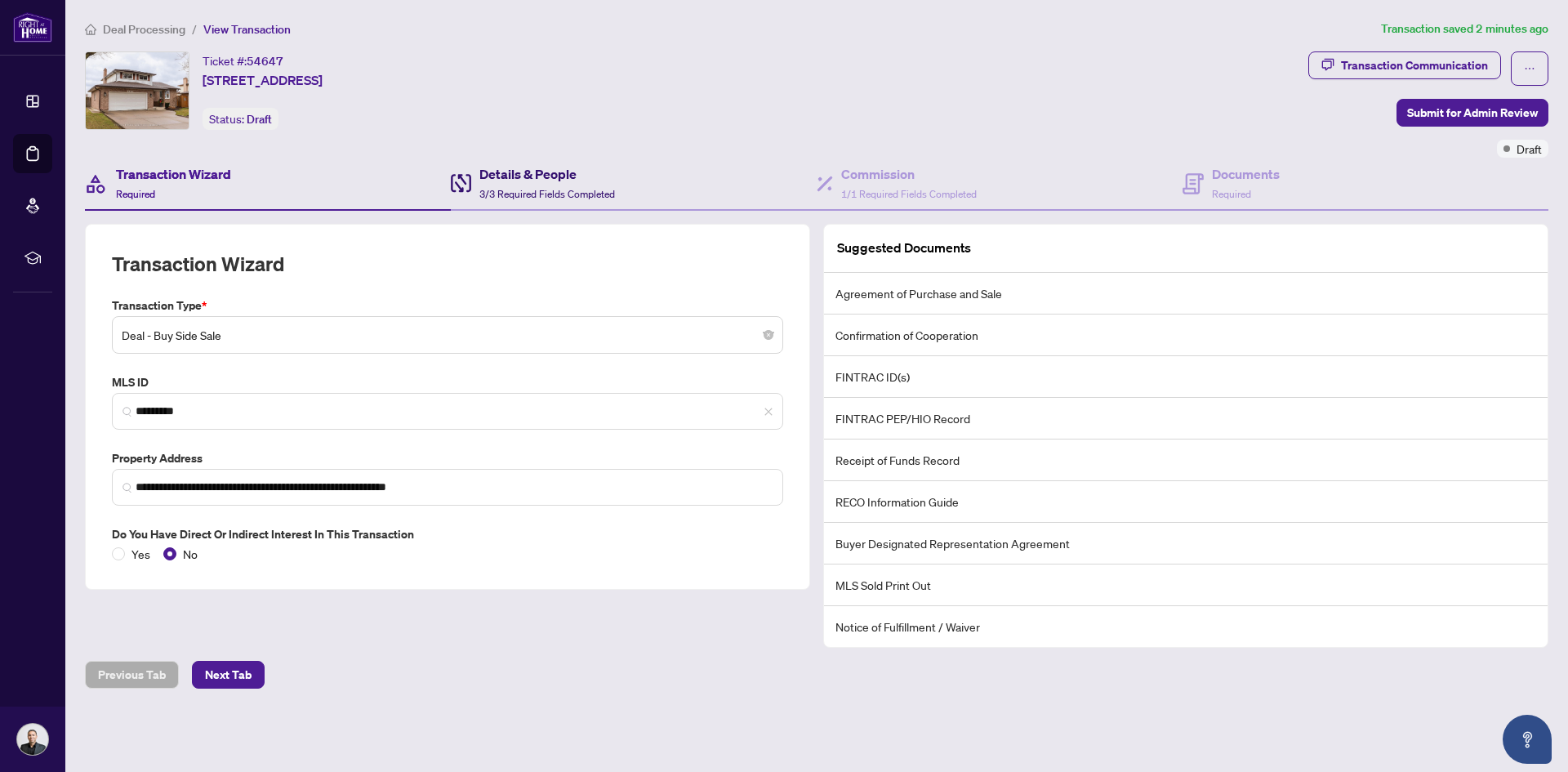
click at [518, 180] on h4 "Details & People" at bounding box center [547, 174] width 136 height 20
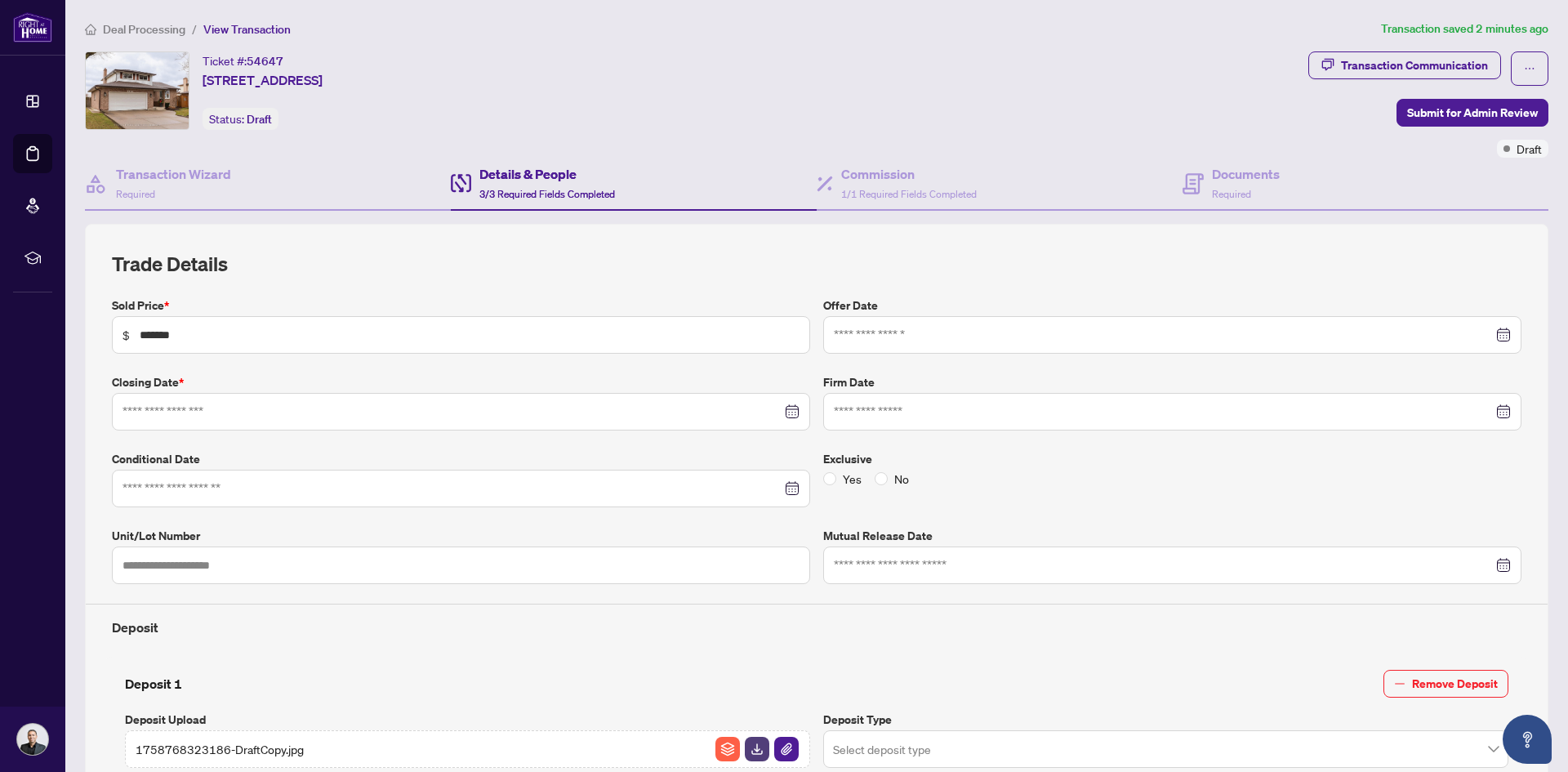
type input "**********"
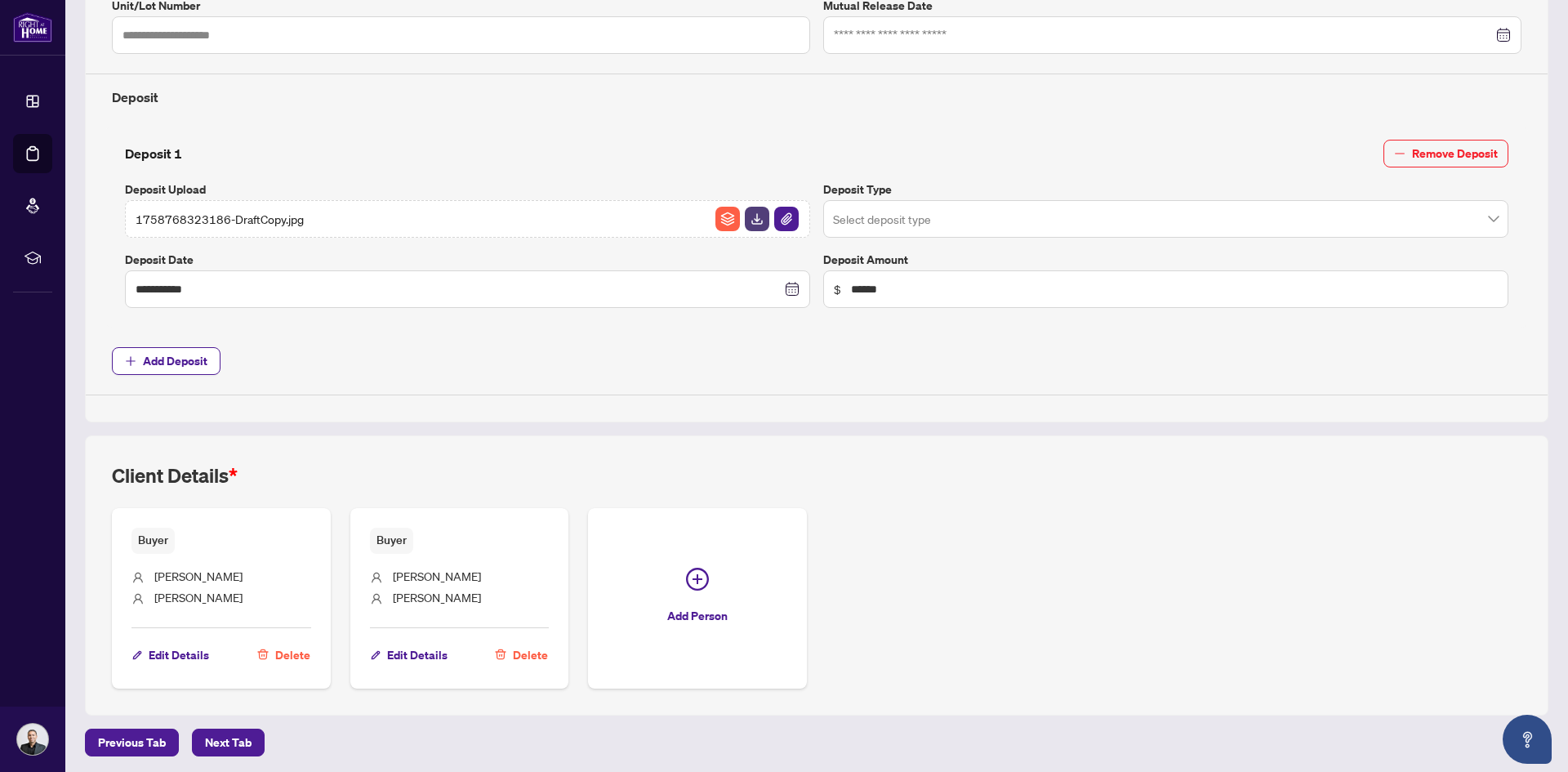
scroll to position [532, 0]
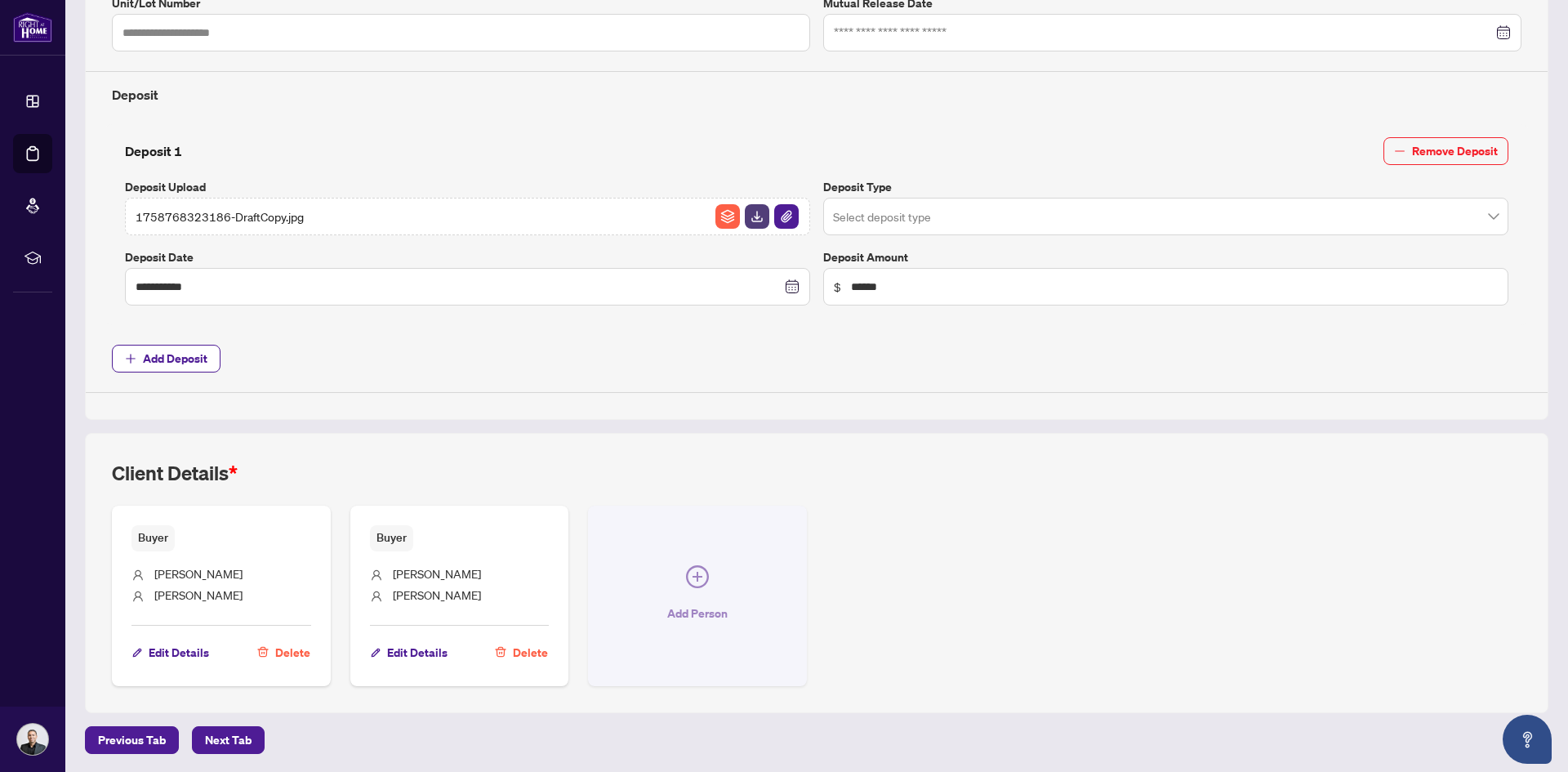
click at [704, 621] on span "Add Person" at bounding box center [697, 614] width 60 height 26
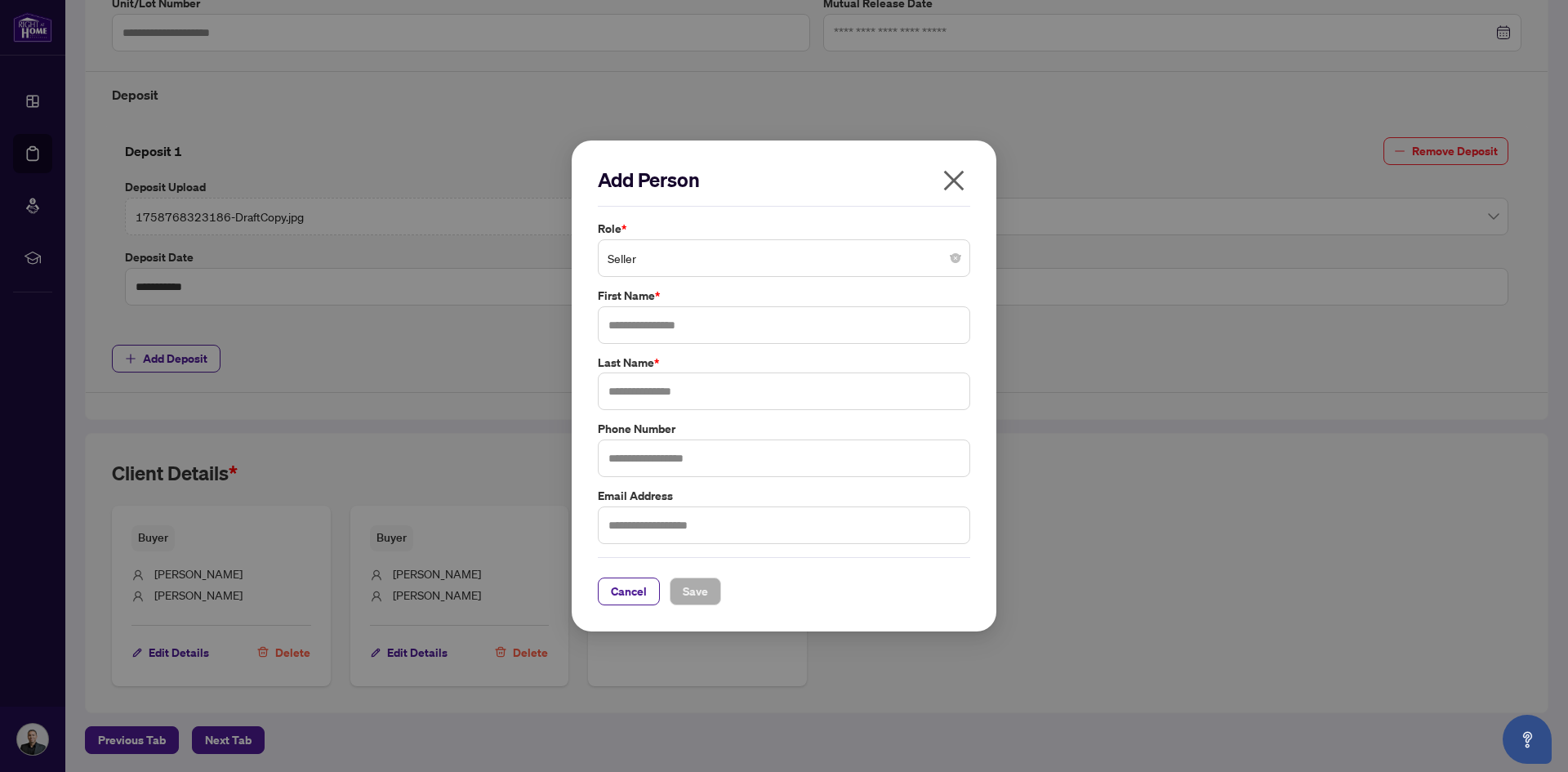
click at [705, 260] on span "Seller" at bounding box center [784, 258] width 353 height 31
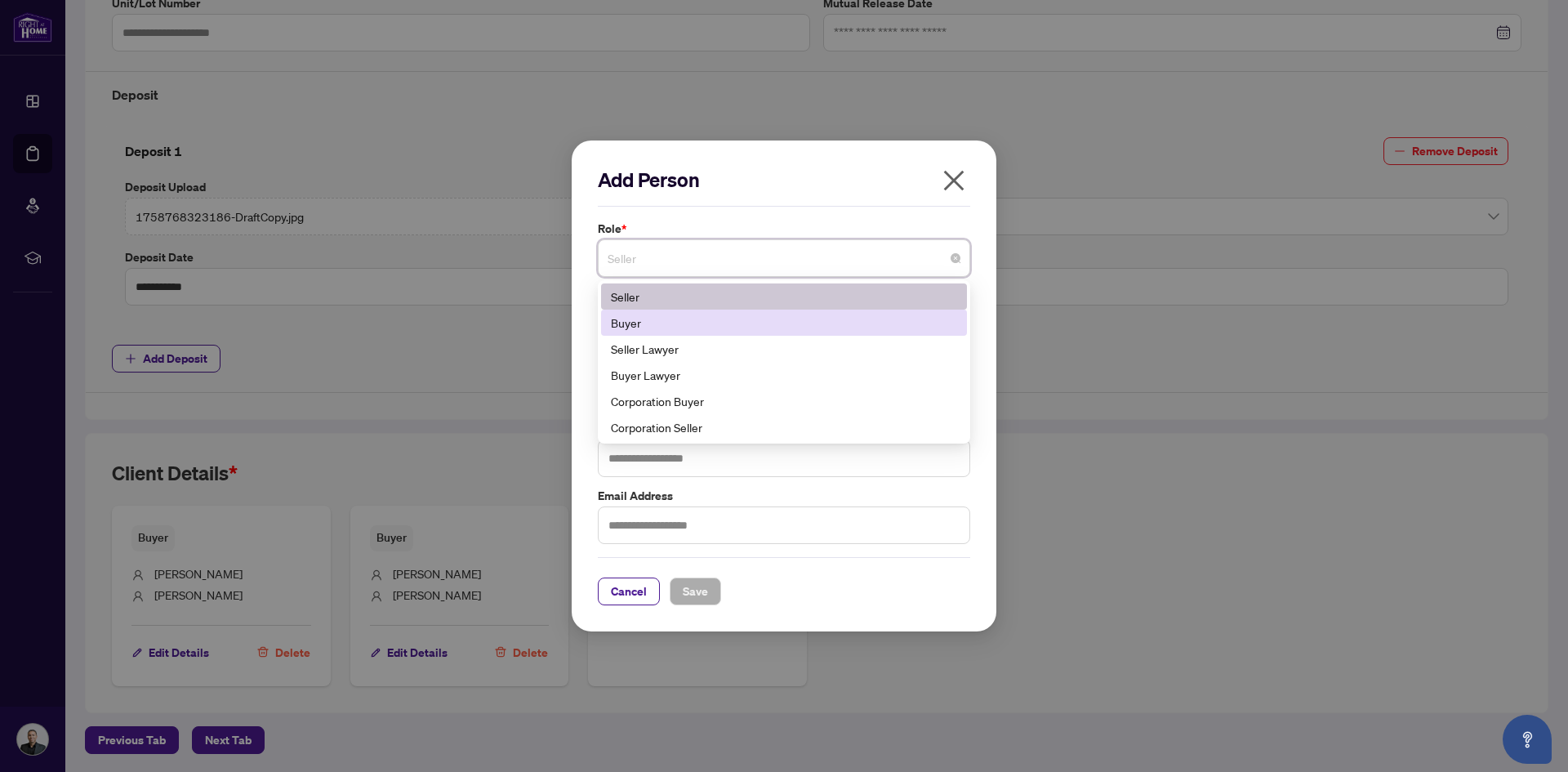
click at [580, 315] on div "Add Person Role * Seller 1 2 5 Seller Buyer Seller Lawyer Buyer Lawyer Corporat…" at bounding box center [784, 386] width 424 height 492
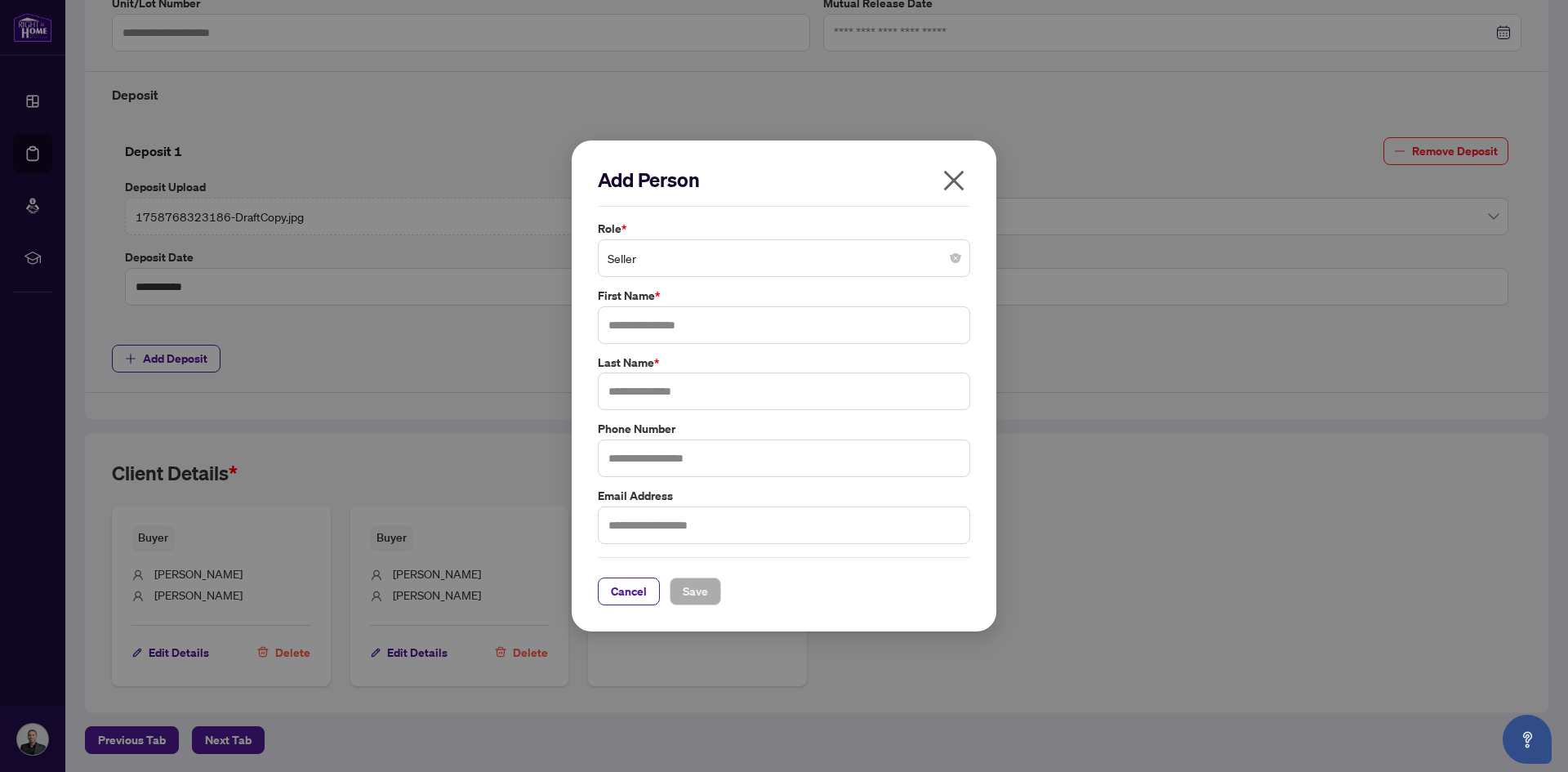
click at [700, 256] on span "Seller" at bounding box center [784, 258] width 353 height 31
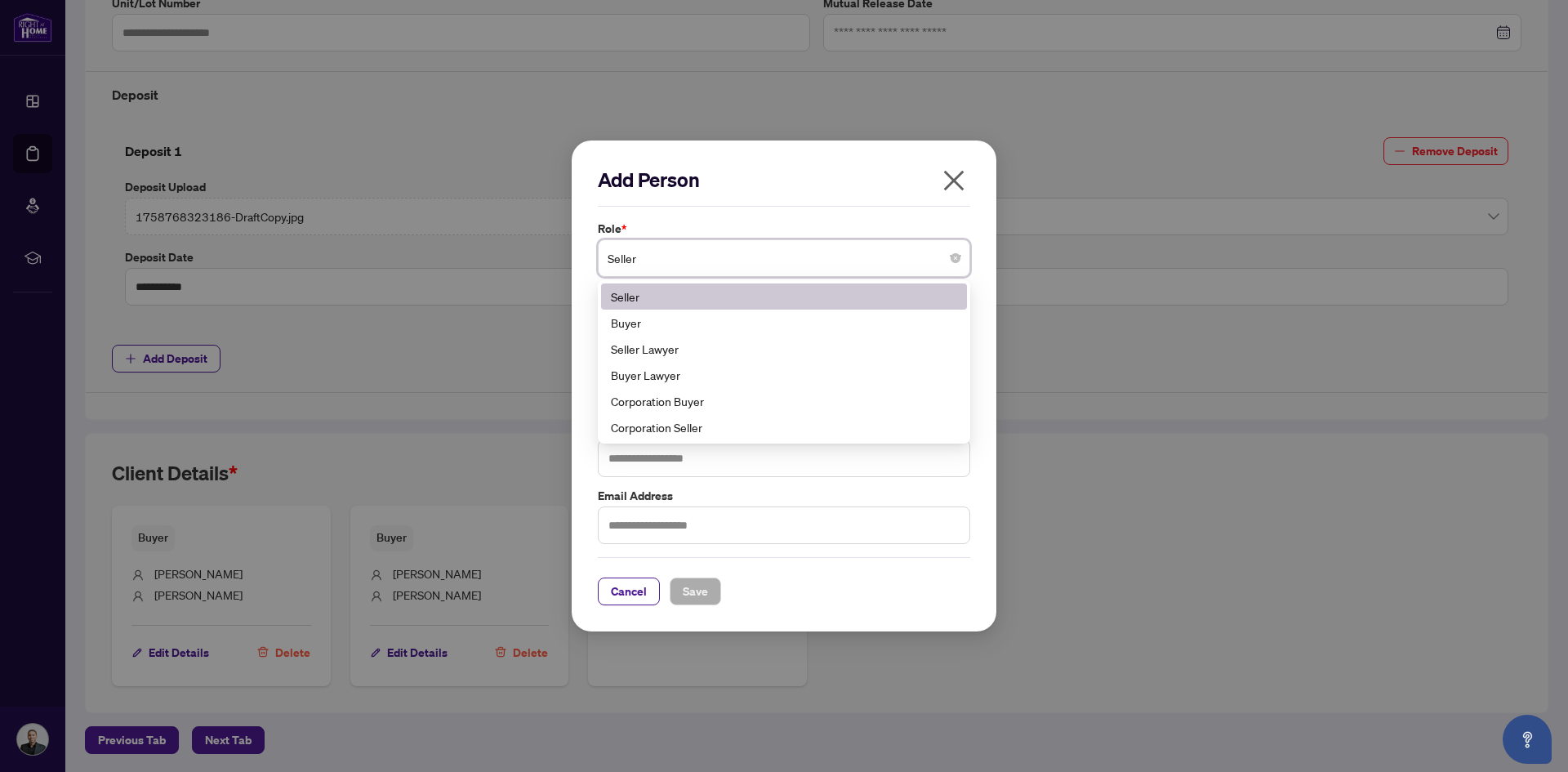
click at [700, 256] on span "Seller" at bounding box center [784, 258] width 353 height 31
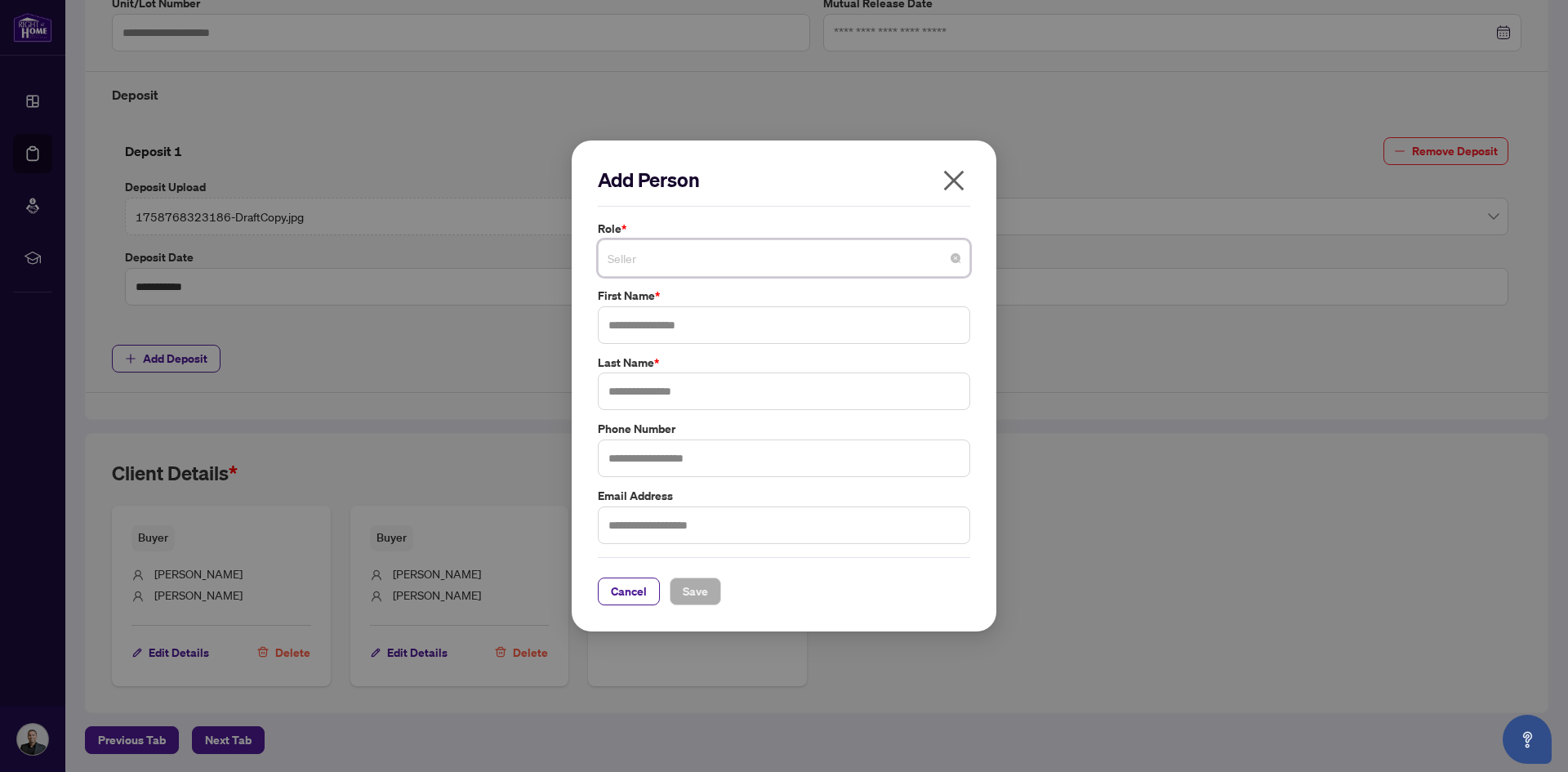
click at [700, 256] on span "Seller" at bounding box center [784, 258] width 353 height 31
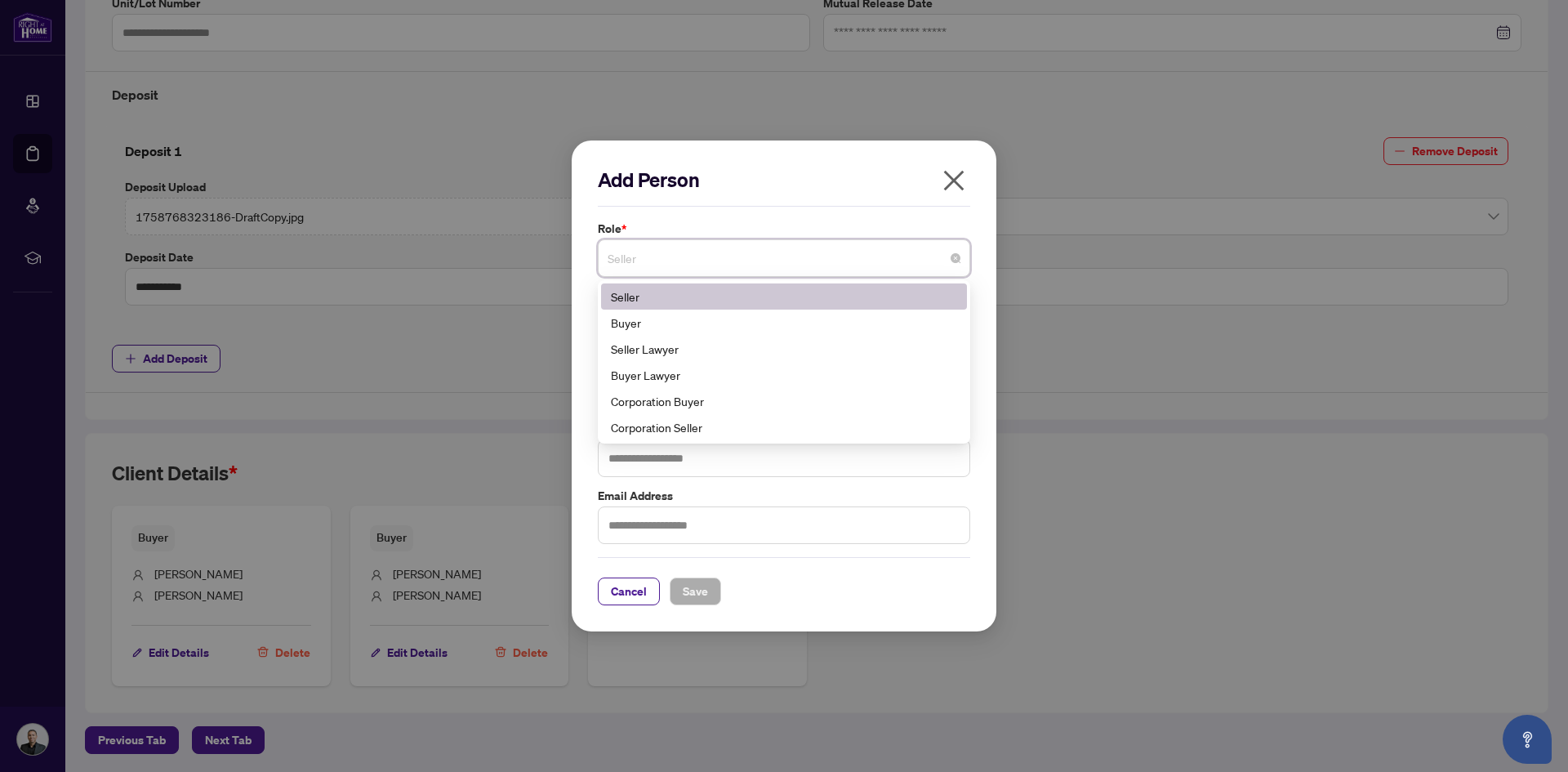
click at [948, 187] on icon "close" at bounding box center [954, 180] width 21 height 21
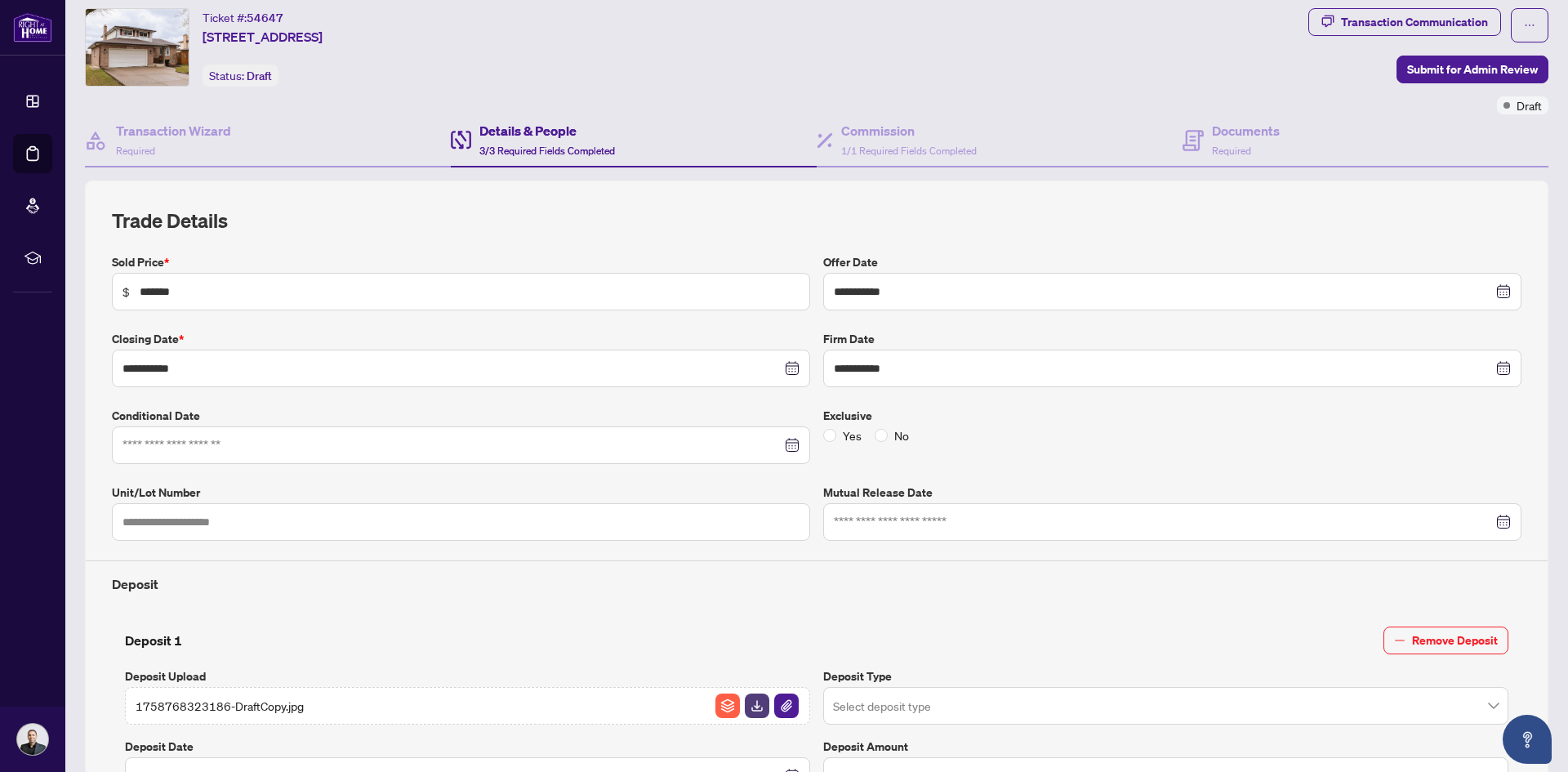
scroll to position [0, 0]
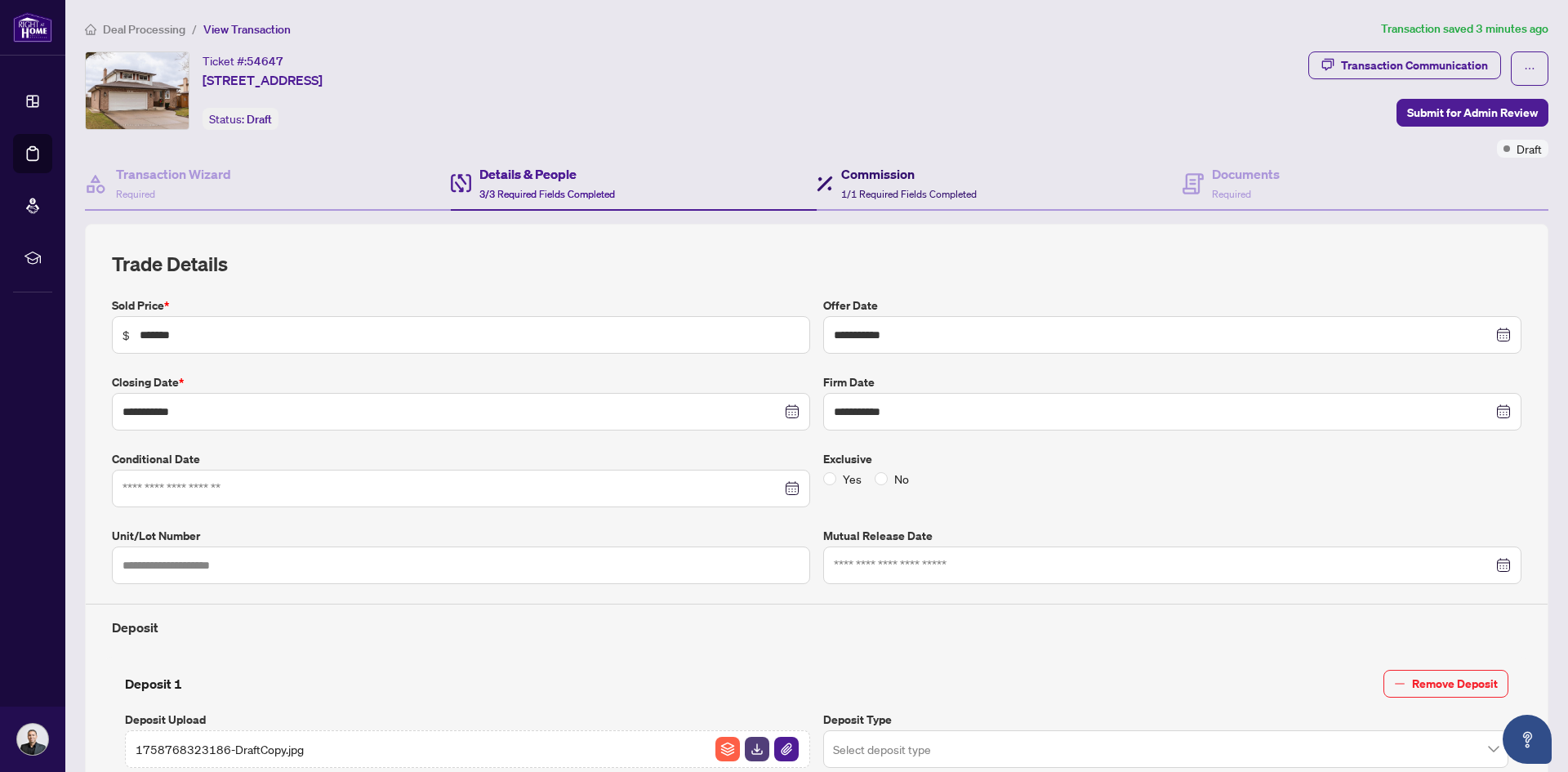
click at [907, 188] on span "1/1 Required Fields Completed" at bounding box center [909, 194] width 136 height 12
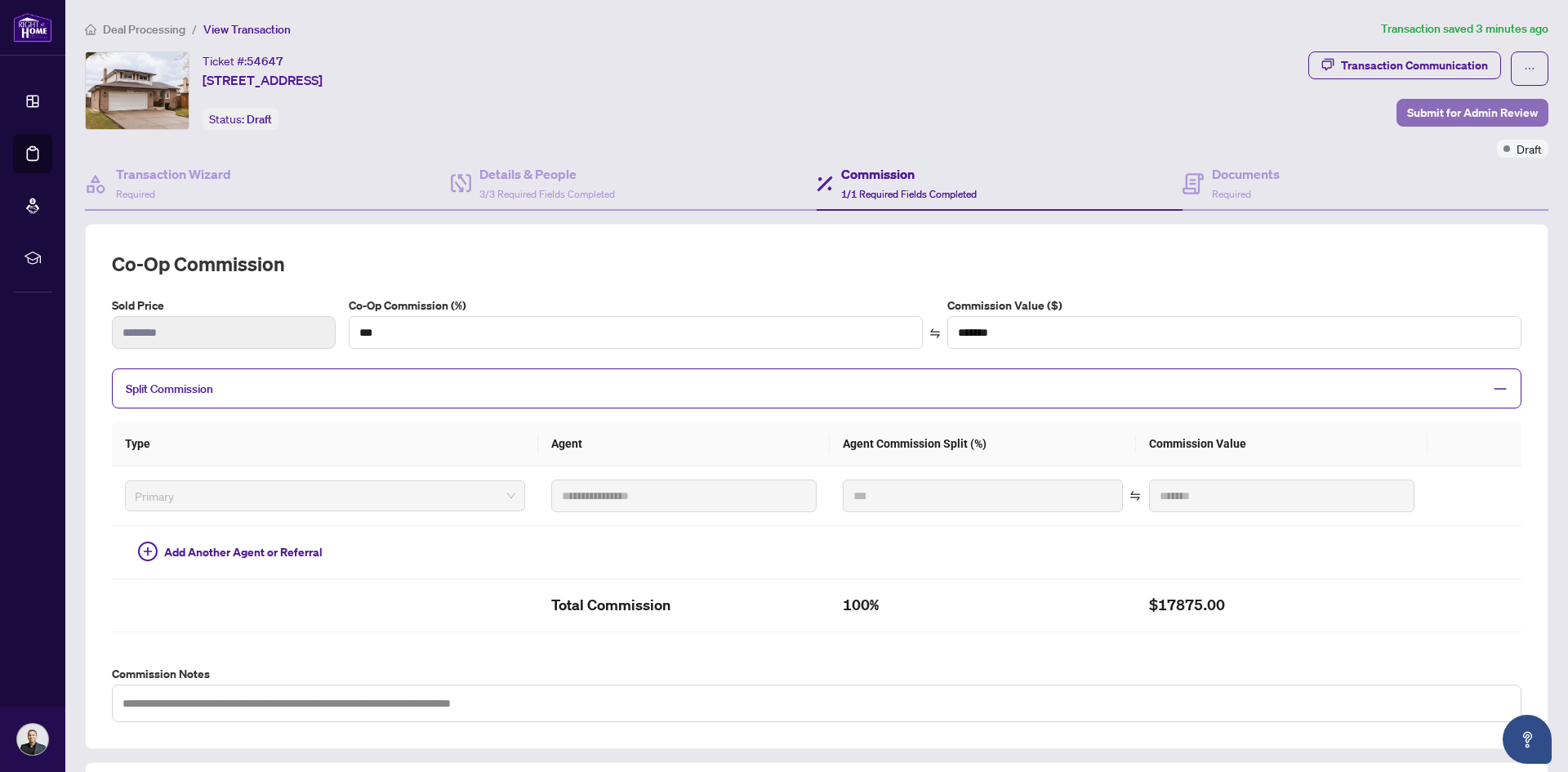
click at [1444, 115] on span "Submit for Admin Review" at bounding box center [1472, 113] width 131 height 26
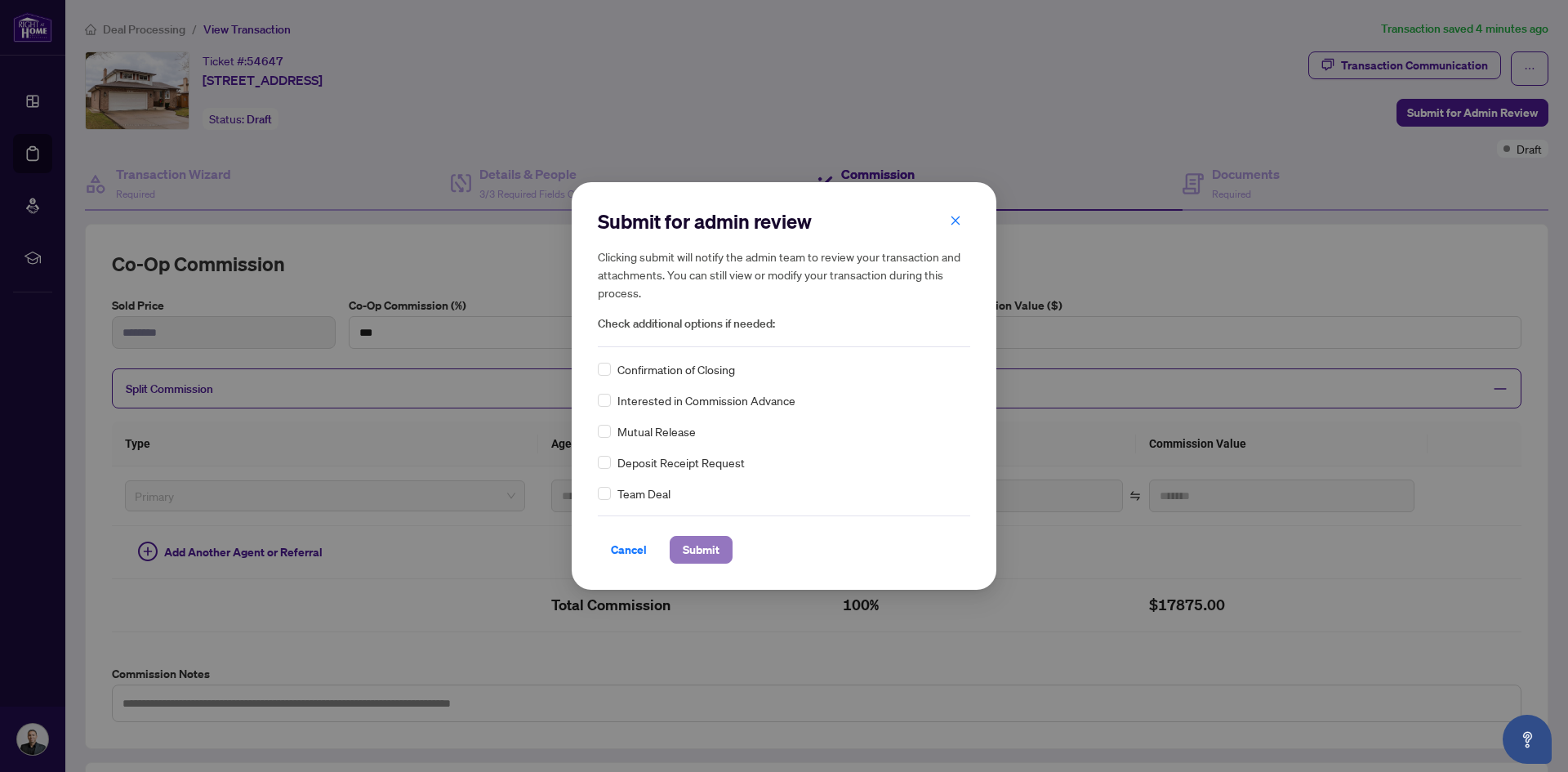
click at [695, 554] on span "Submit" at bounding box center [701, 550] width 37 height 26
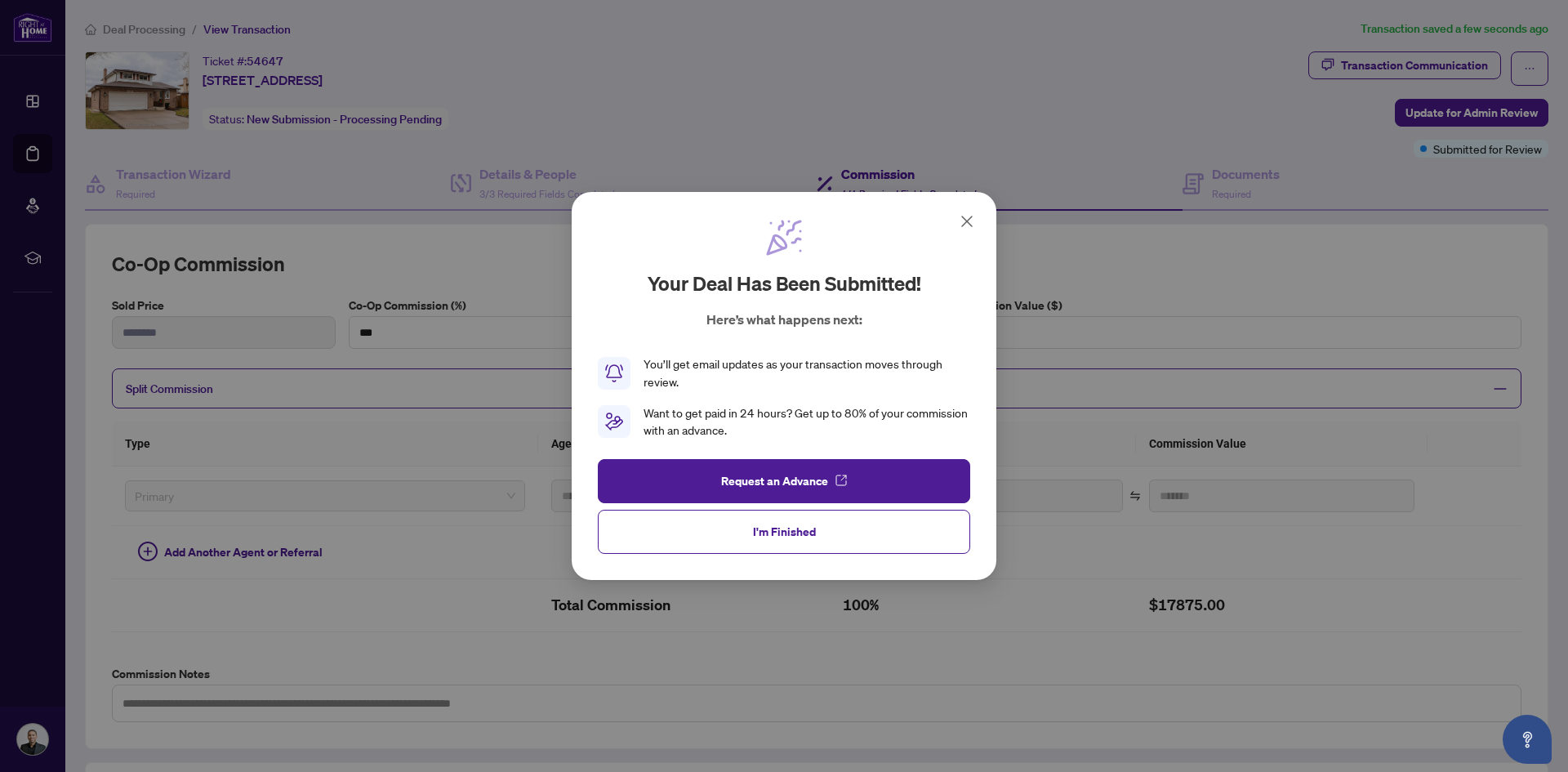
click at [970, 229] on icon at bounding box center [967, 222] width 20 height 20
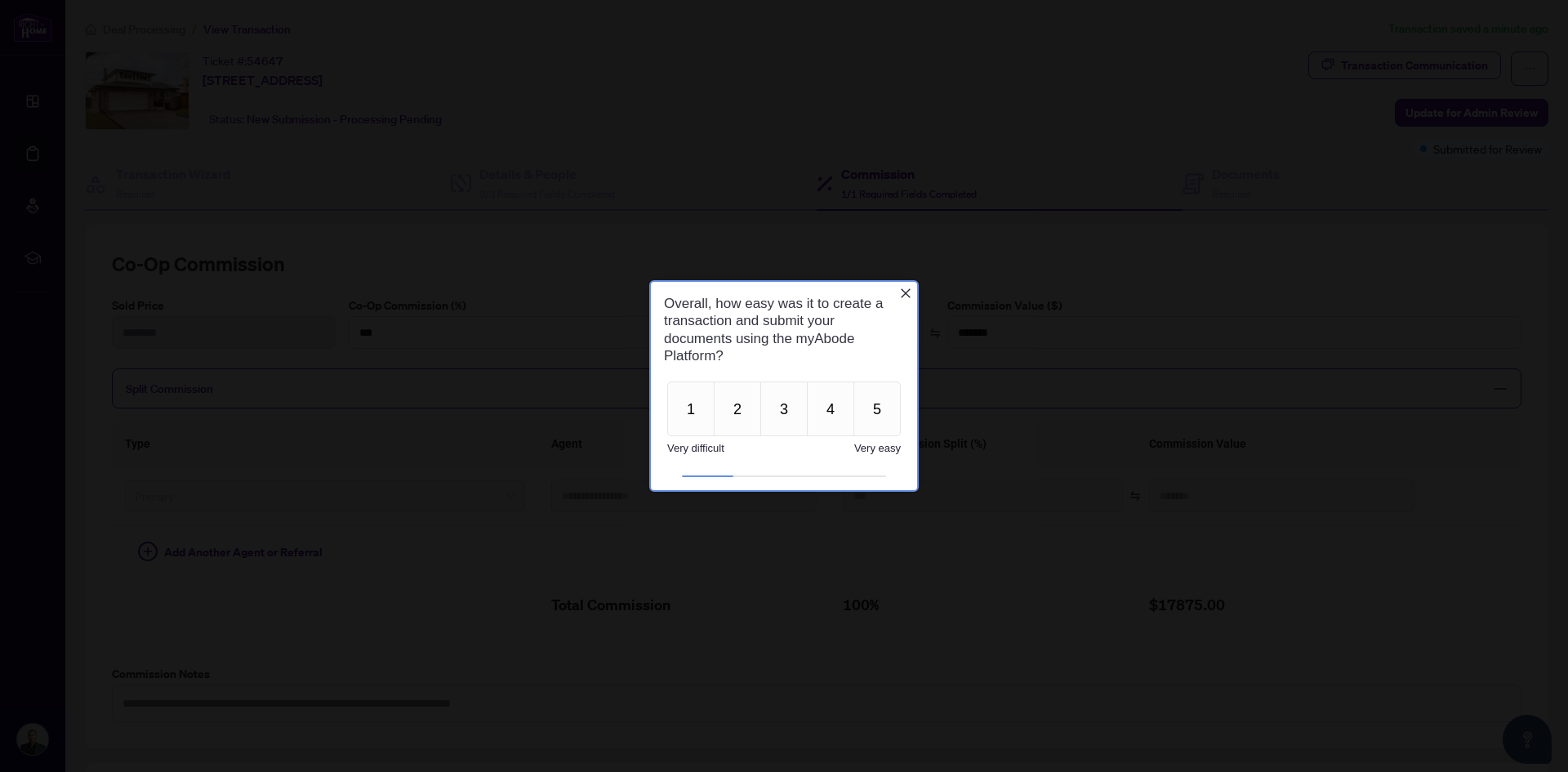
click at [904, 297] on icon "Close button" at bounding box center [906, 293] width 13 height 13
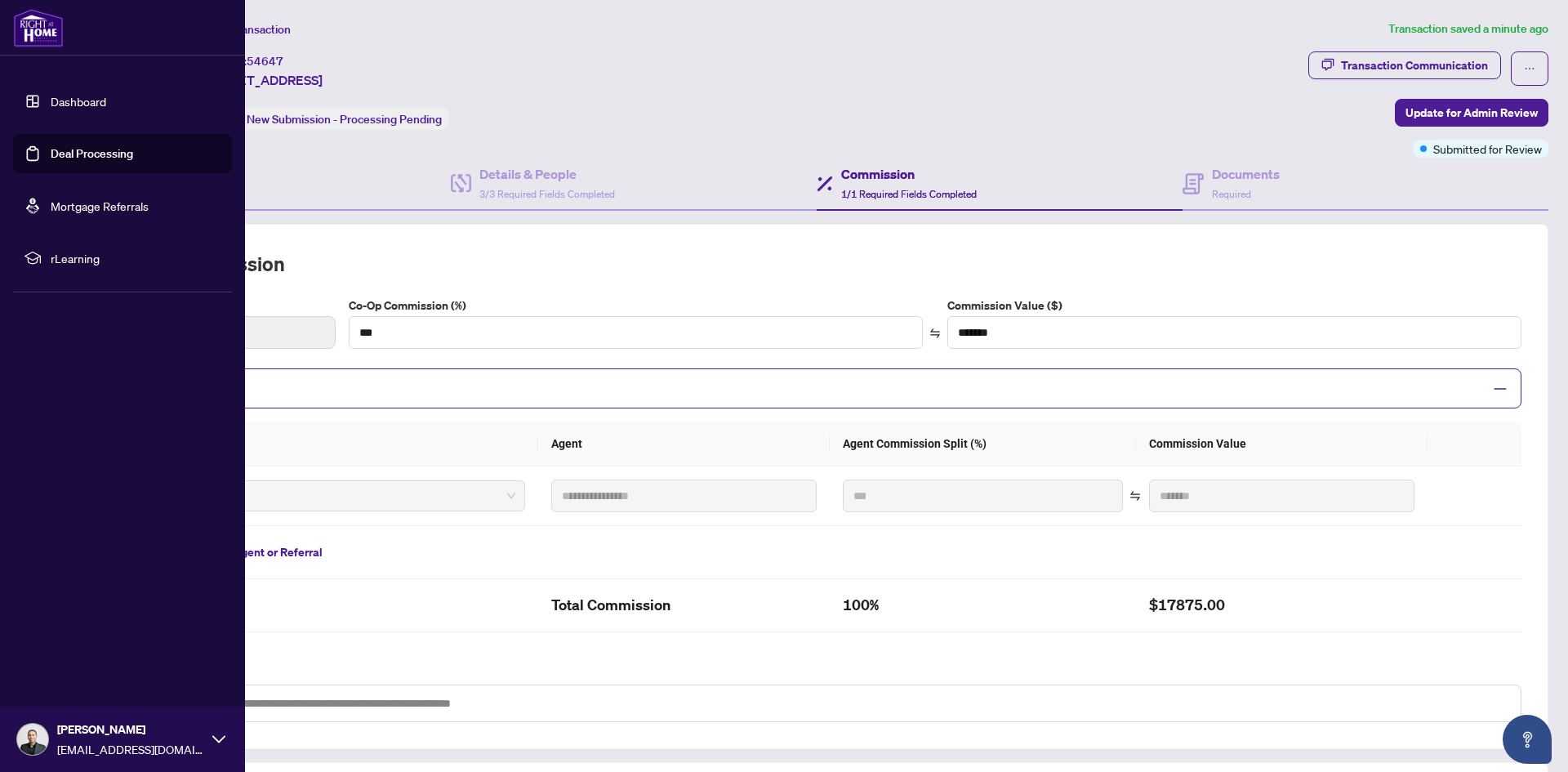
click at [50, 104] on link "Dashboard" at bounding box center [77, 101] width 55 height 15
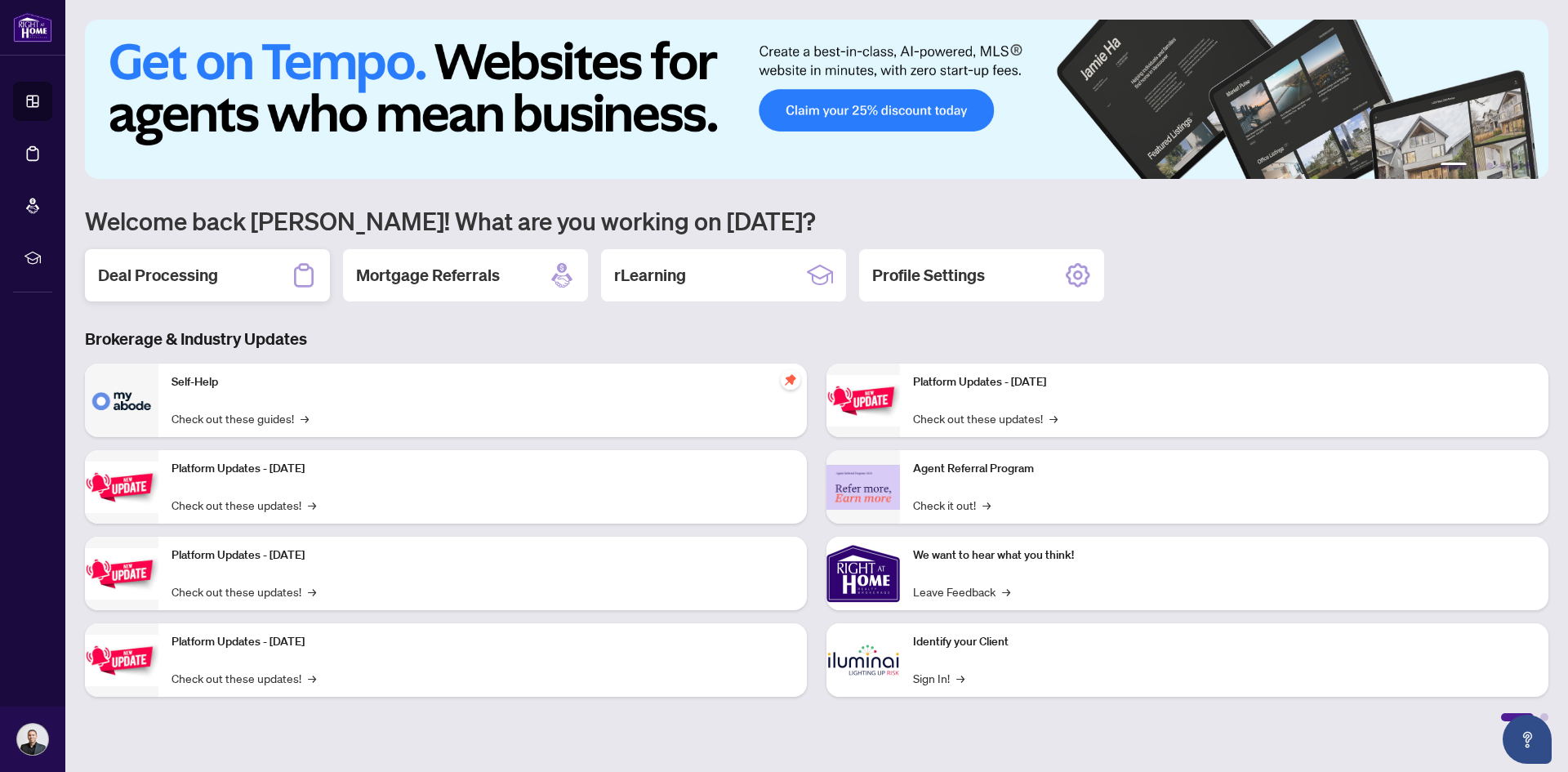
click at [220, 272] on div "Deal Processing" at bounding box center [207, 274] width 245 height 52
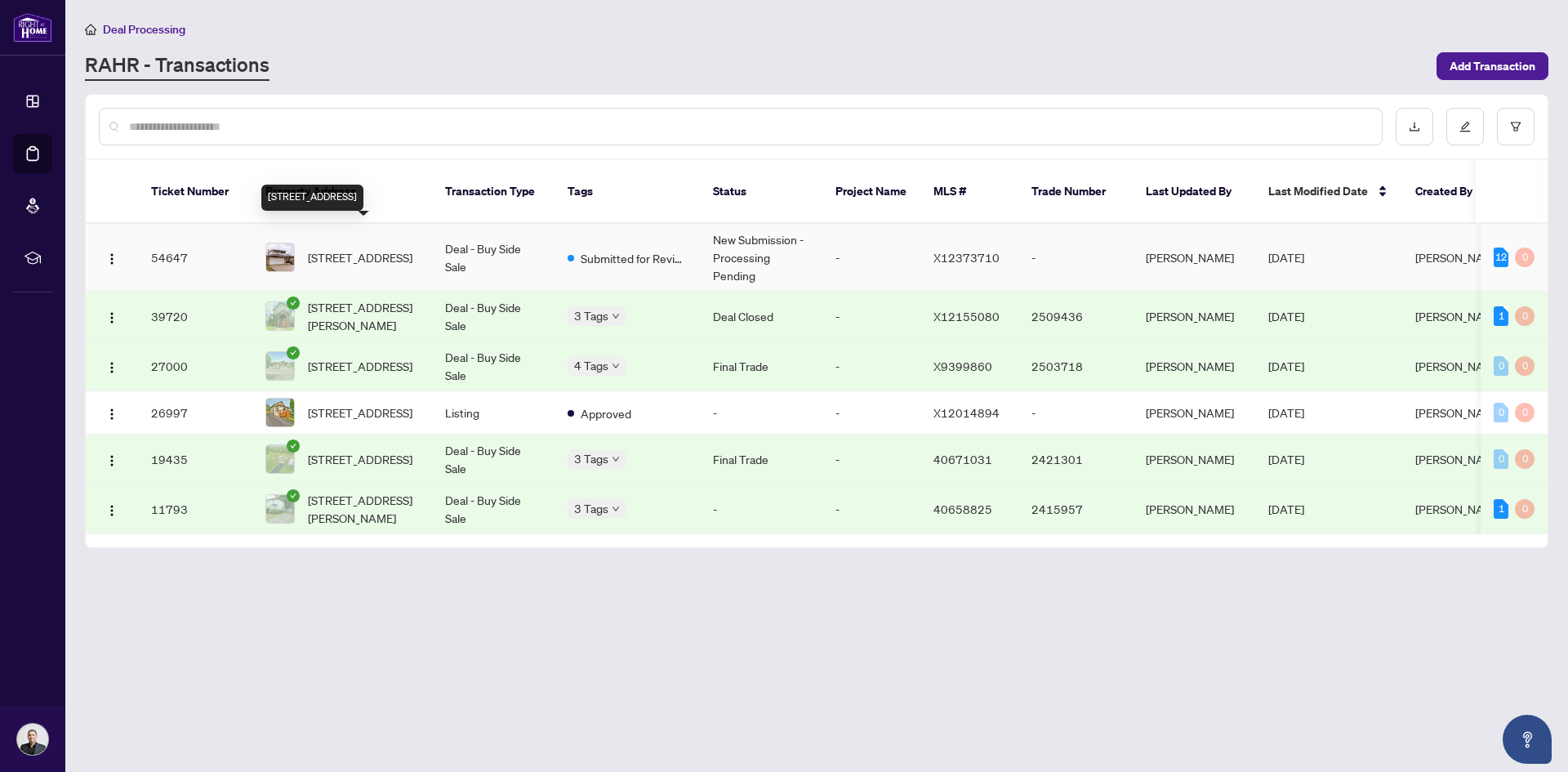
click at [339, 248] on span "[STREET_ADDRESS]" at bounding box center [360, 257] width 105 height 18
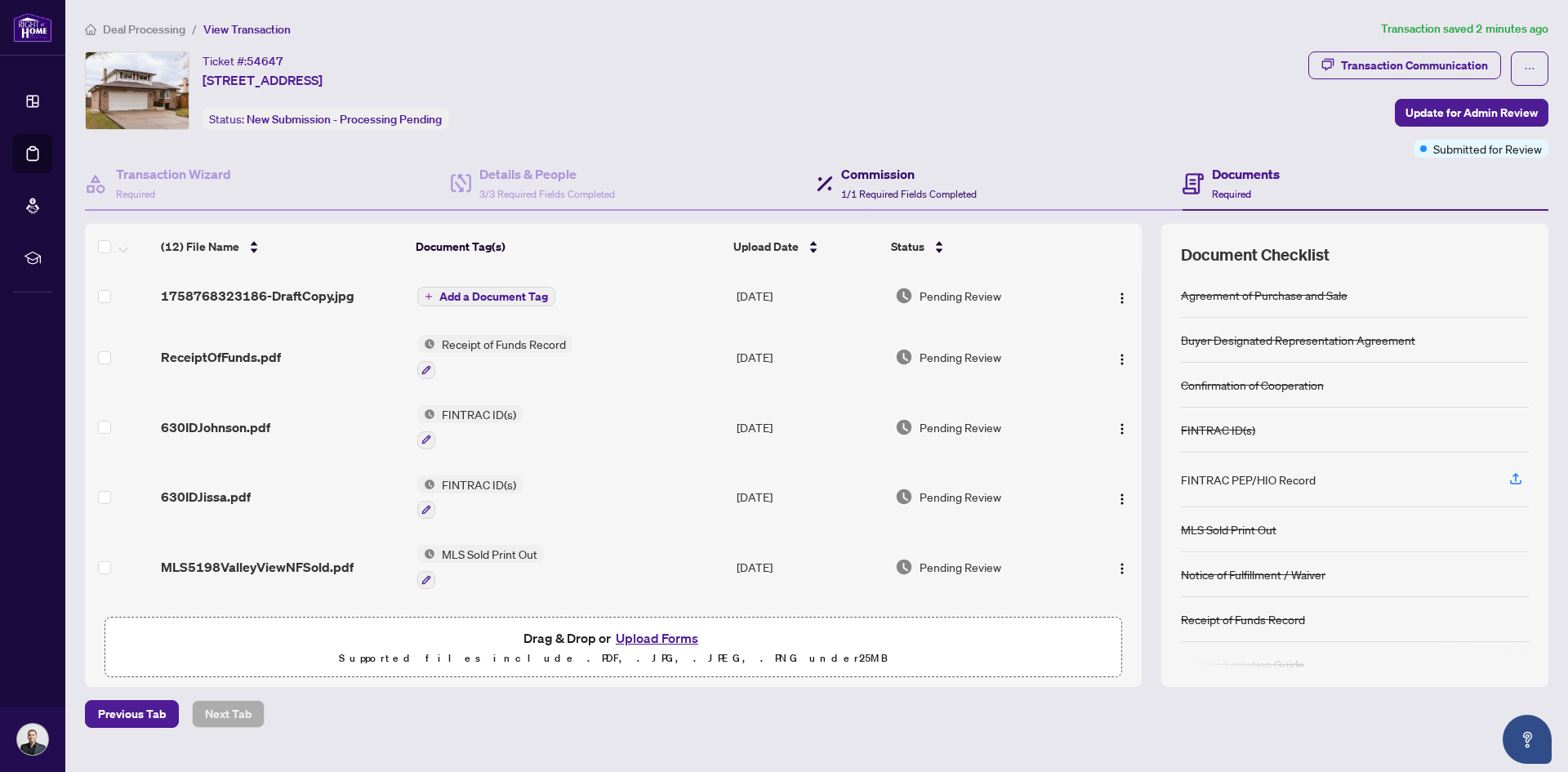
click at [895, 197] on span "1/1 Required Fields Completed" at bounding box center [909, 194] width 136 height 12
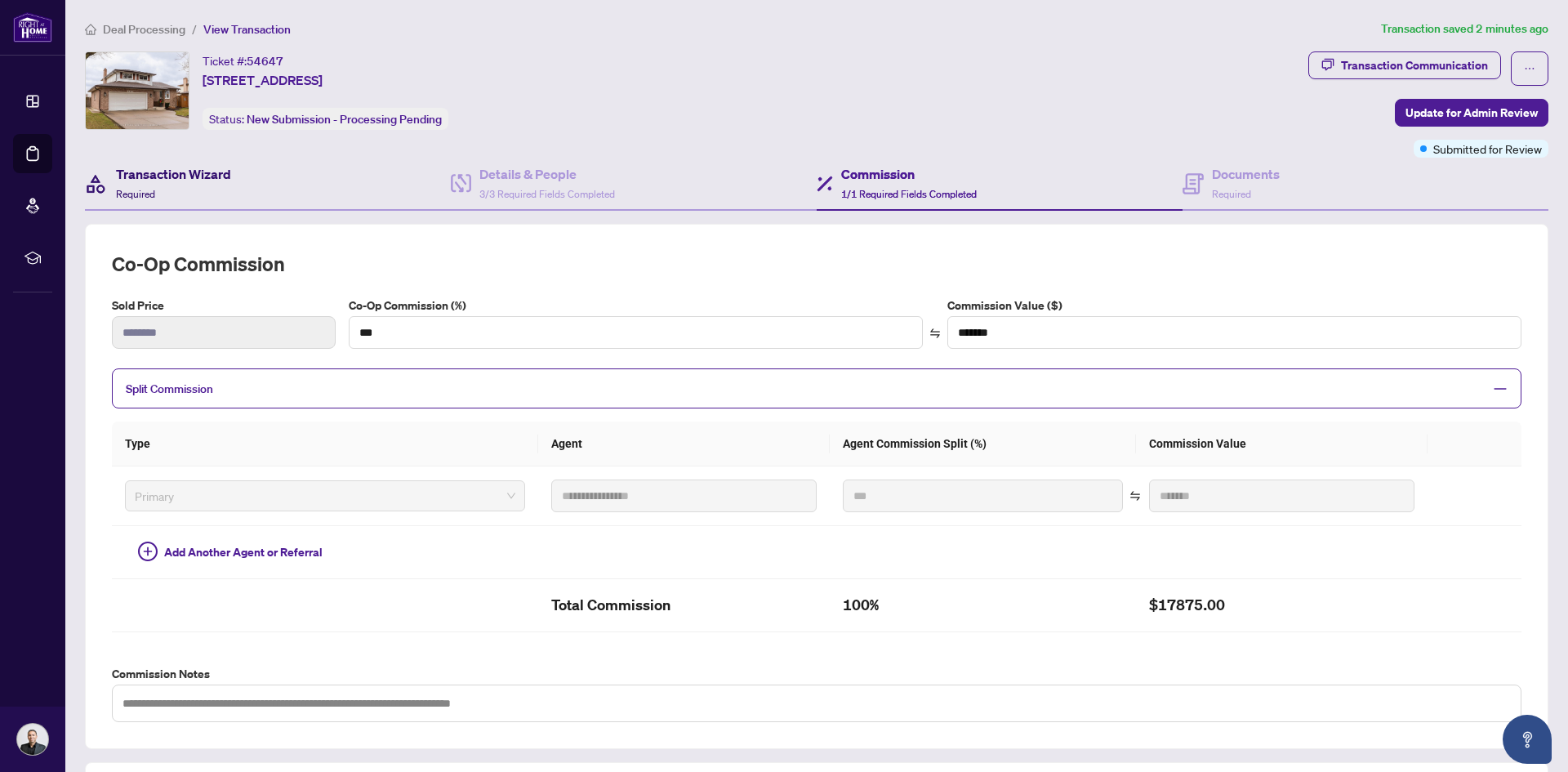
click at [160, 183] on h4 "Transaction Wizard" at bounding box center [174, 174] width 115 height 20
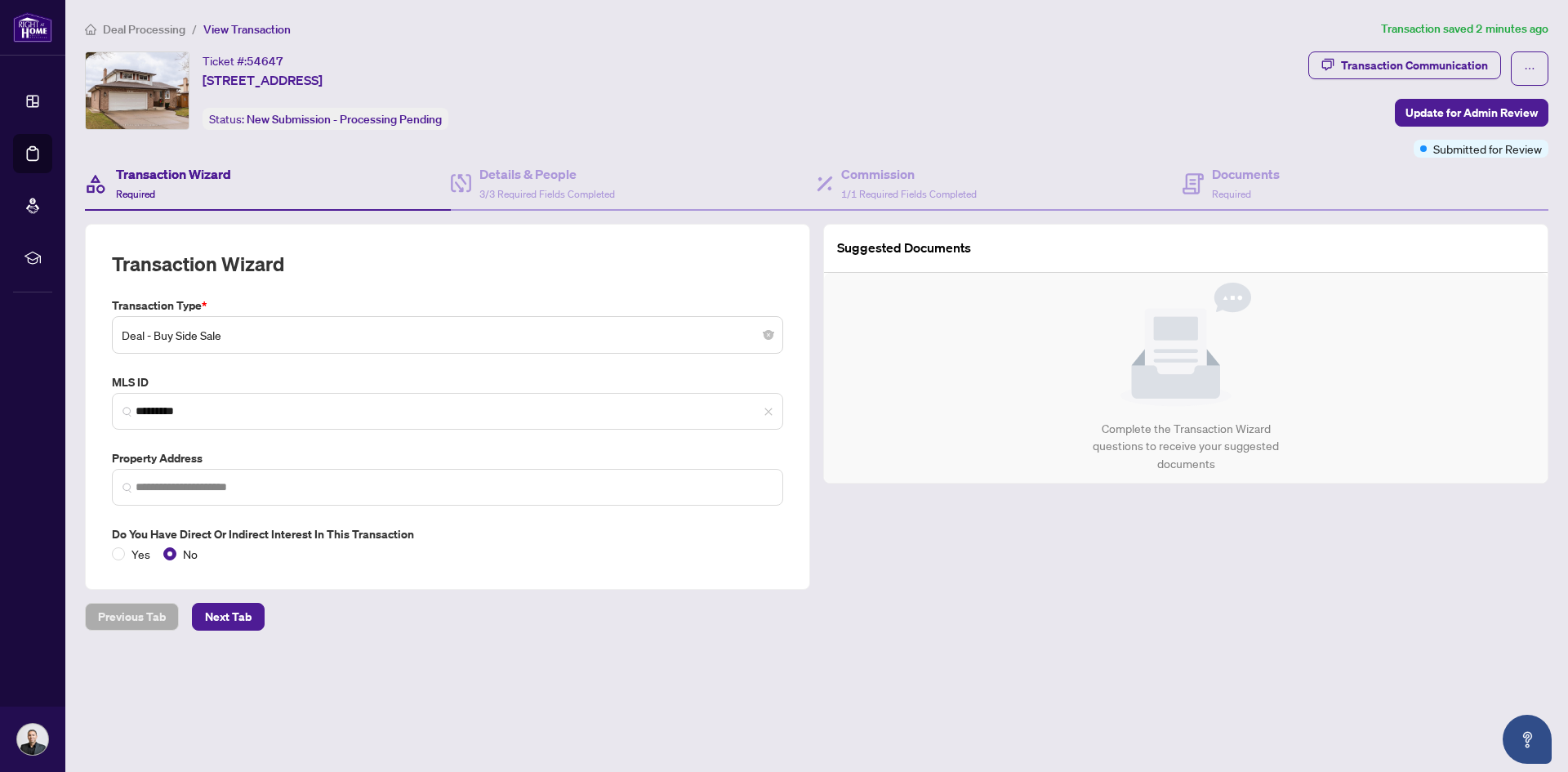
type input "**********"
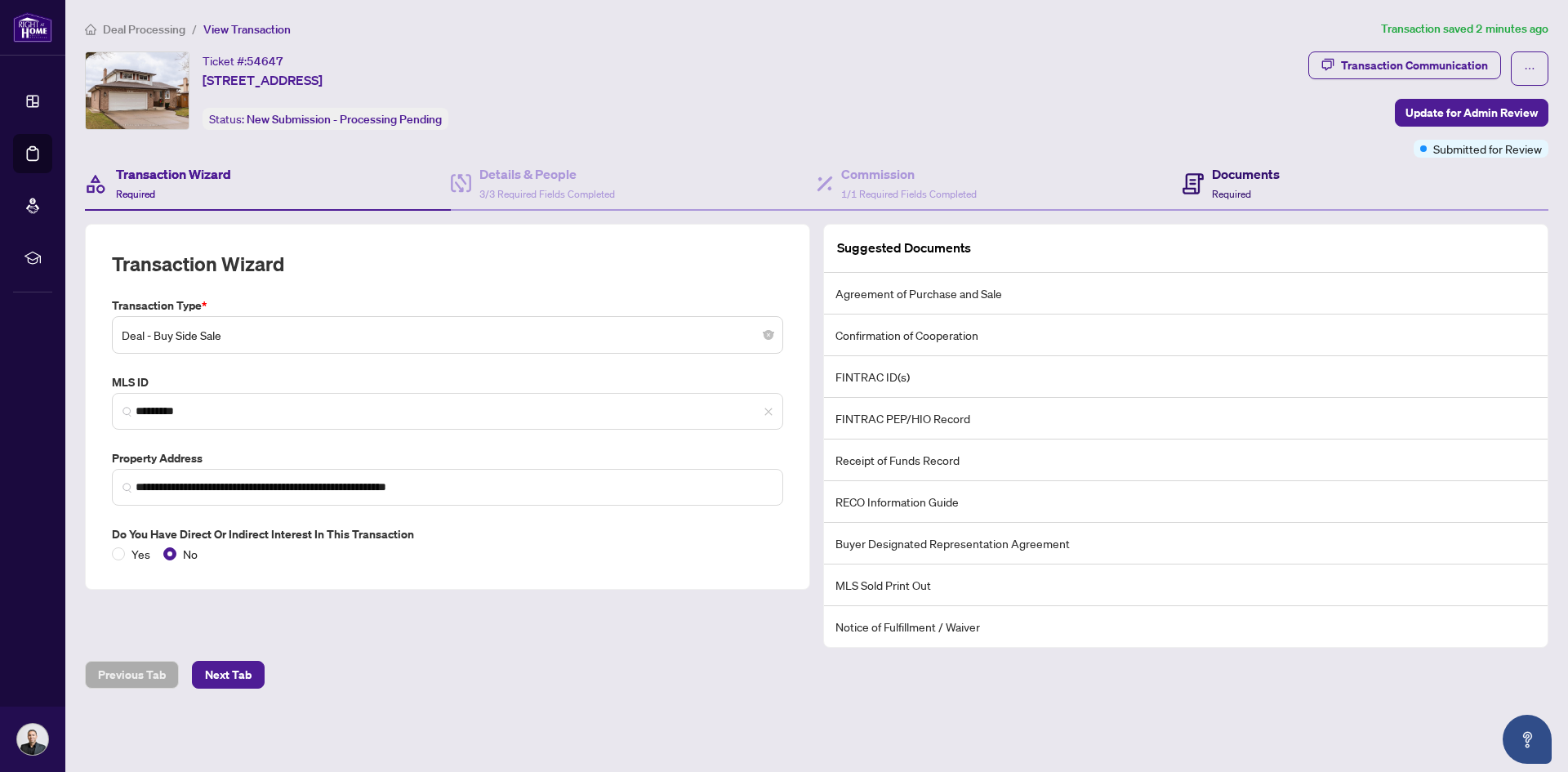
click at [1263, 176] on h4 "Documents" at bounding box center [1246, 174] width 68 height 20
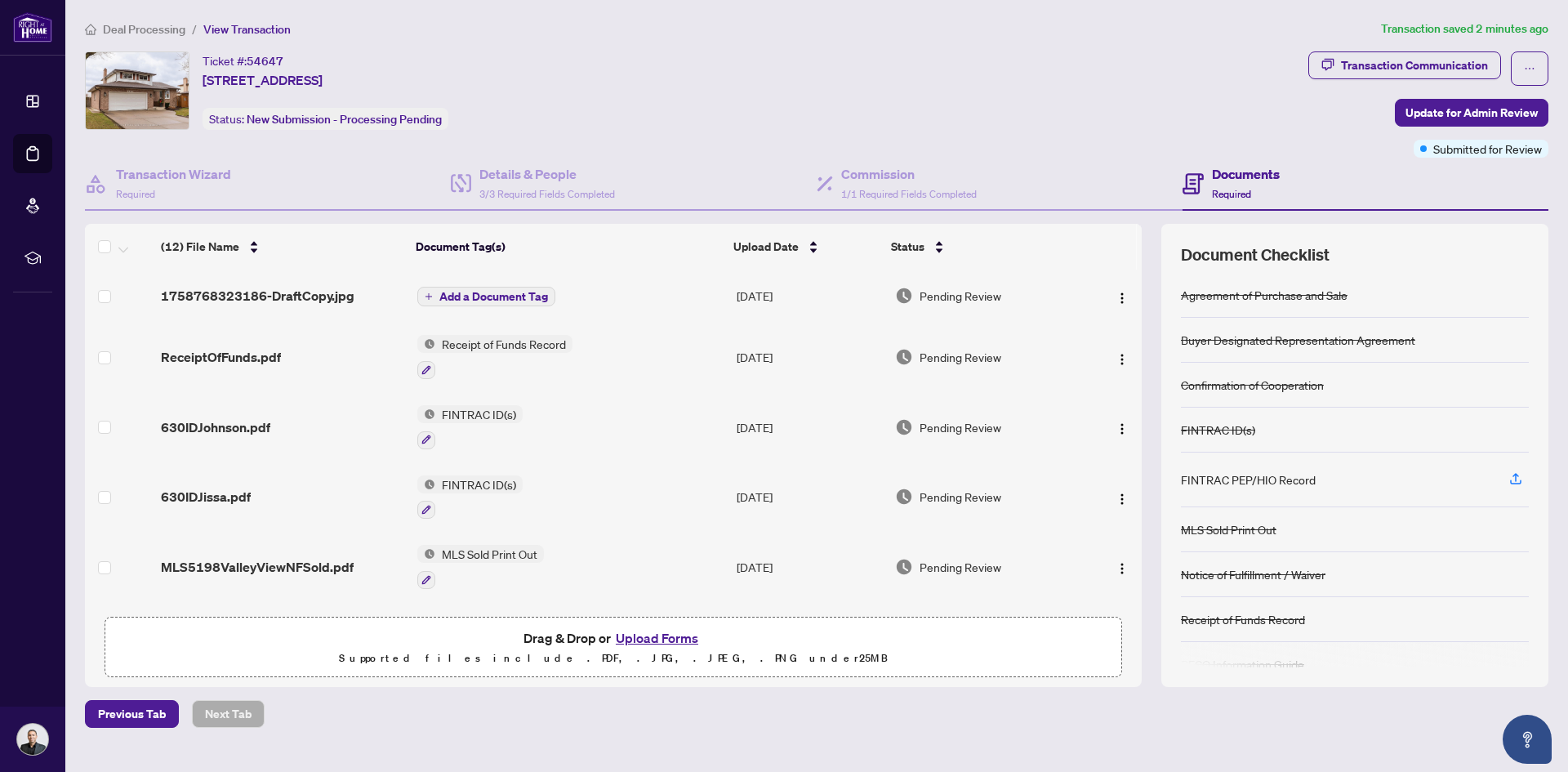
click at [439, 294] on span "Add a Document Tag" at bounding box center [494, 297] width 109 height 12
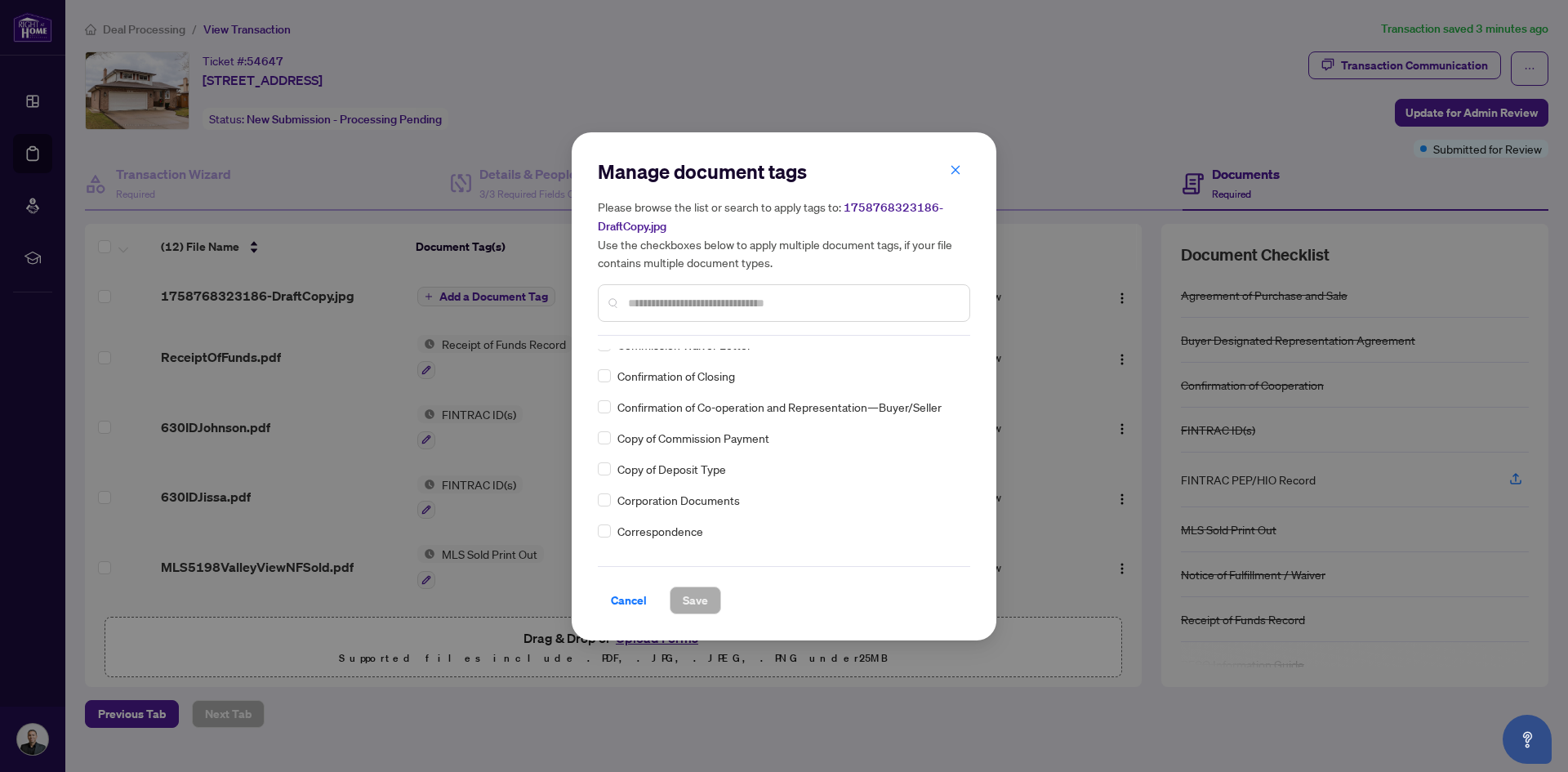
scroll to position [1062, 0]
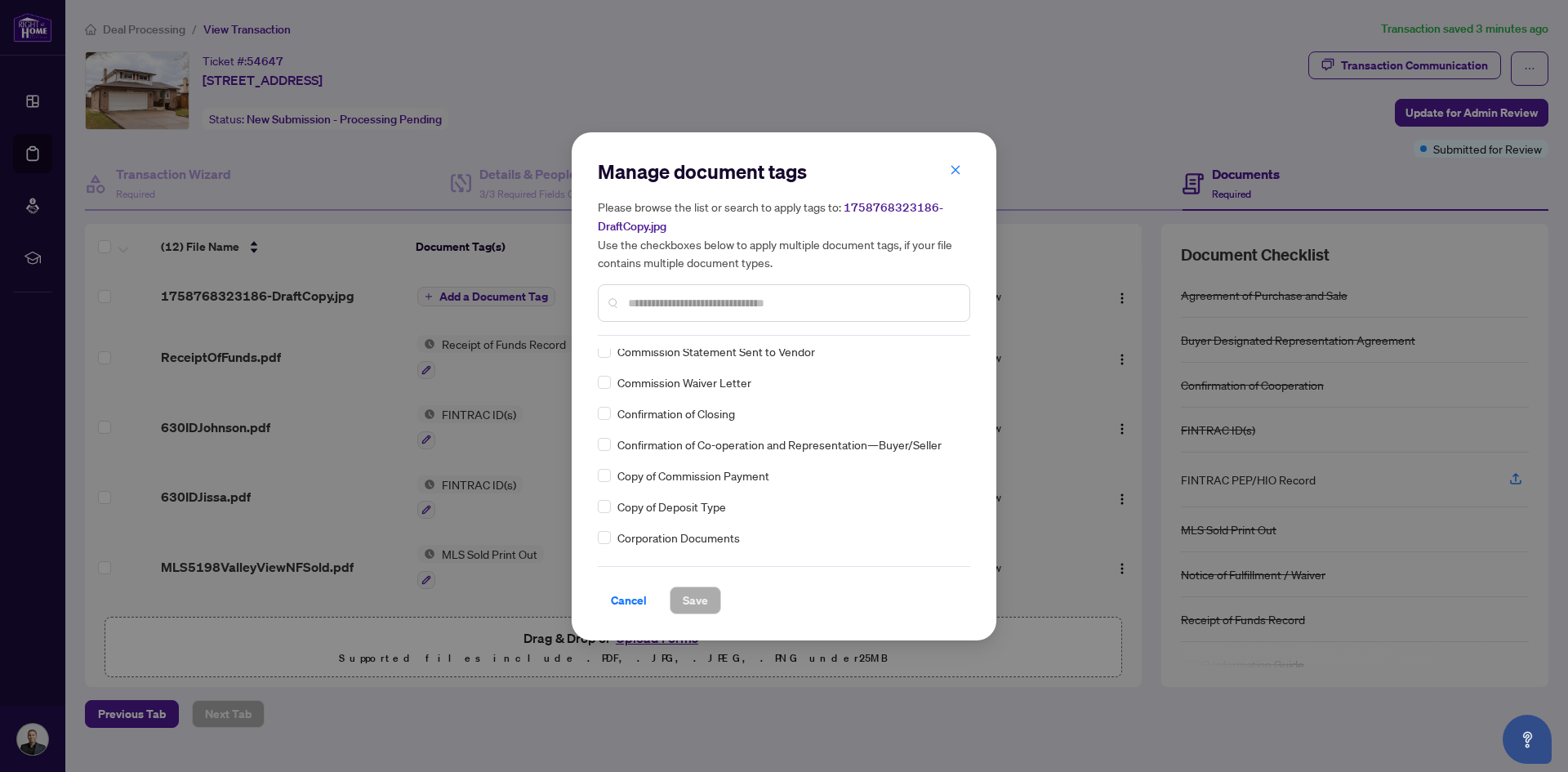
click at [674, 310] on input "text" at bounding box center [792, 303] width 328 height 18
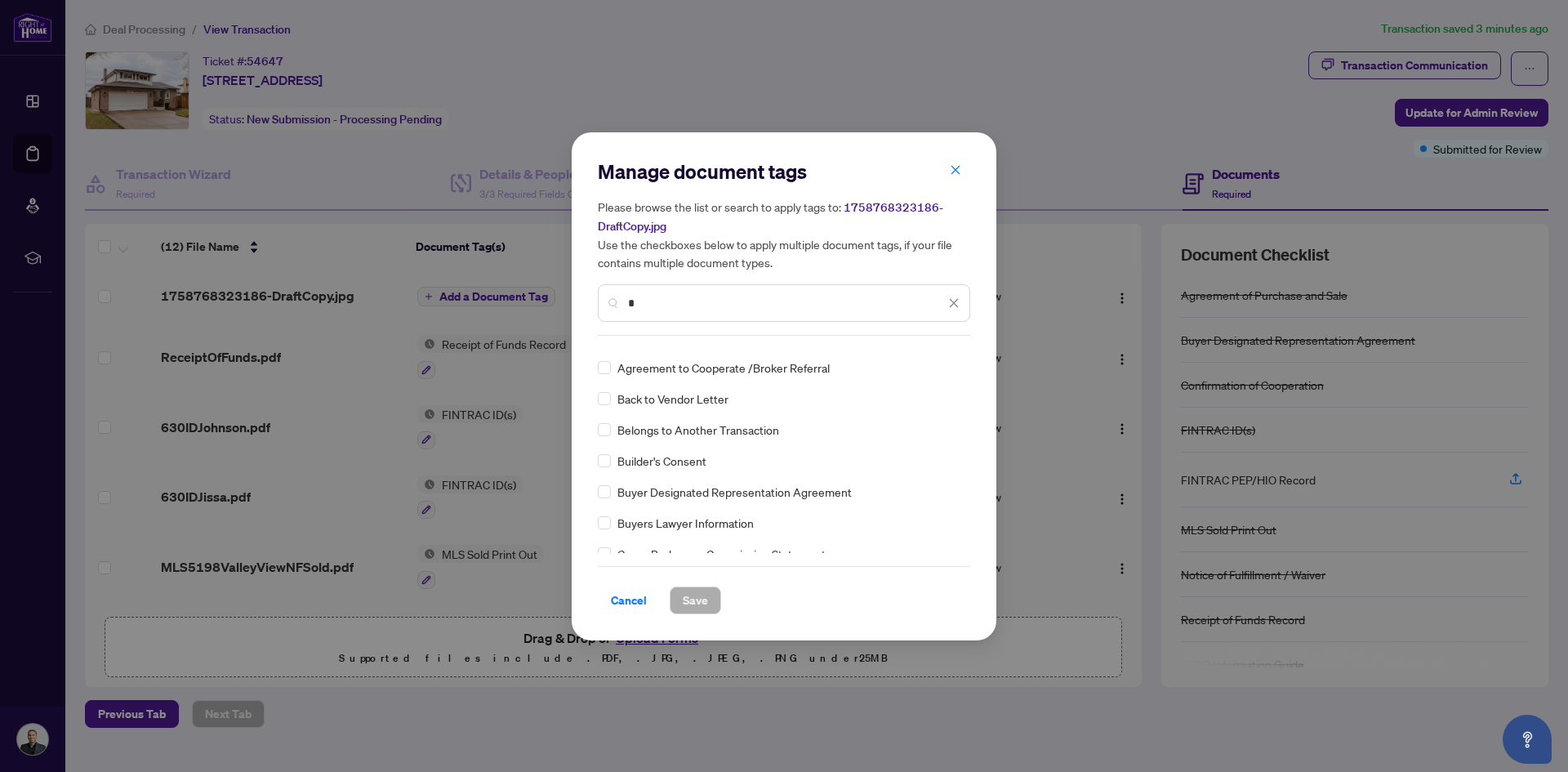
scroll to position [0, 0]
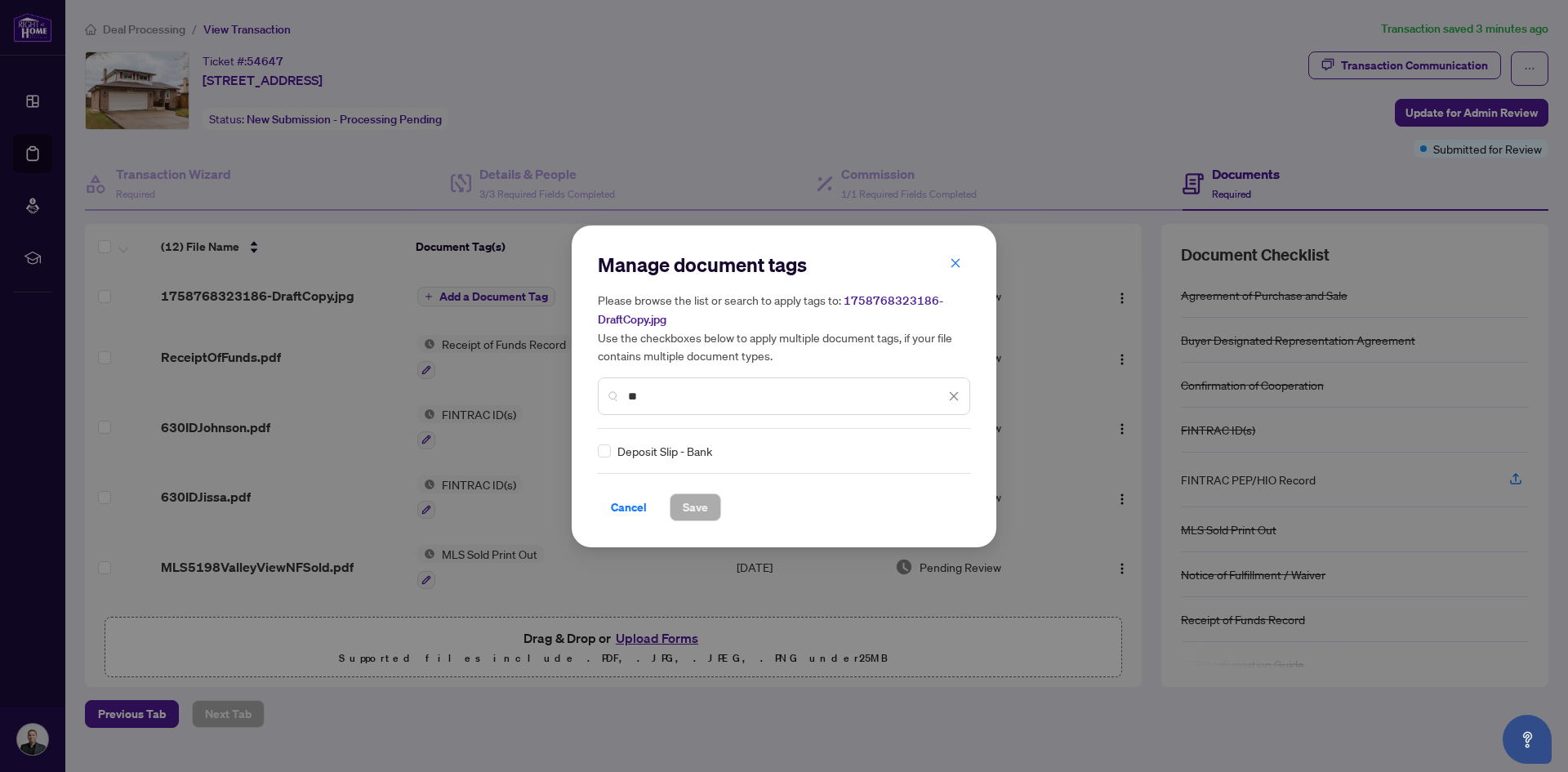
type input "*"
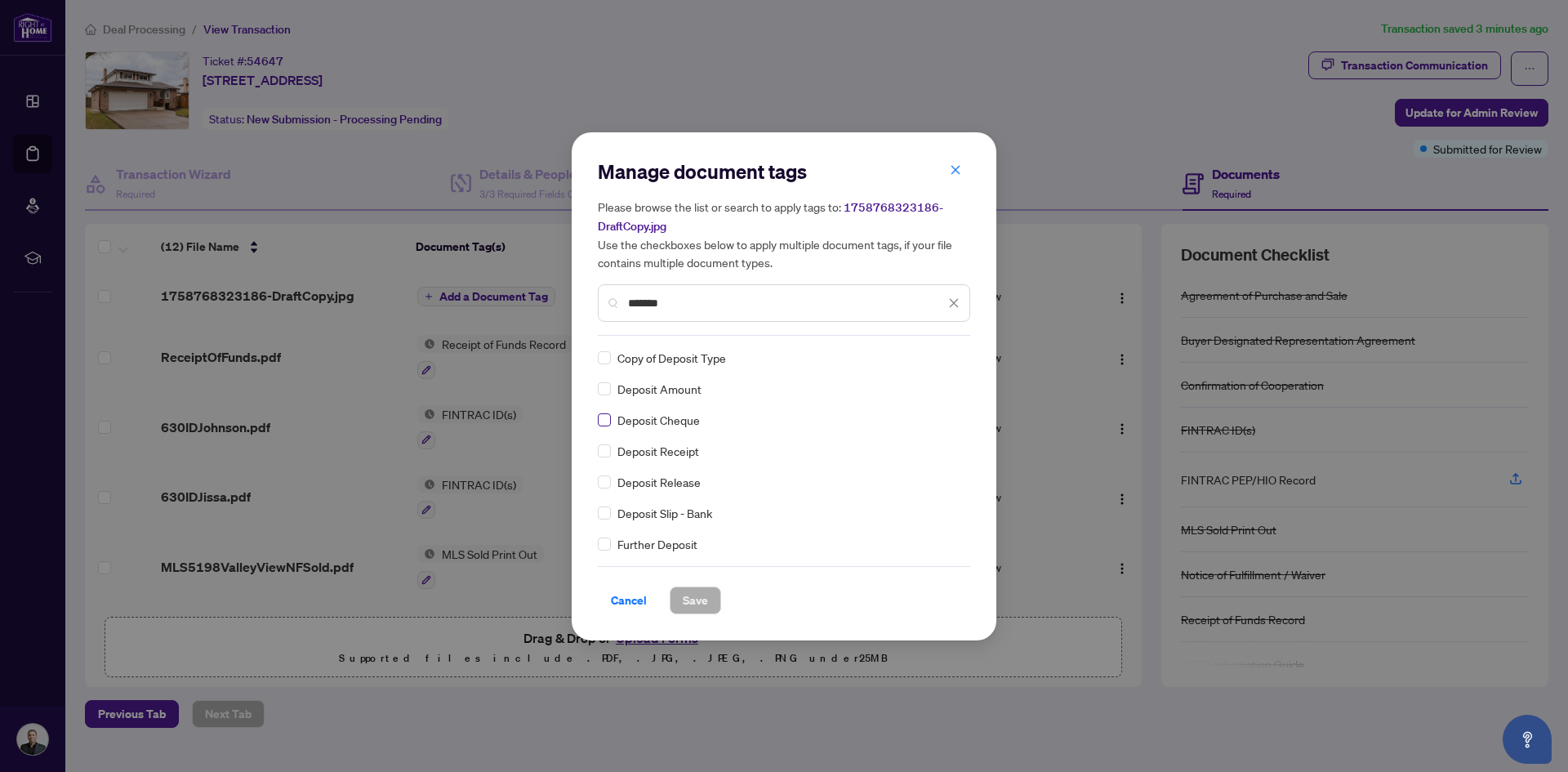
type input "*******"
click at [702, 595] on button "Save" at bounding box center [695, 601] width 51 height 28
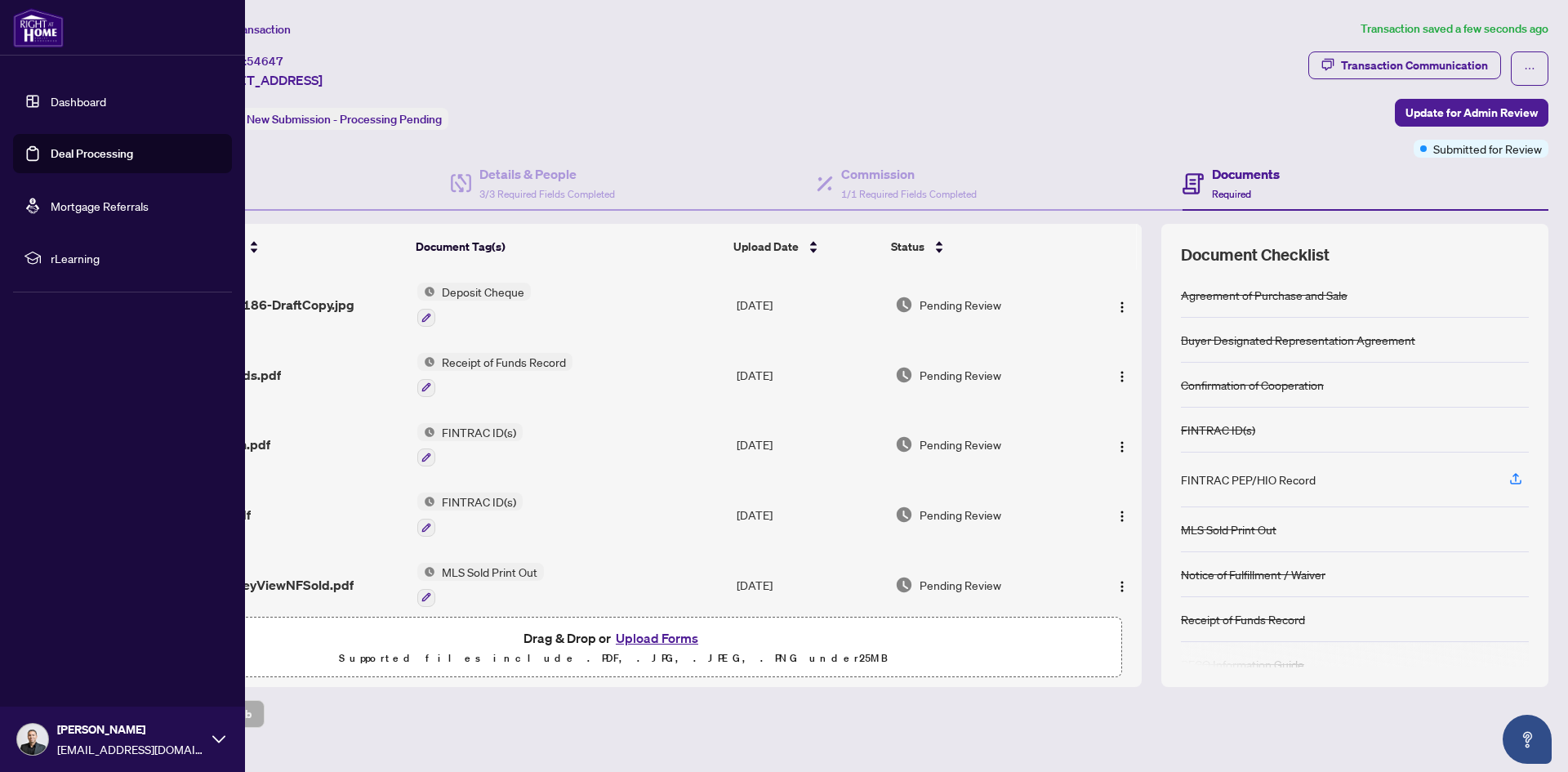
click at [50, 101] on link "Dashboard" at bounding box center [77, 101] width 55 height 15
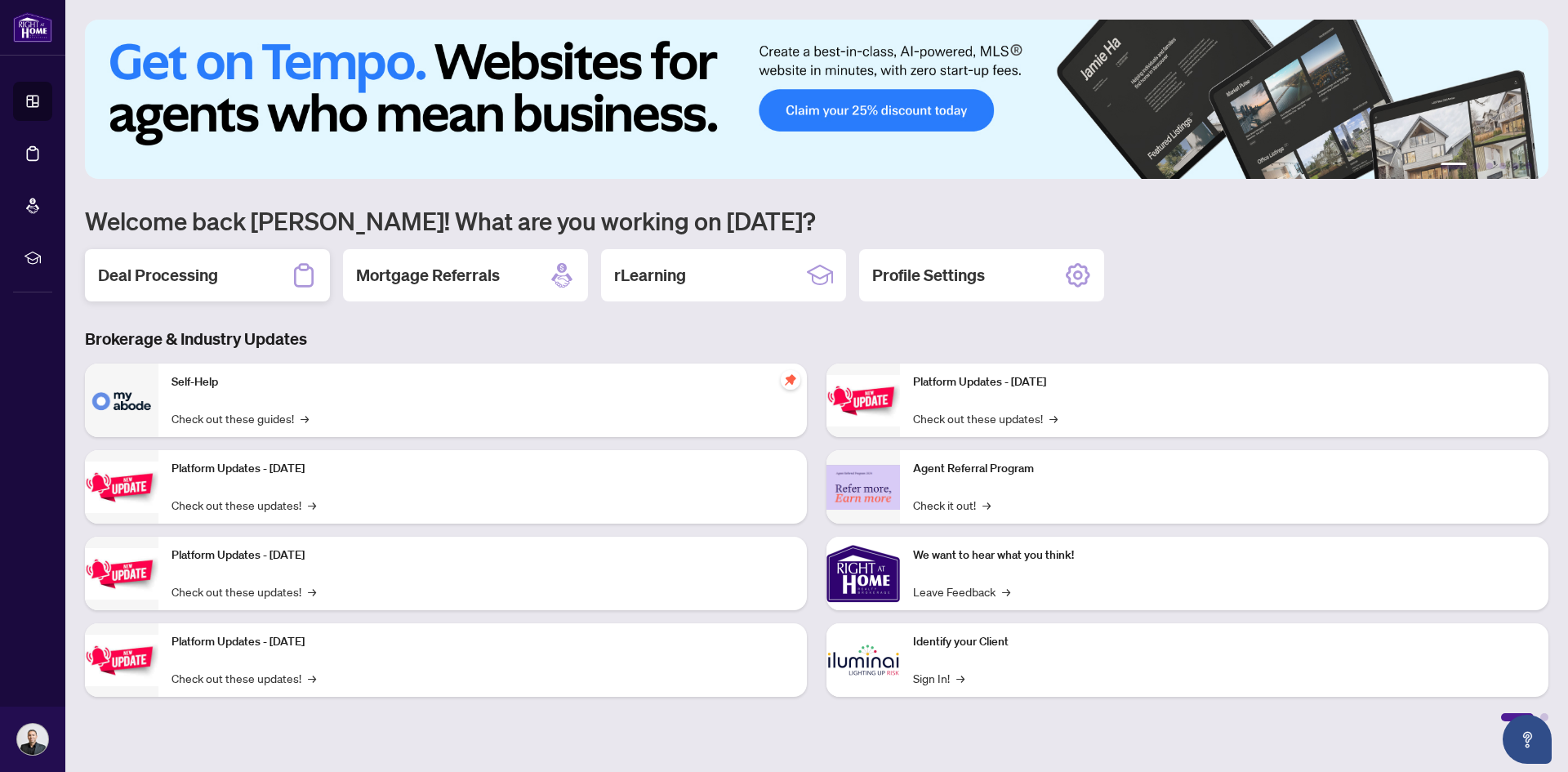
click at [196, 274] on h2 "Deal Processing" at bounding box center [158, 275] width 120 height 23
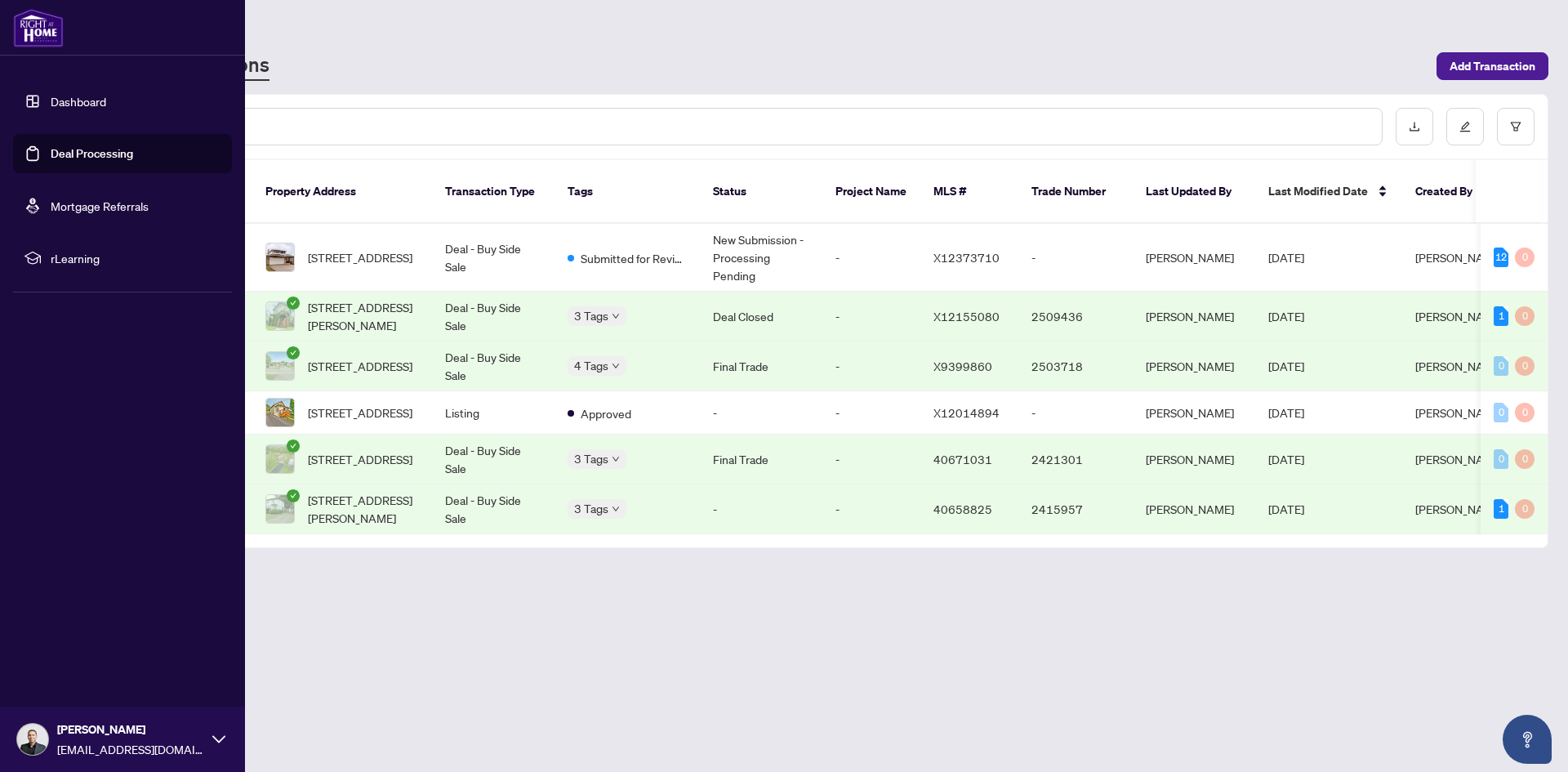
click at [50, 105] on link "Dashboard" at bounding box center [77, 101] width 55 height 15
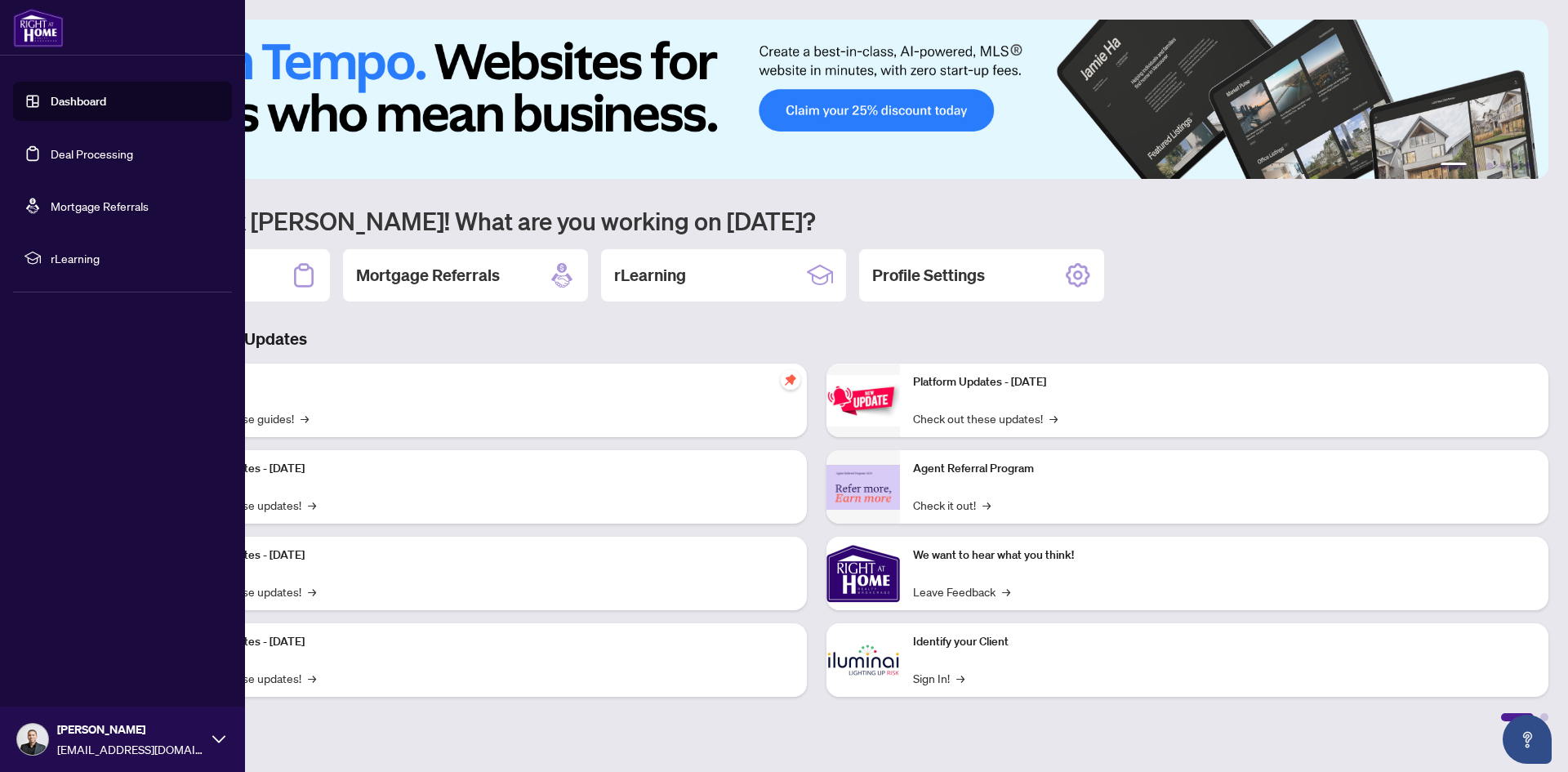
click at [218, 742] on icon at bounding box center [219, 739] width 13 height 13
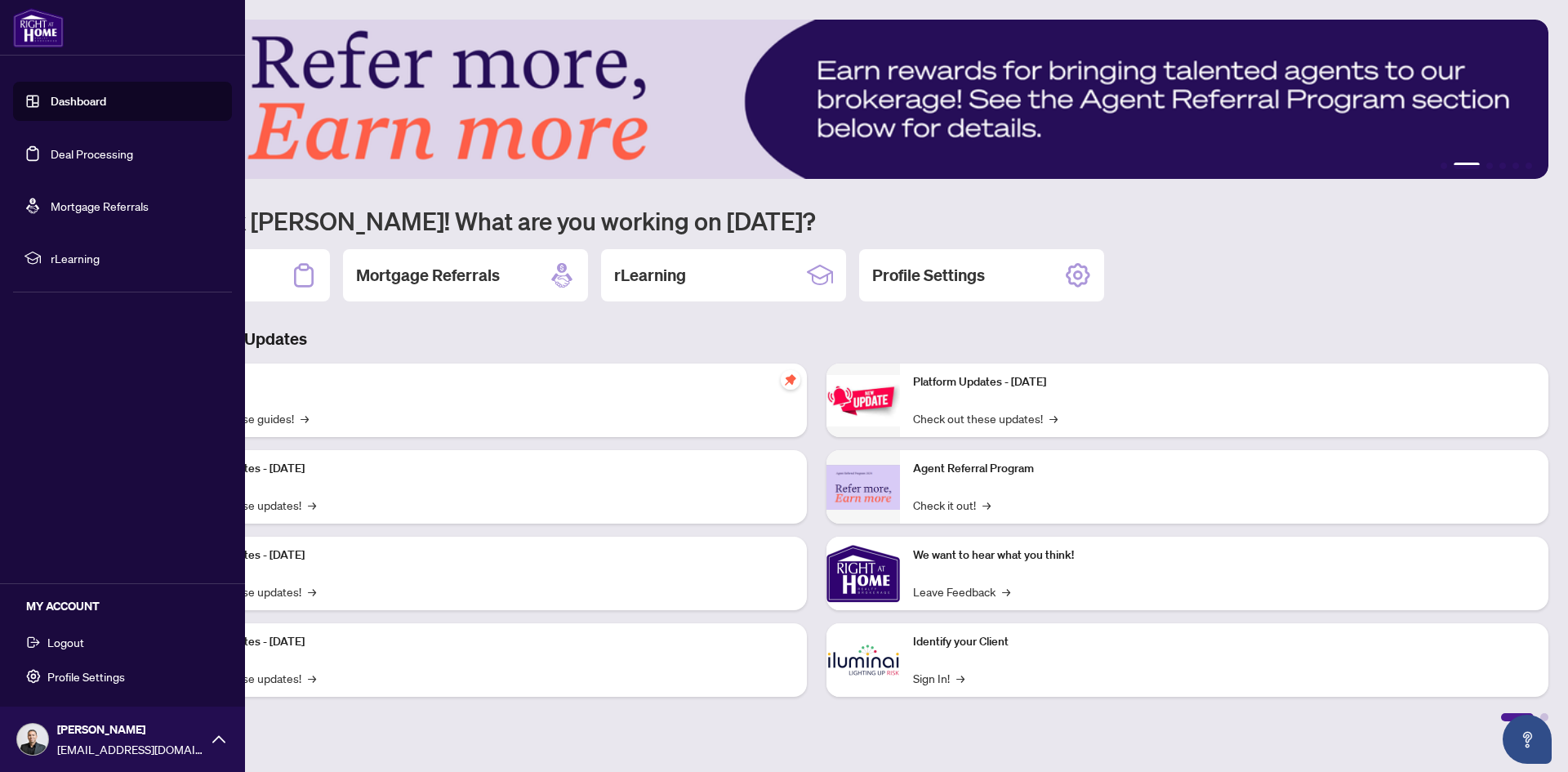
click at [85, 640] on button "Logout" at bounding box center [123, 642] width 219 height 28
